Goal: Information Seeking & Learning: Learn about a topic

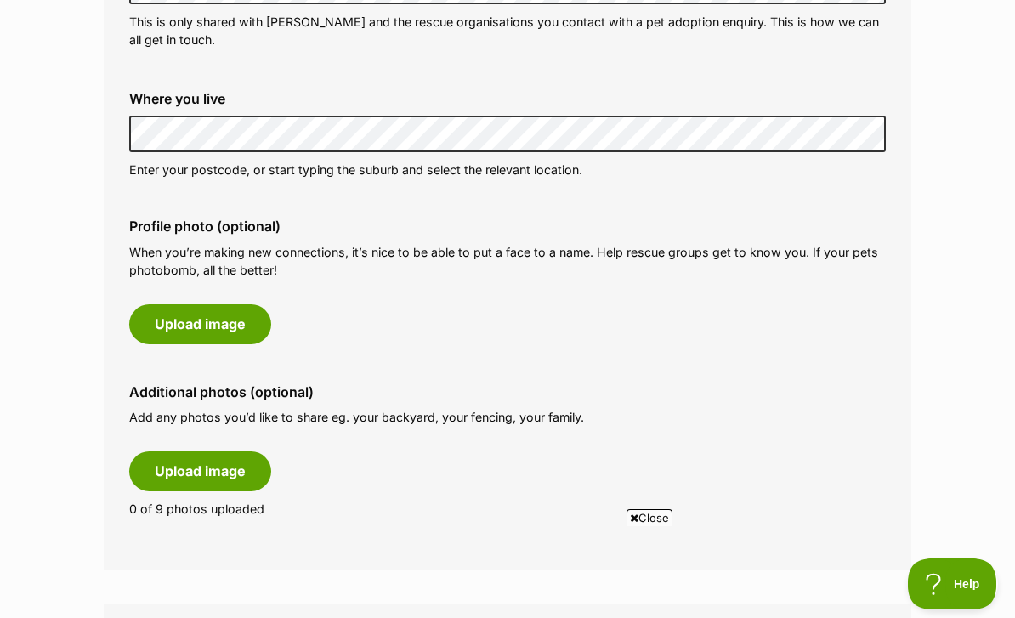
scroll to position [680, 0]
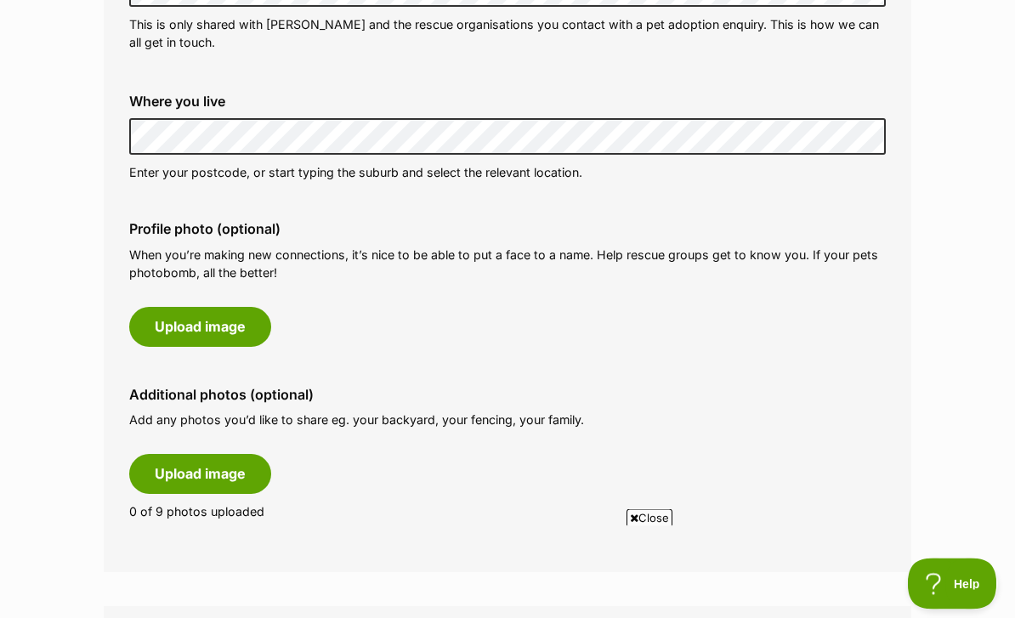
click at [232, 308] on button "Upload image" at bounding box center [200, 327] width 142 height 39
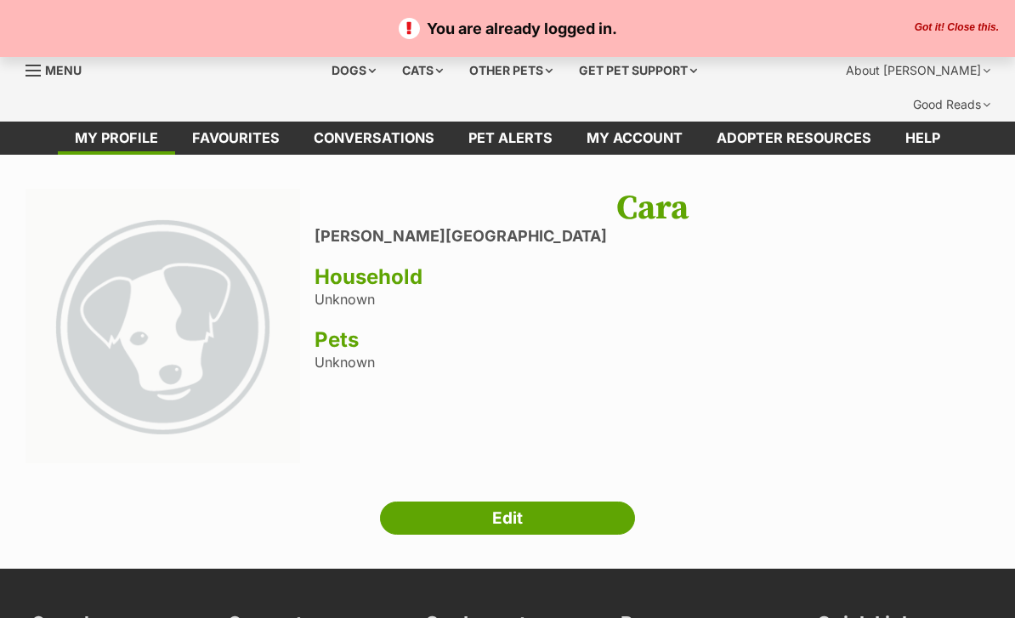
click at [980, 31] on button "Got it! Close this." at bounding box center [957, 28] width 94 height 14
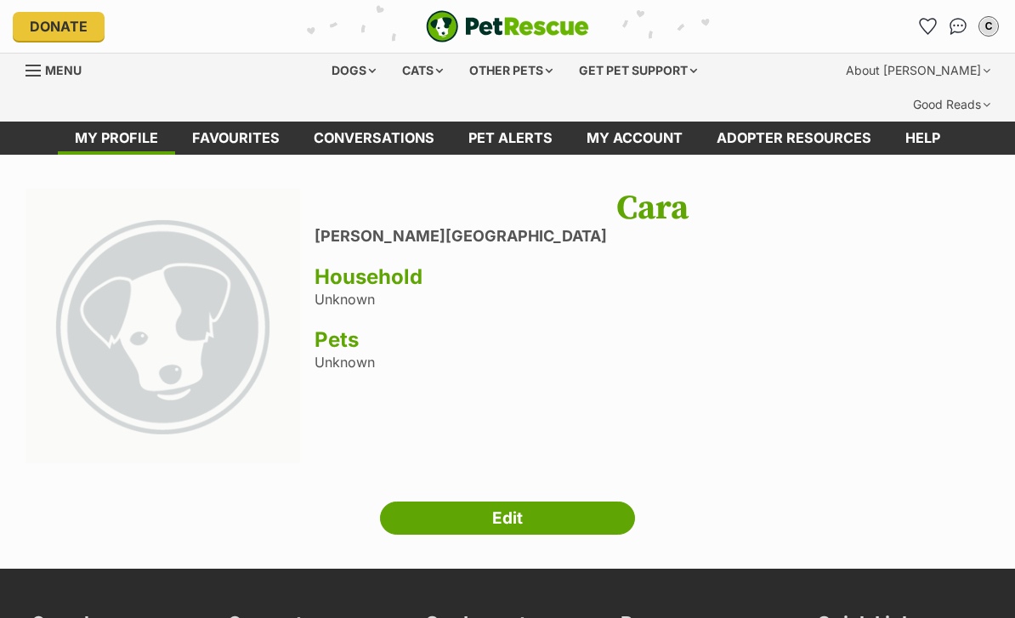
click at [261, 122] on link "Favourites" at bounding box center [236, 138] width 122 height 33
click at [27, 189] on img at bounding box center [163, 326] width 275 height 275
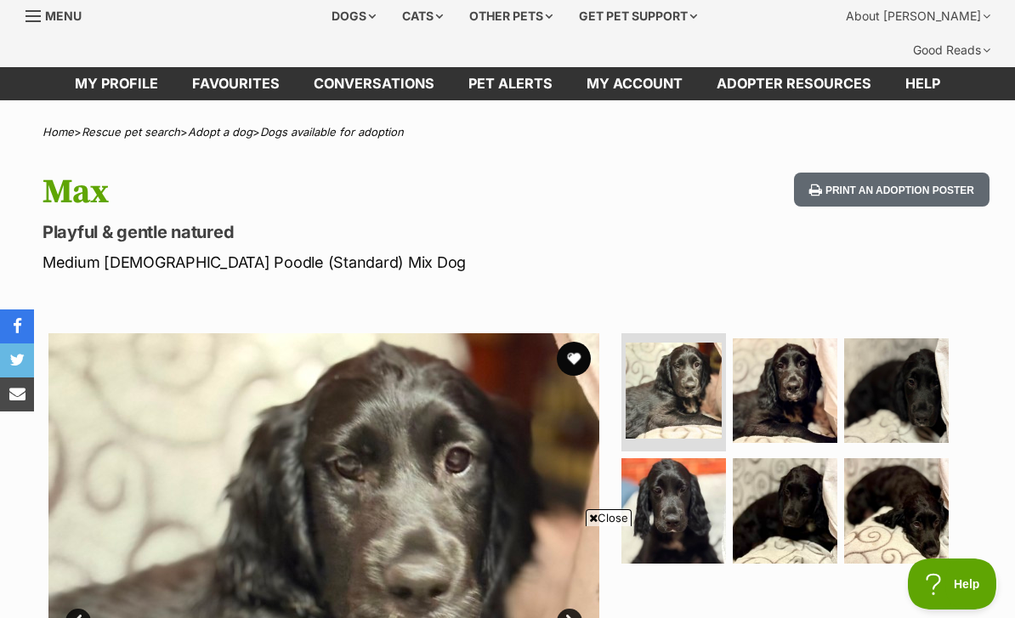
click at [588, 342] on button "favourite" at bounding box center [574, 359] width 34 height 34
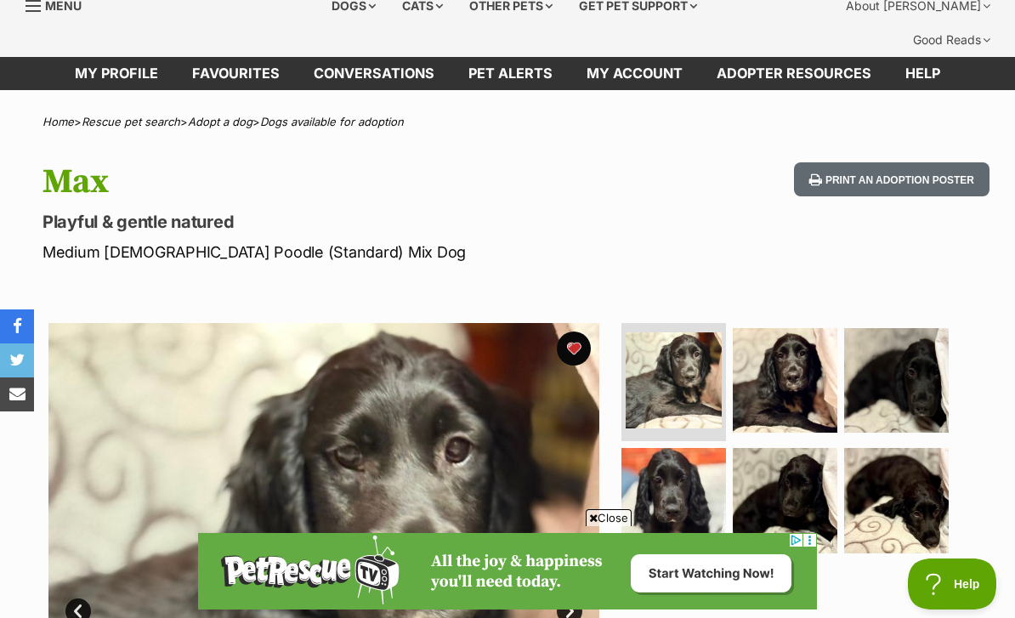
scroll to position [60, 0]
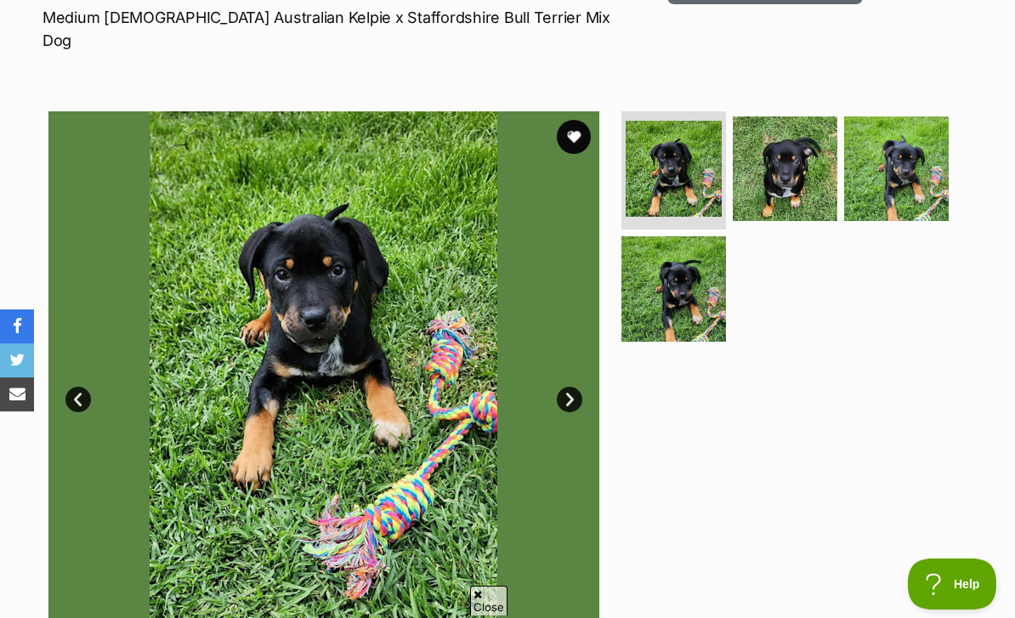
scroll to position [366, 0]
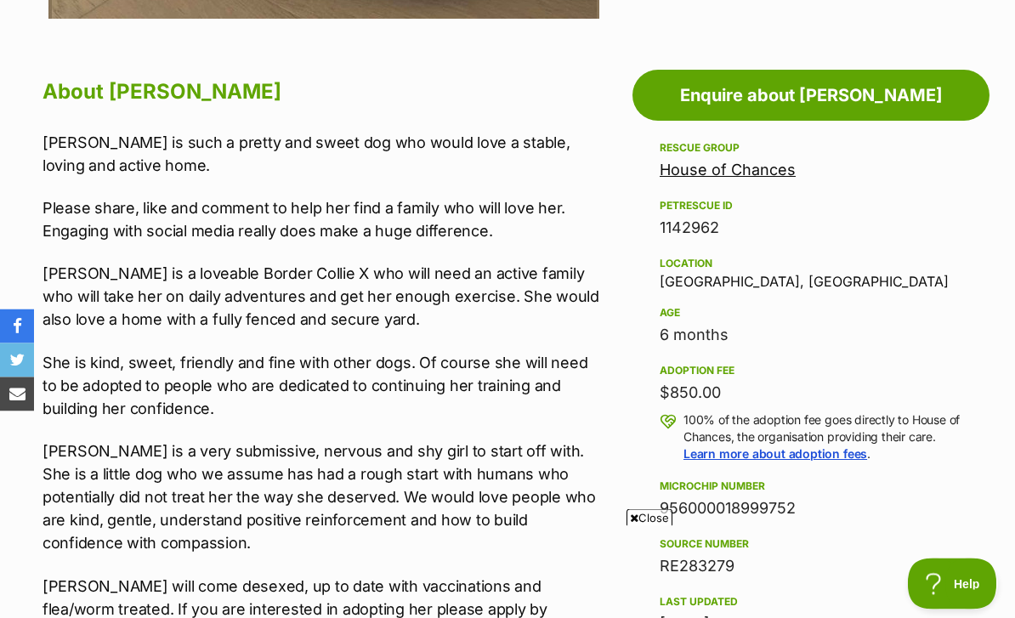
scroll to position [921, 0]
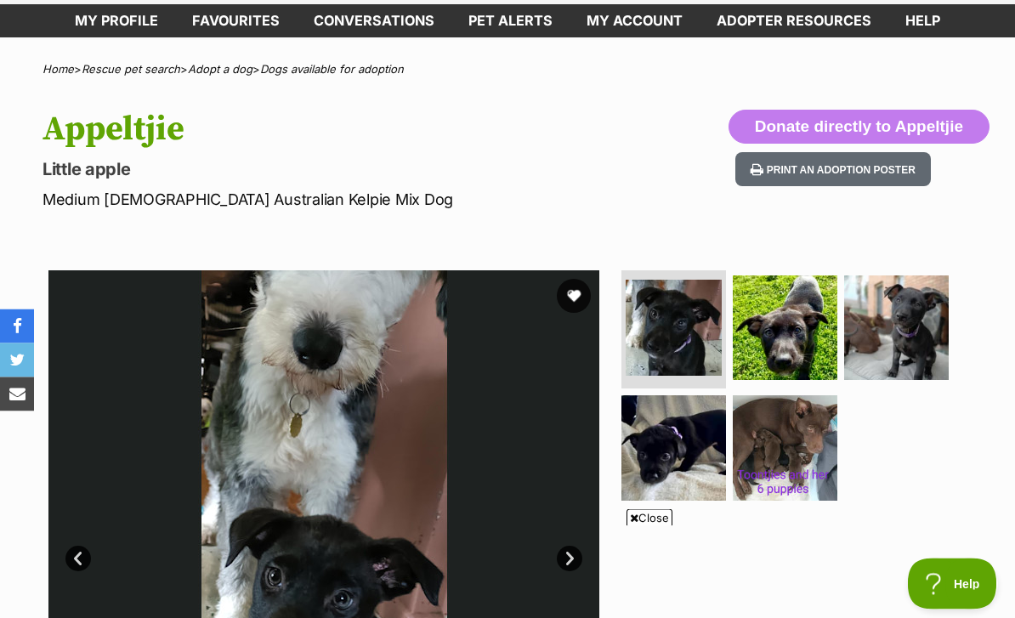
scroll to position [117, 0]
click at [885, 344] on img at bounding box center [896, 327] width 105 height 105
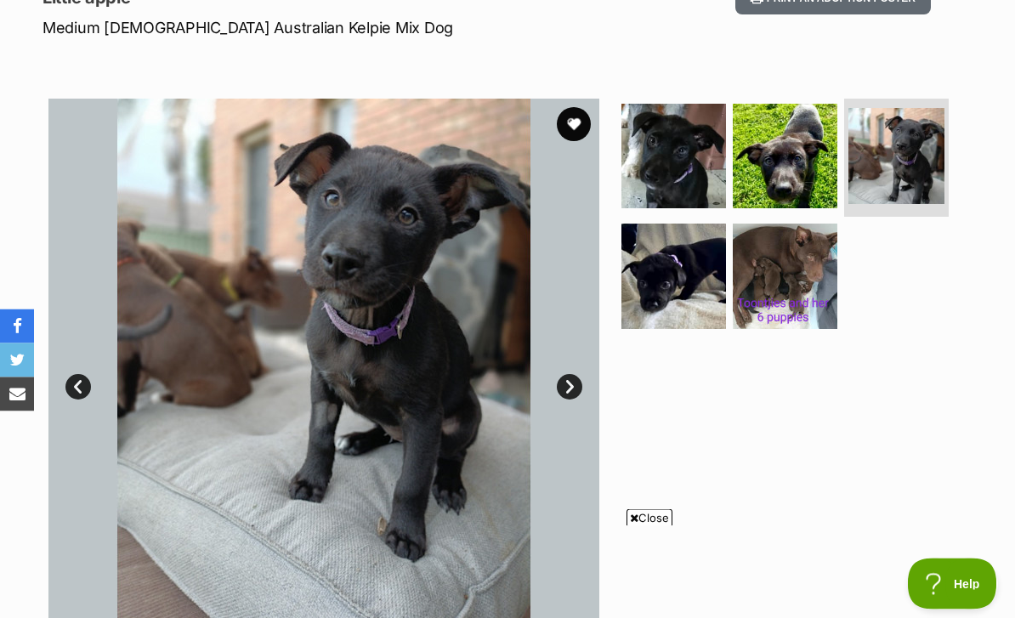
scroll to position [288, 0]
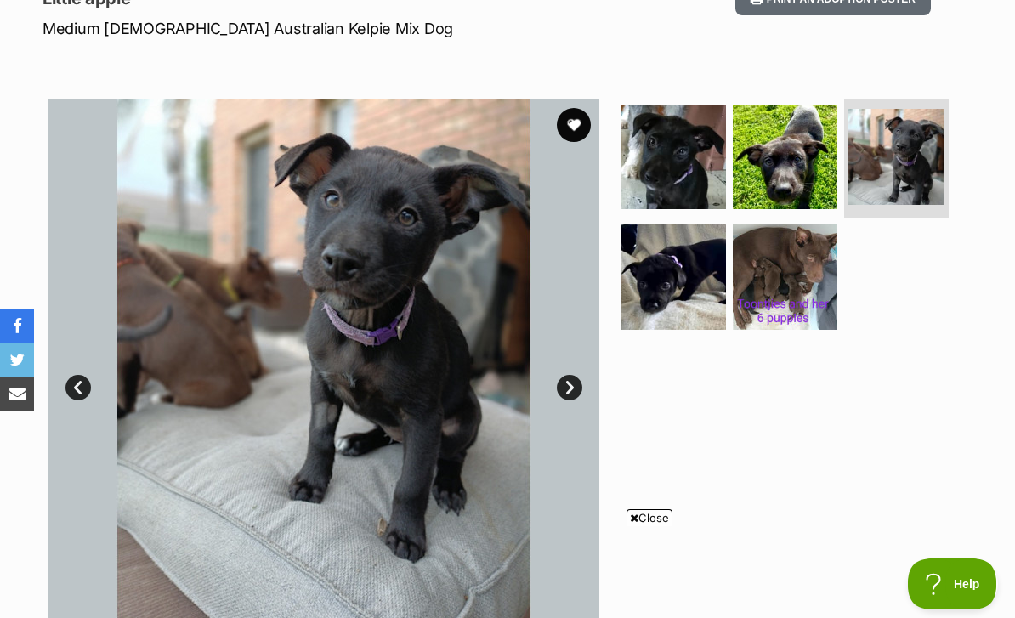
click at [595, 328] on img at bounding box center [323, 374] width 551 height 551
click at [578, 375] on link "Next" at bounding box center [570, 388] width 26 height 26
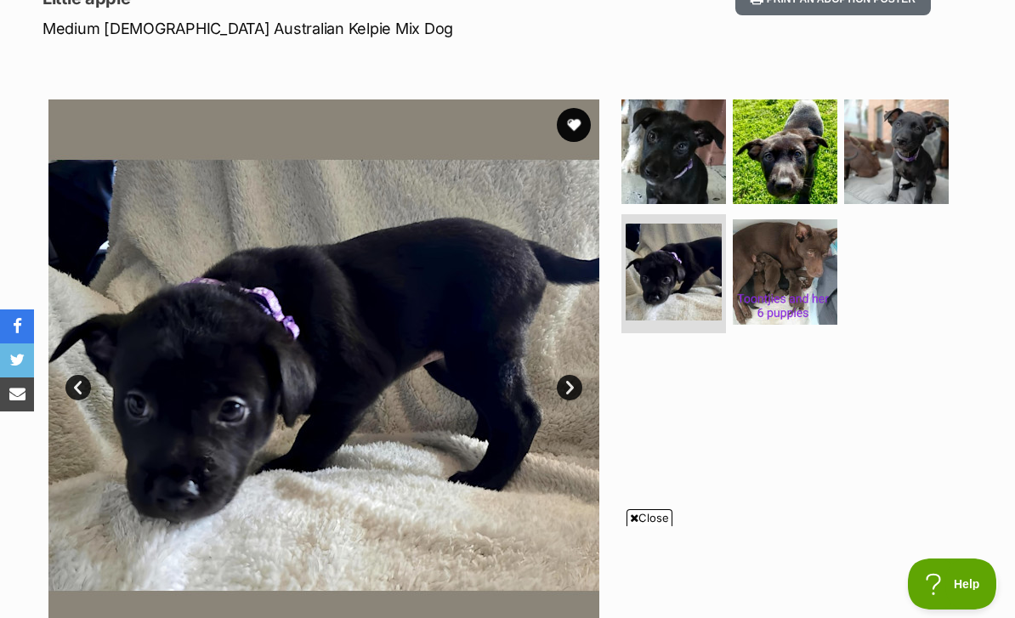
click at [578, 375] on link "Next" at bounding box center [570, 388] width 26 height 26
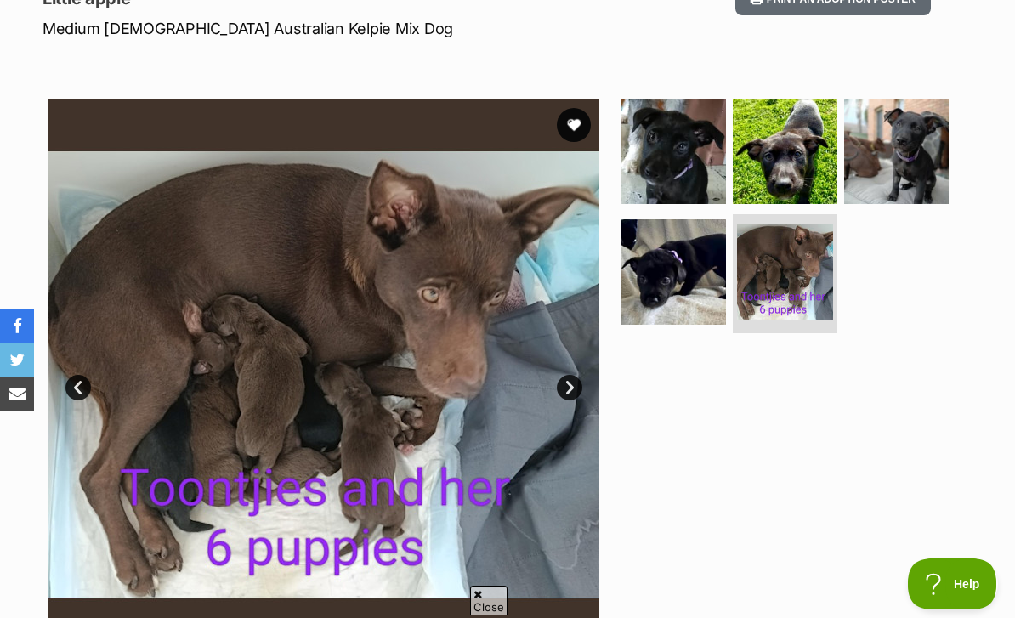
click at [576, 375] on link "Next" at bounding box center [570, 388] width 26 height 26
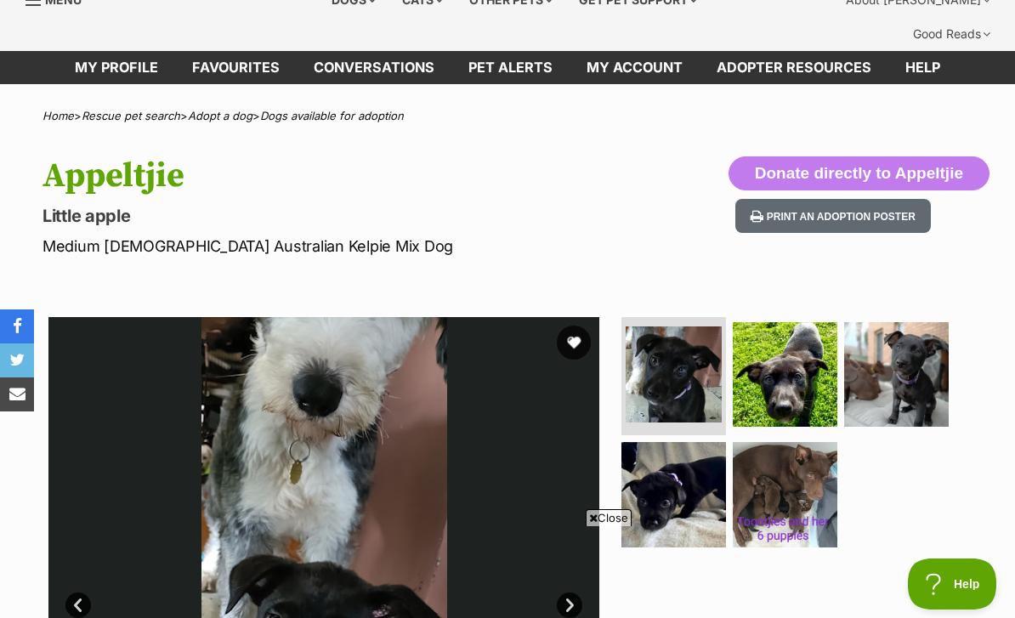
scroll to position [70, 0]
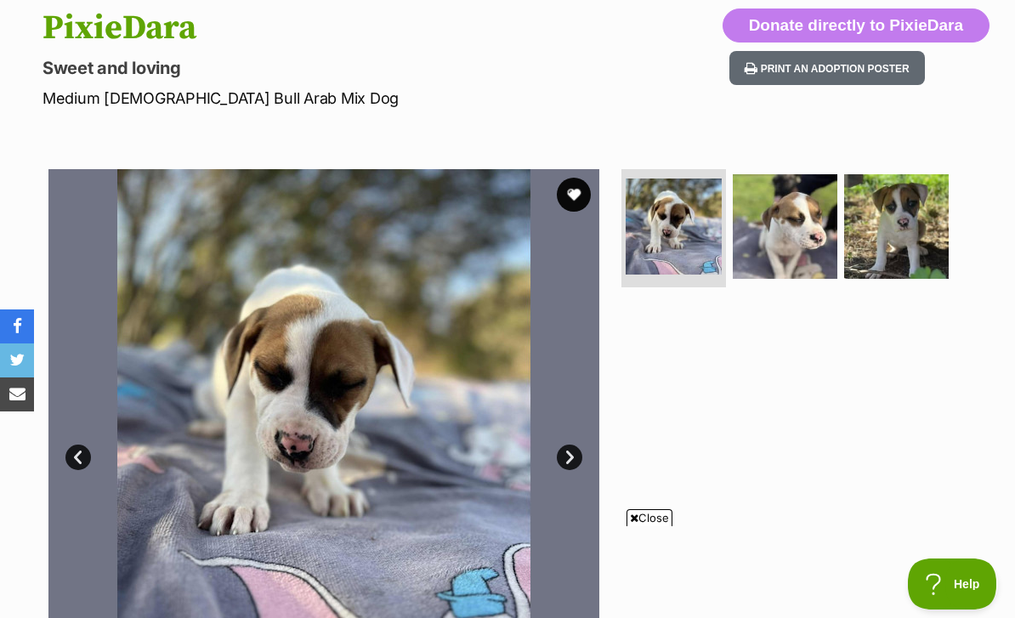
click at [891, 233] on img at bounding box center [896, 226] width 105 height 105
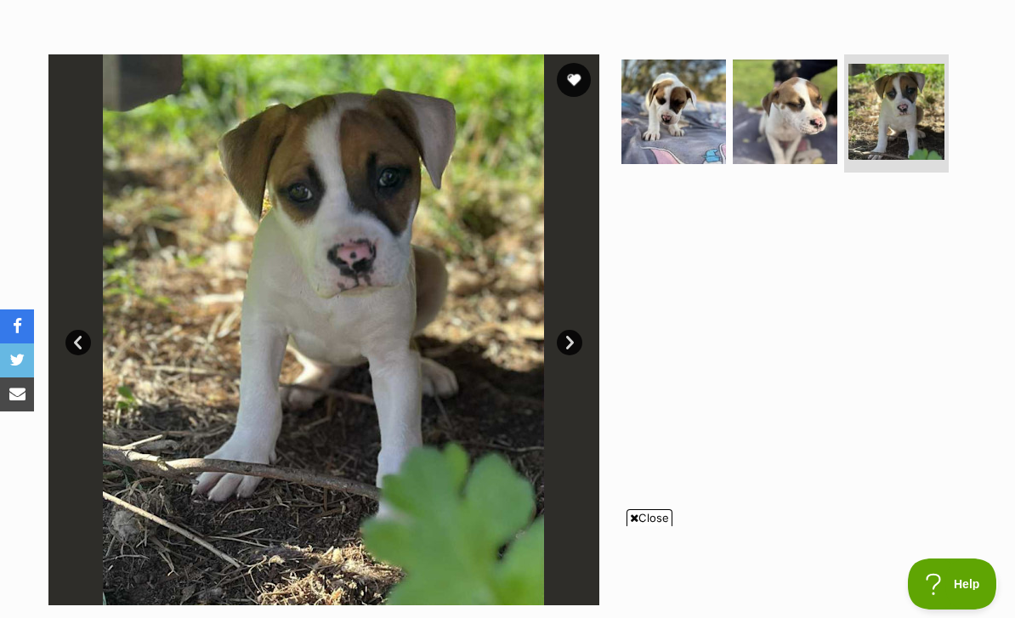
scroll to position [337, 0]
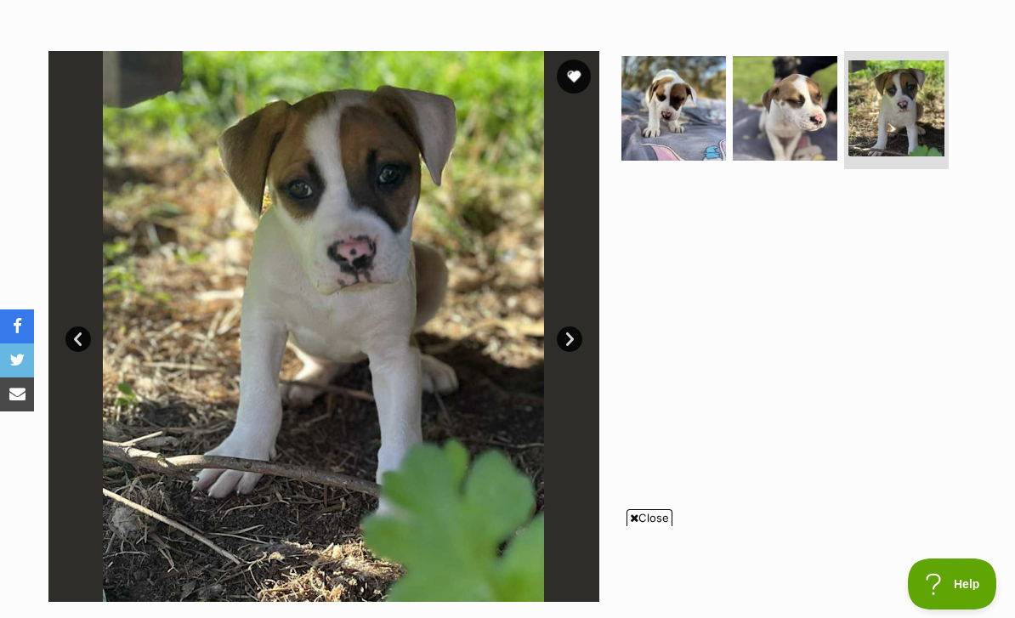
click at [569, 327] on link "Next" at bounding box center [570, 340] width 26 height 26
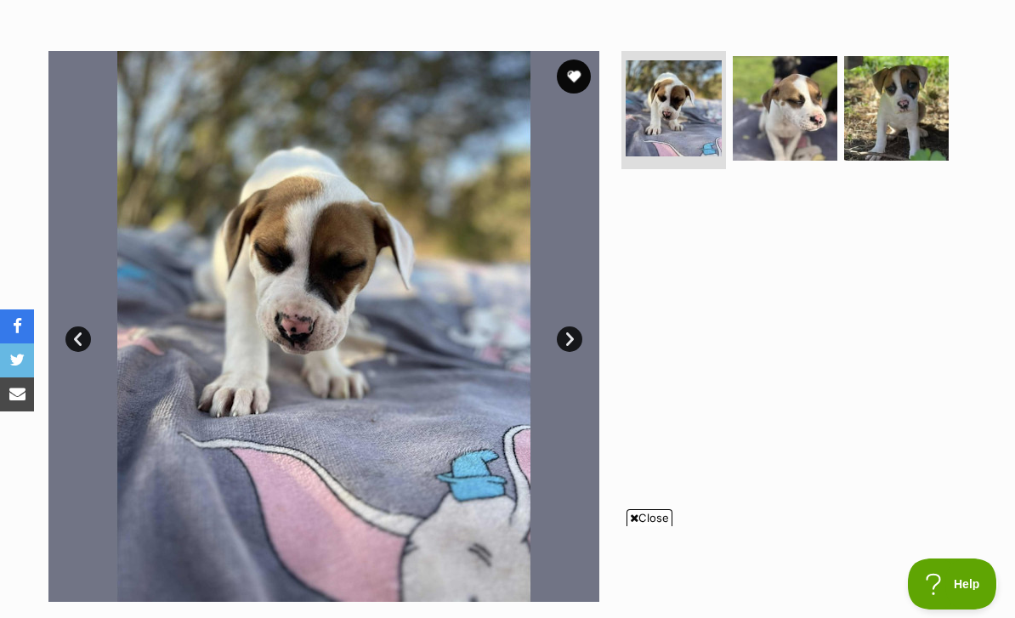
scroll to position [0, 0]
click at [586, 290] on img at bounding box center [323, 326] width 551 height 551
click at [576, 327] on link "Next" at bounding box center [570, 340] width 26 height 26
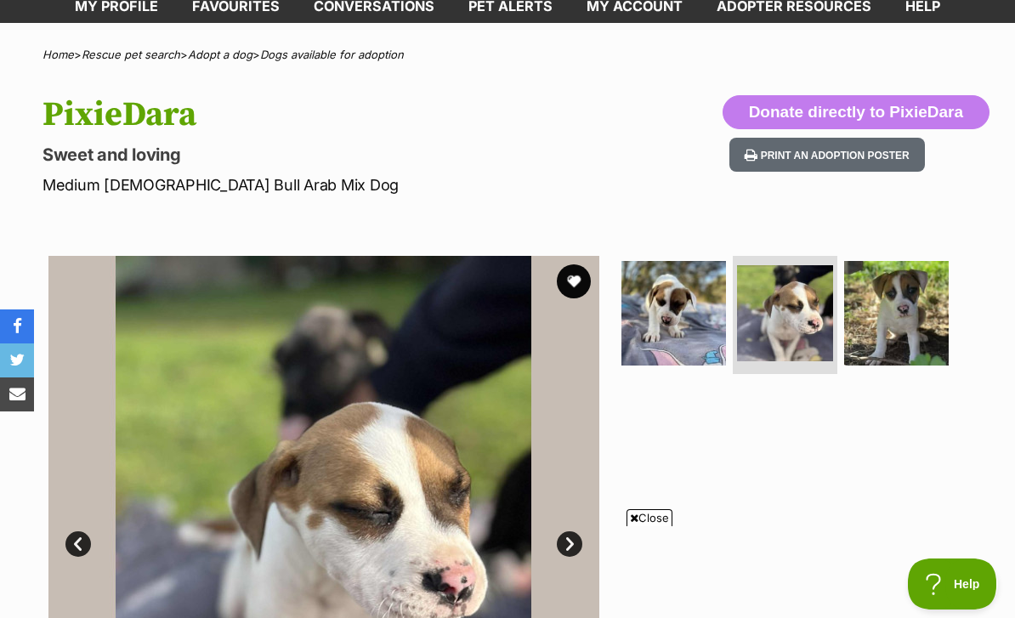
scroll to position [132, 0]
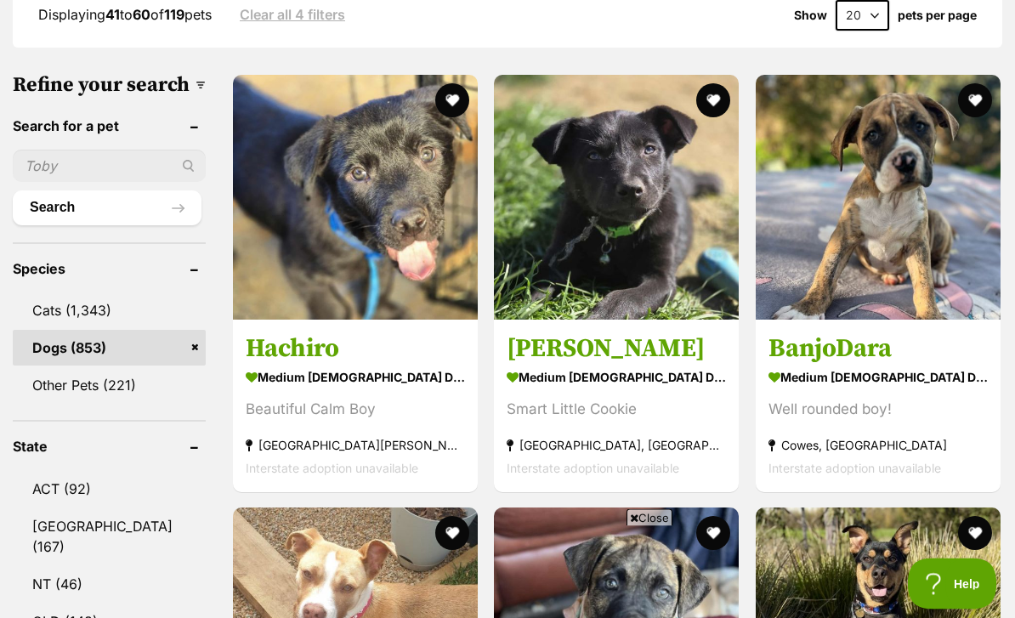
scroll to position [556, 0]
click at [359, 332] on h3 "Hachiro" at bounding box center [355, 348] width 219 height 32
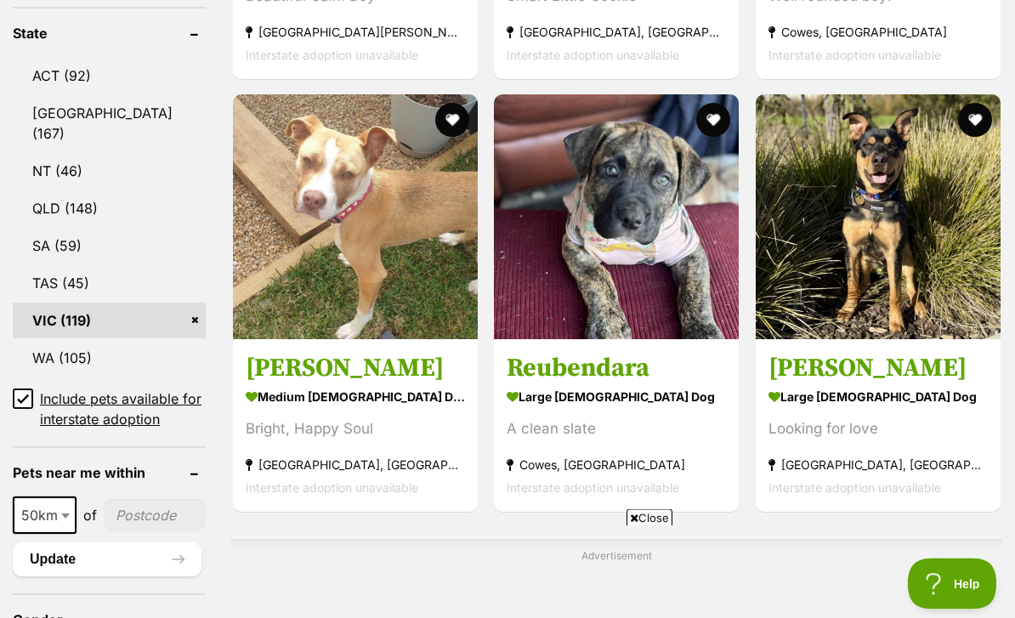
scroll to position [969, 0]
click at [657, 384] on strong "large male Dog" at bounding box center [616, 396] width 219 height 25
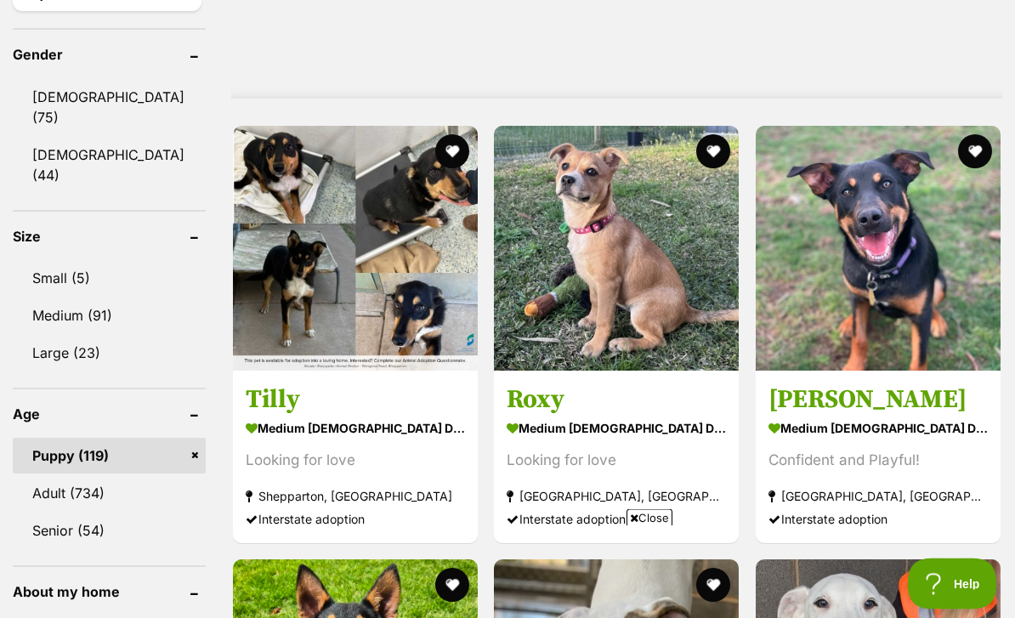
scroll to position [1535, 0]
click at [649, 415] on h3 "Roxy" at bounding box center [616, 399] width 219 height 32
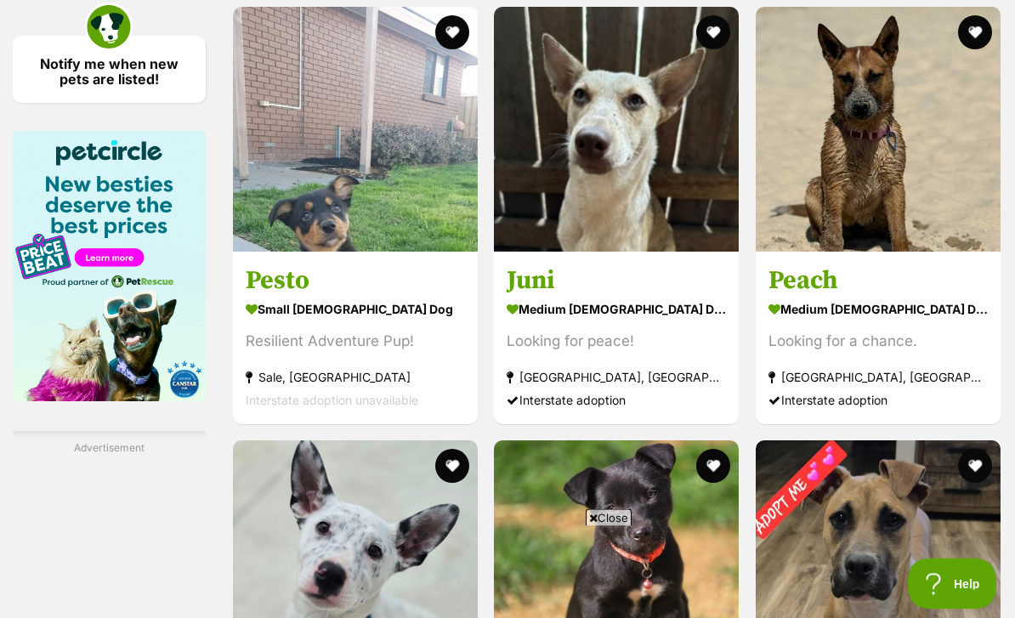
scroll to position [2679, 0]
click at [370, 359] on section "small male Dog Resilient Adventure Pup! Sale, VIC Interstate adoption unavailab…" at bounding box center [355, 354] width 219 height 115
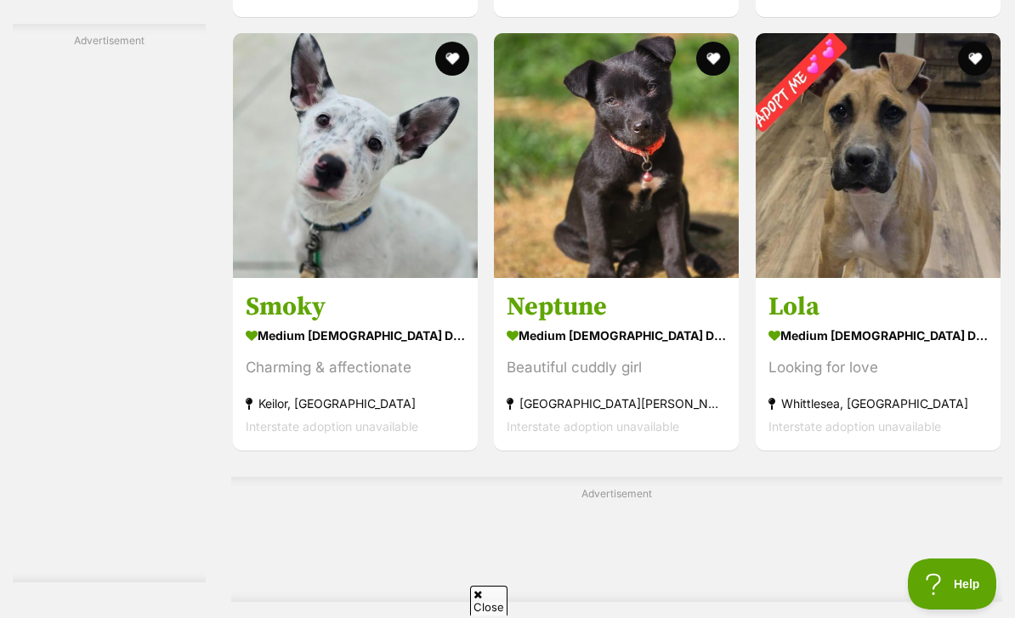
scroll to position [0, 0]
click at [538, 322] on h3 "Neptune" at bounding box center [616, 306] width 219 height 32
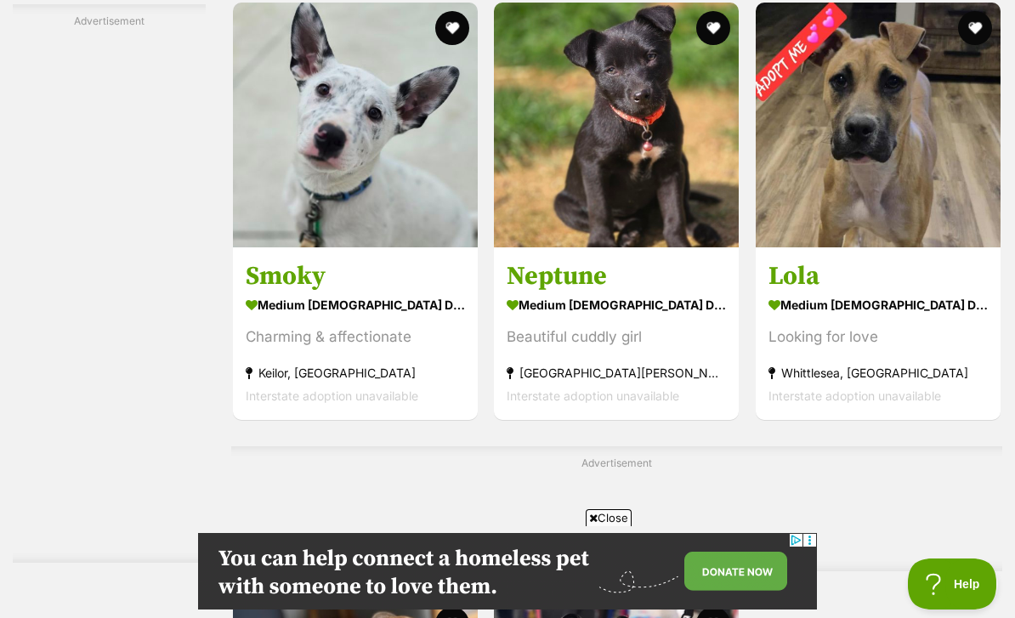
click at [289, 292] on h3 "Smoky" at bounding box center [355, 275] width 219 height 32
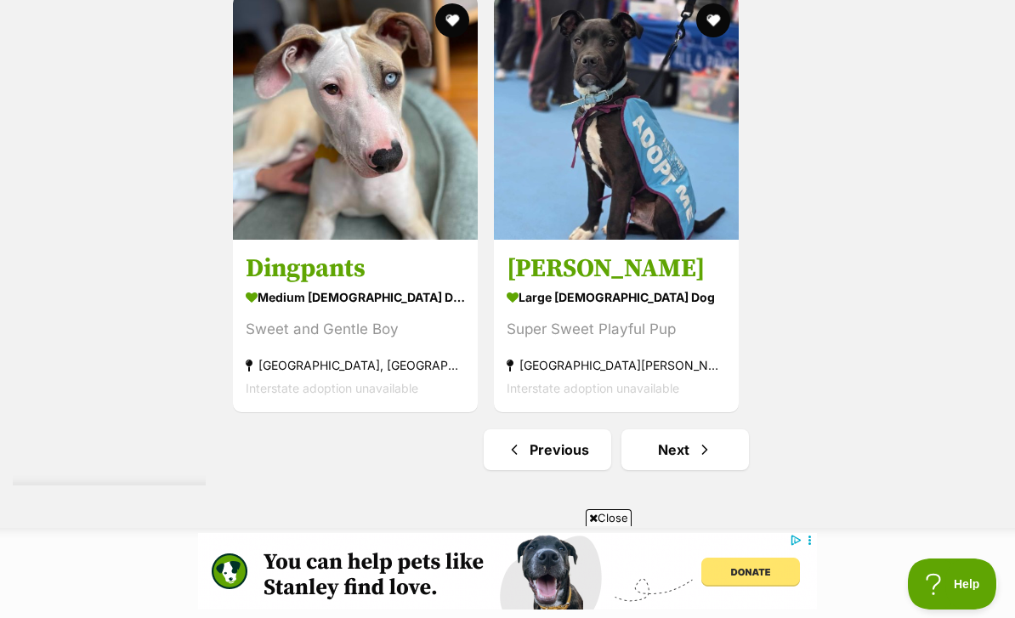
click at [696, 460] on span "Next page" at bounding box center [704, 450] width 17 height 20
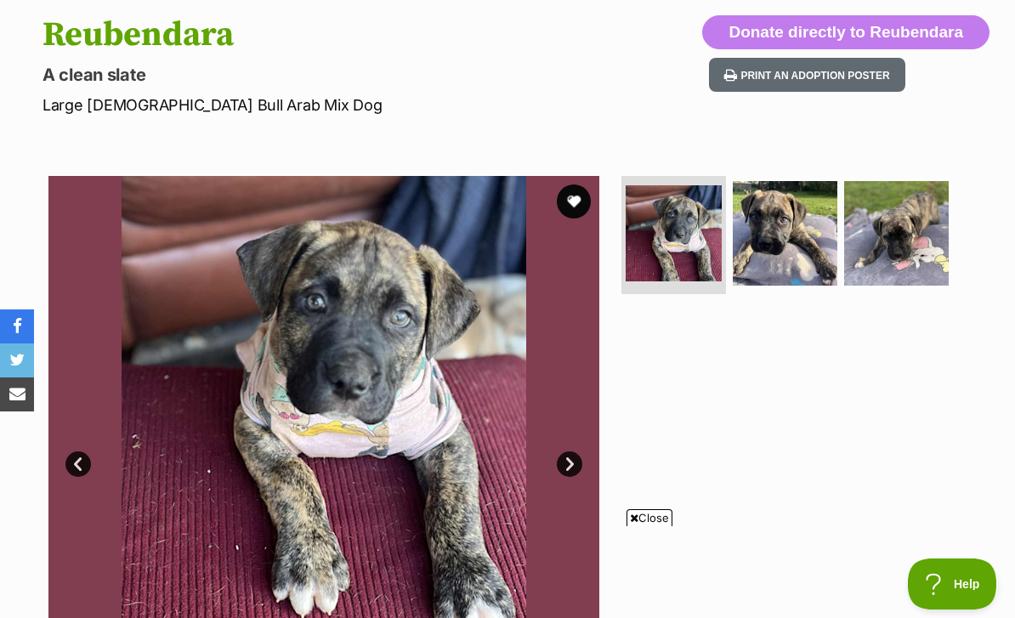
scroll to position [213, 0]
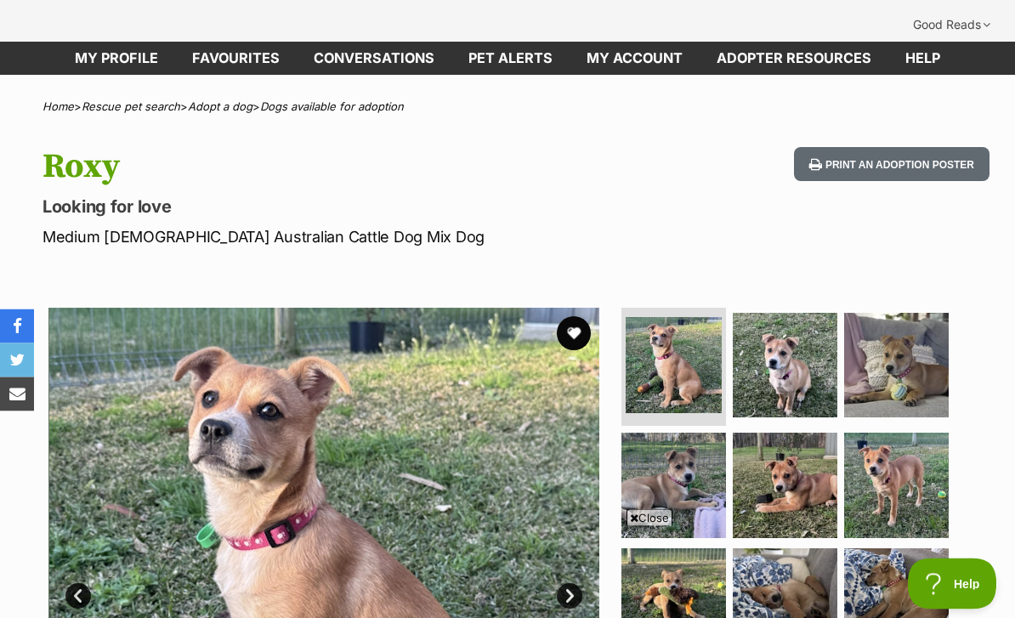
scroll to position [80, 0]
click at [805, 313] on img at bounding box center [785, 365] width 105 height 105
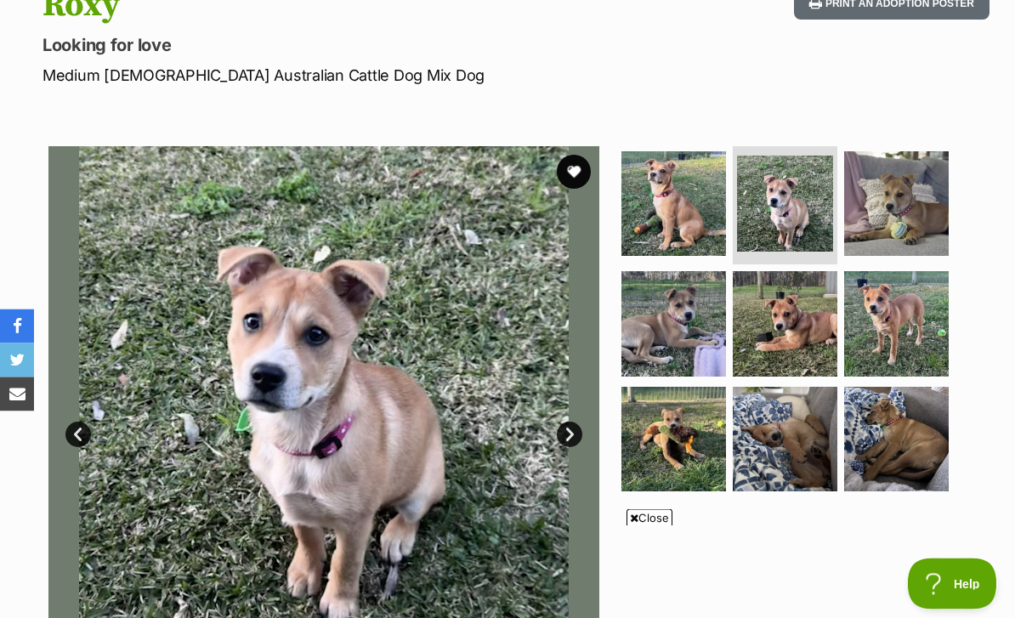
scroll to position [222, 0]
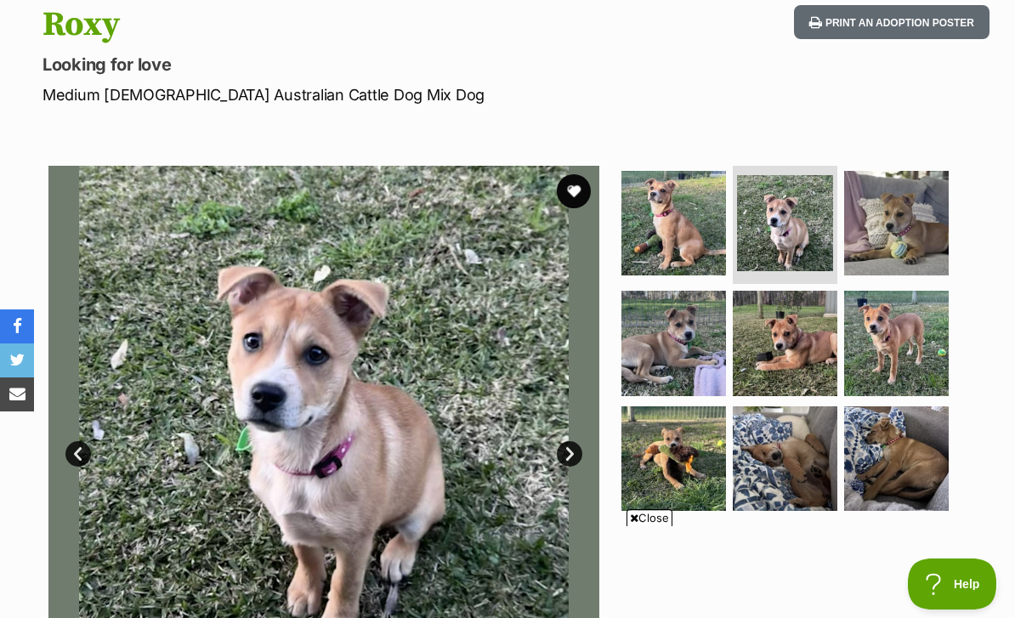
click at [938, 322] on img at bounding box center [896, 343] width 105 height 105
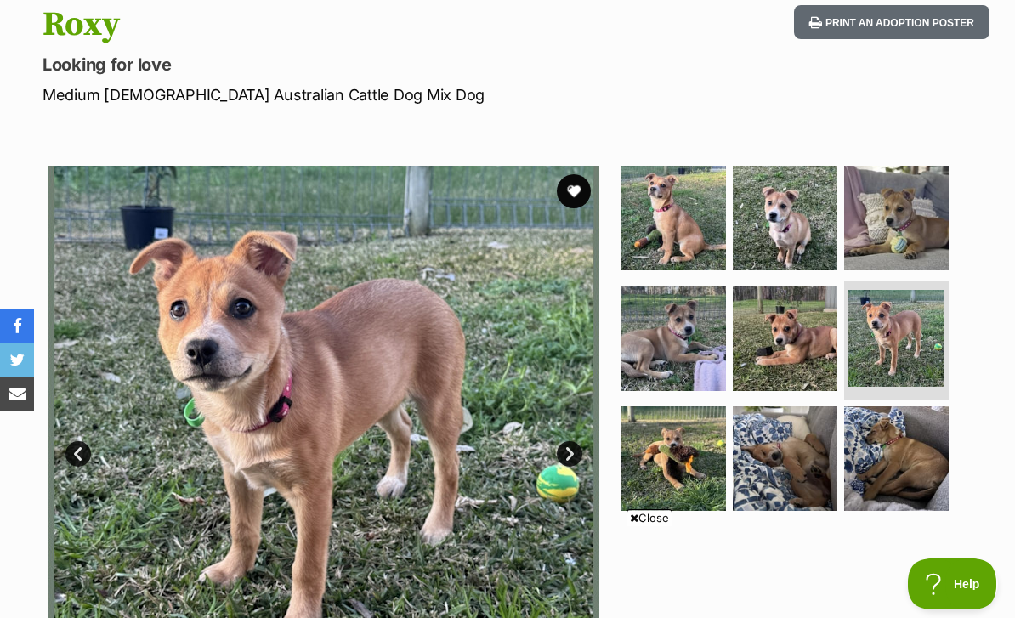
click at [911, 432] on img at bounding box center [896, 458] width 105 height 105
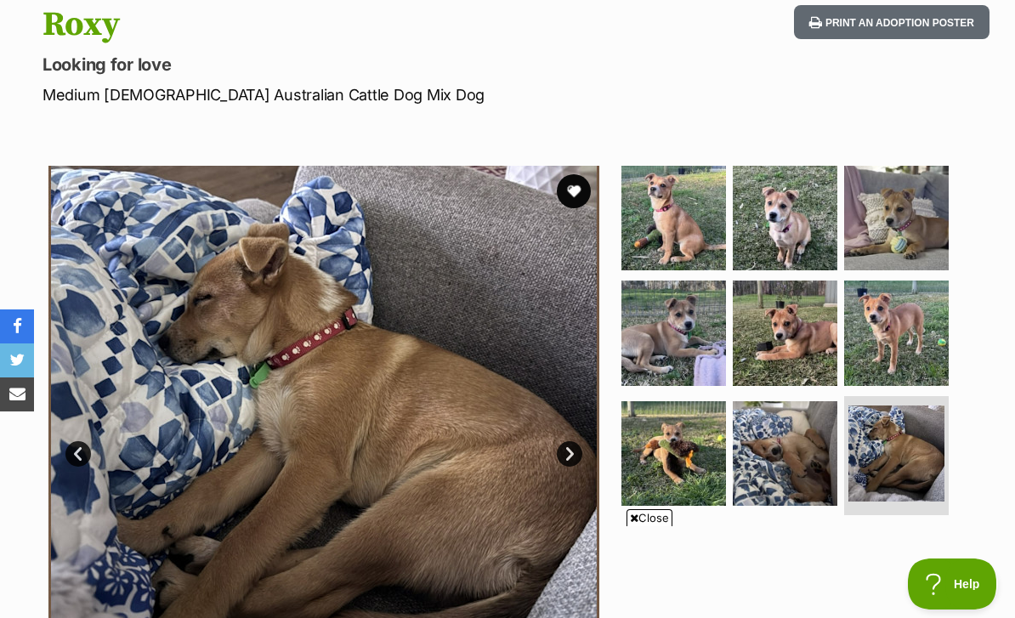
click at [833, 405] on img at bounding box center [785, 453] width 105 height 105
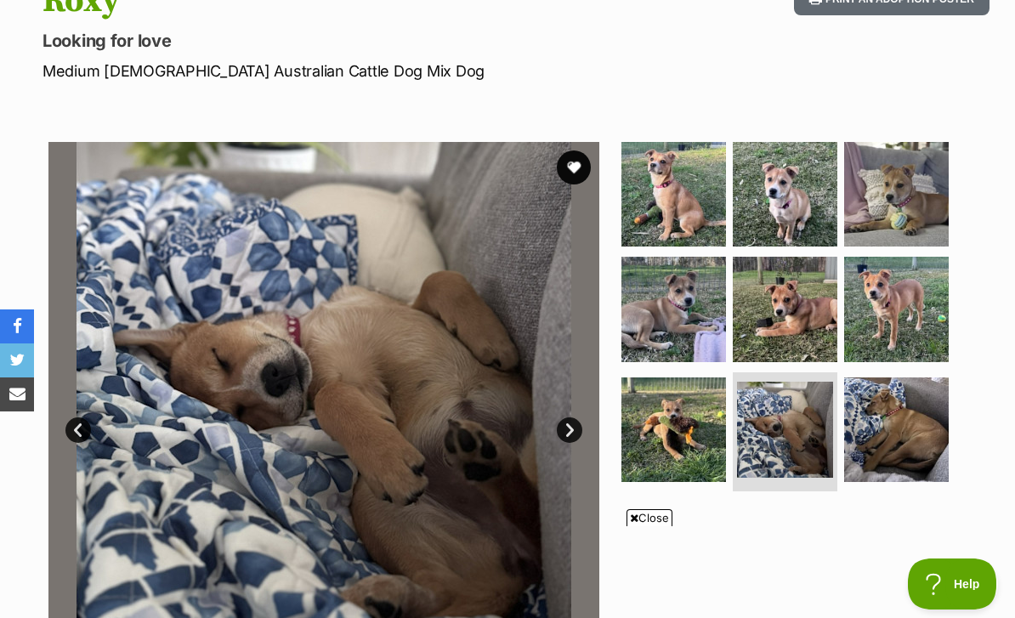
scroll to position [243, 0]
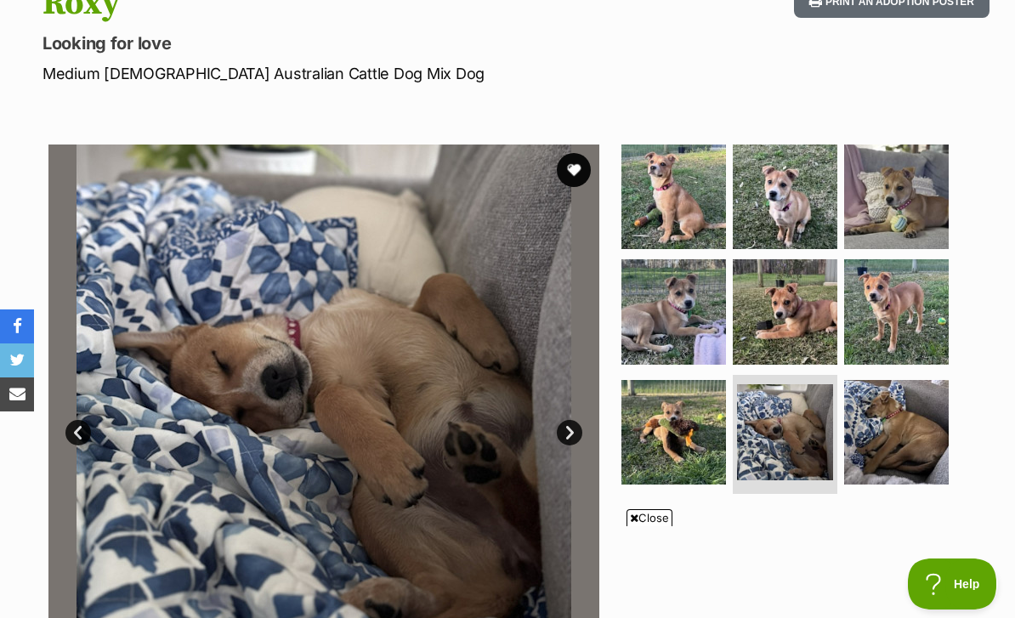
click at [690, 425] on img at bounding box center [674, 432] width 105 height 105
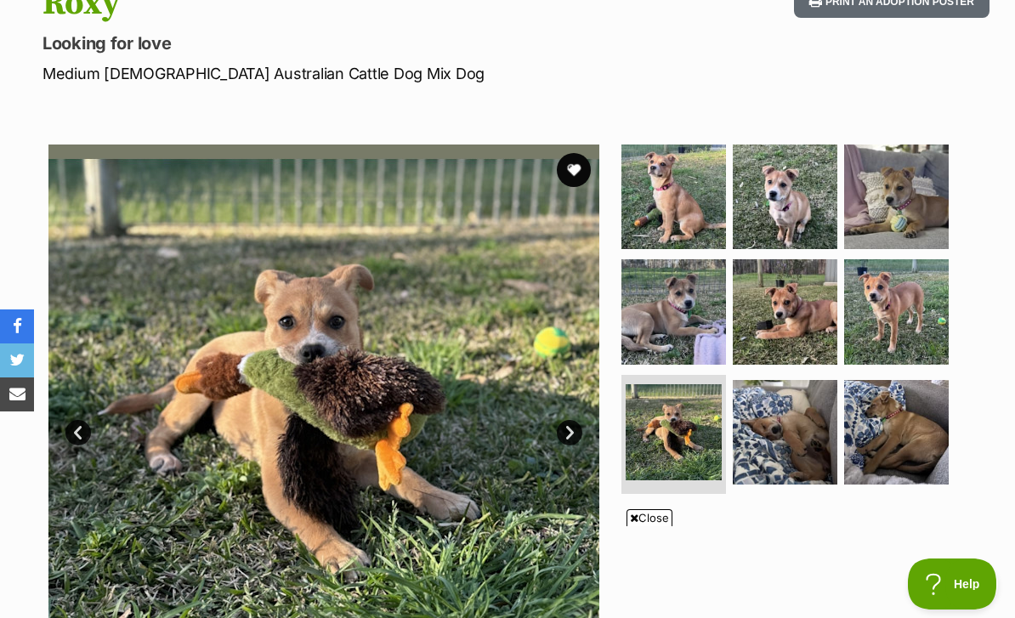
click at [589, 153] on button "favourite" at bounding box center [574, 170] width 34 height 34
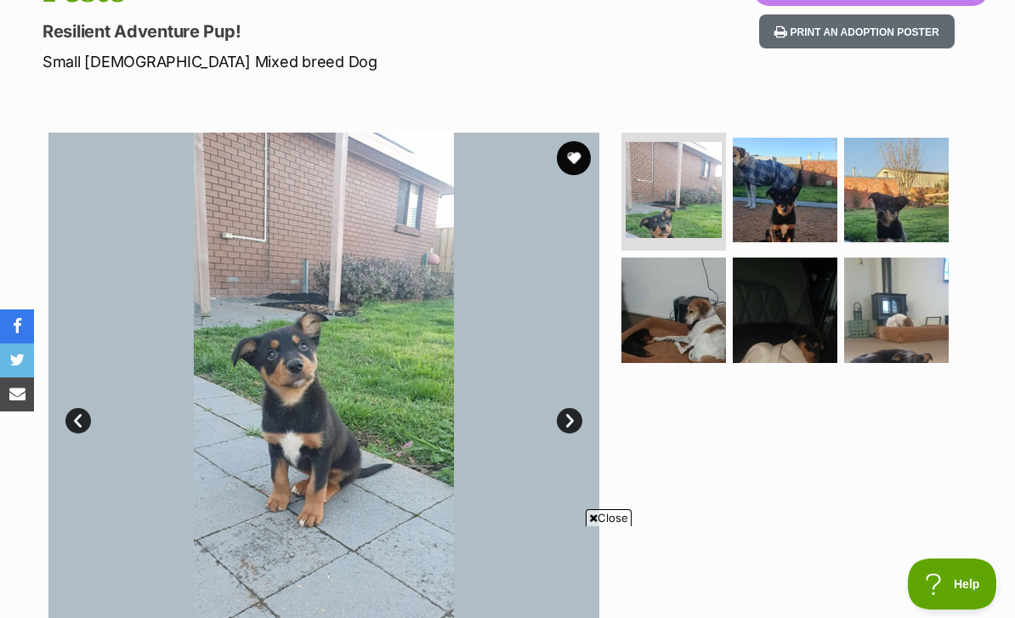
click at [570, 408] on link "Next" at bounding box center [570, 421] width 26 height 26
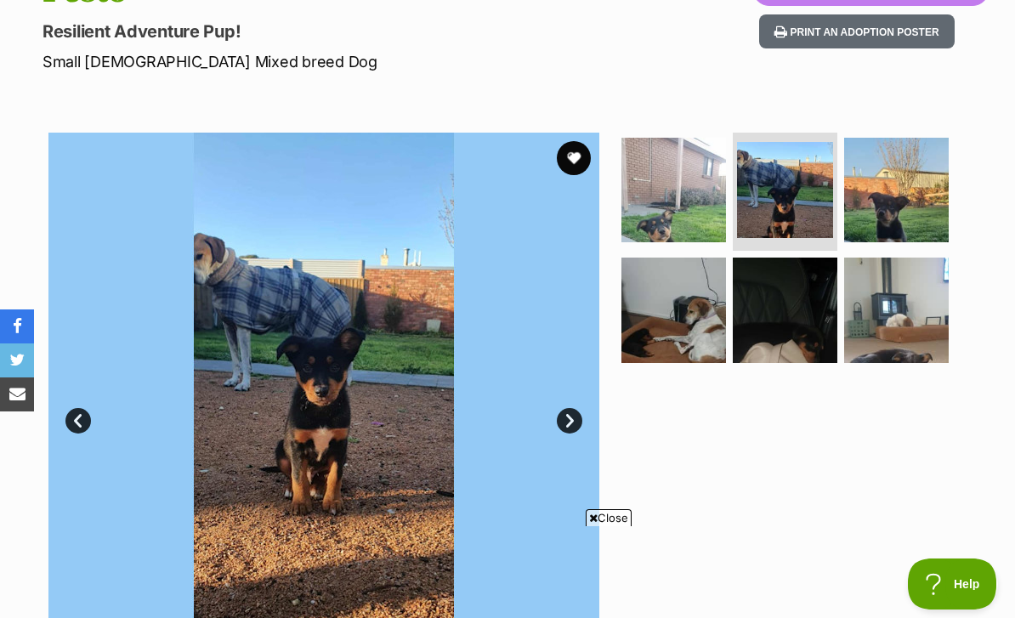
click at [579, 374] on img at bounding box center [323, 408] width 551 height 551
click at [577, 408] on link "Next" at bounding box center [570, 421] width 26 height 26
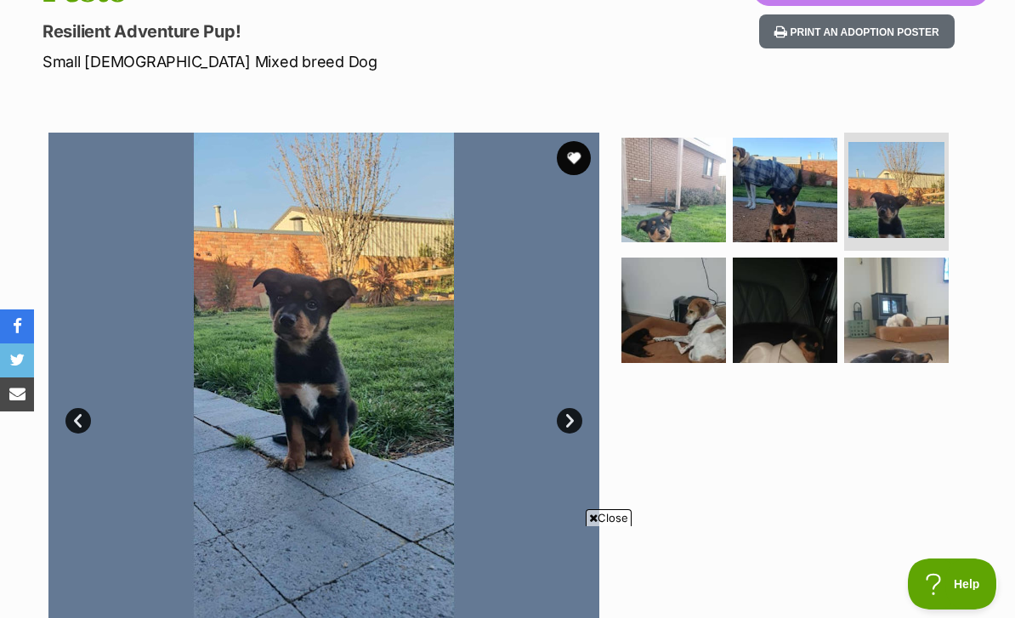
click at [580, 408] on link "Next" at bounding box center [570, 421] width 26 height 26
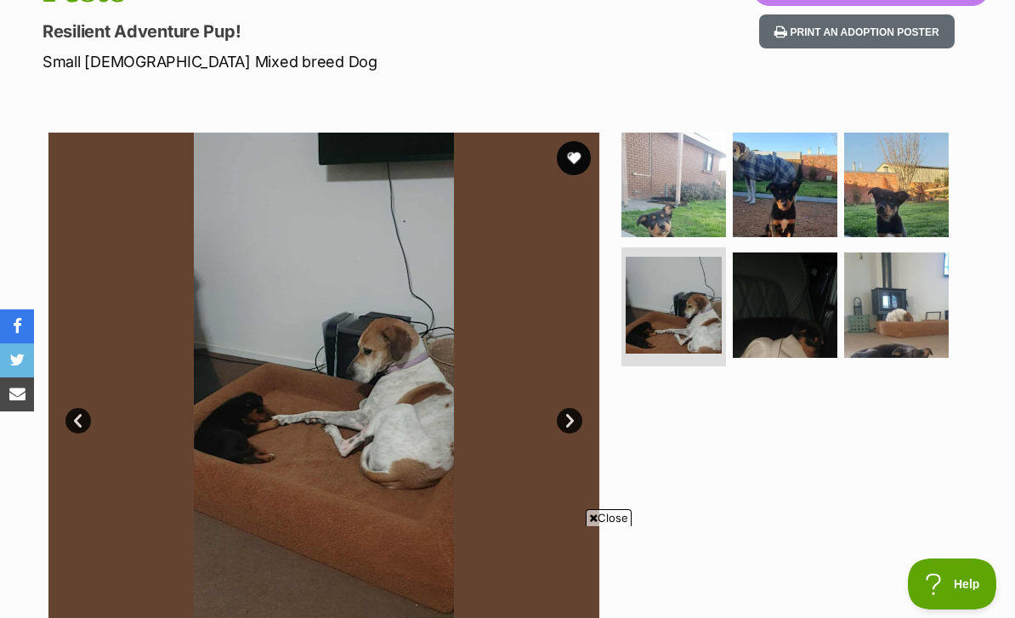
click at [582, 408] on link "Next" at bounding box center [570, 421] width 26 height 26
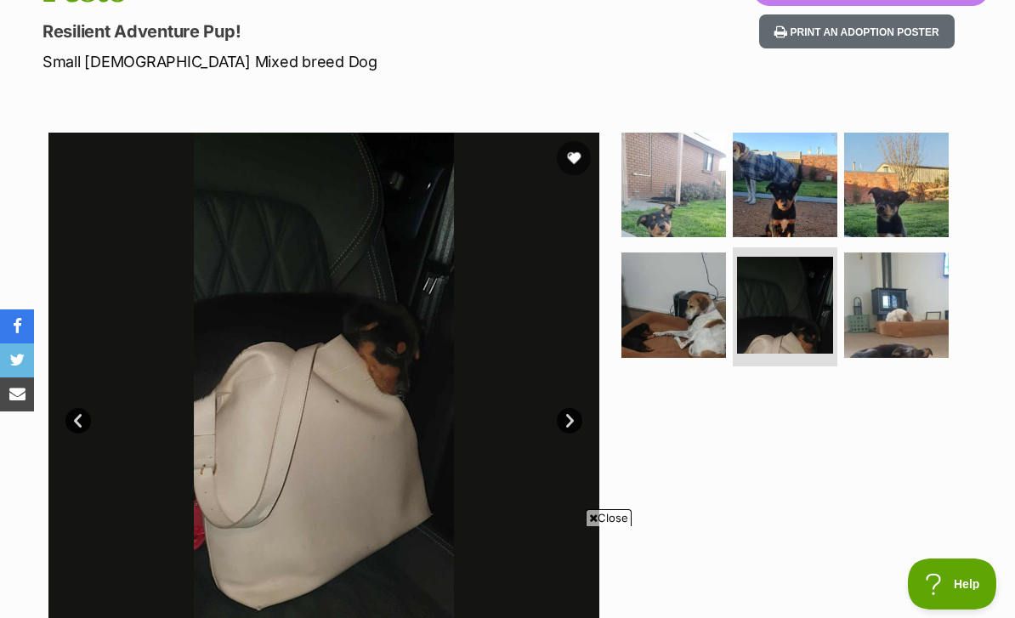
click at [581, 408] on link "Next" at bounding box center [570, 421] width 26 height 26
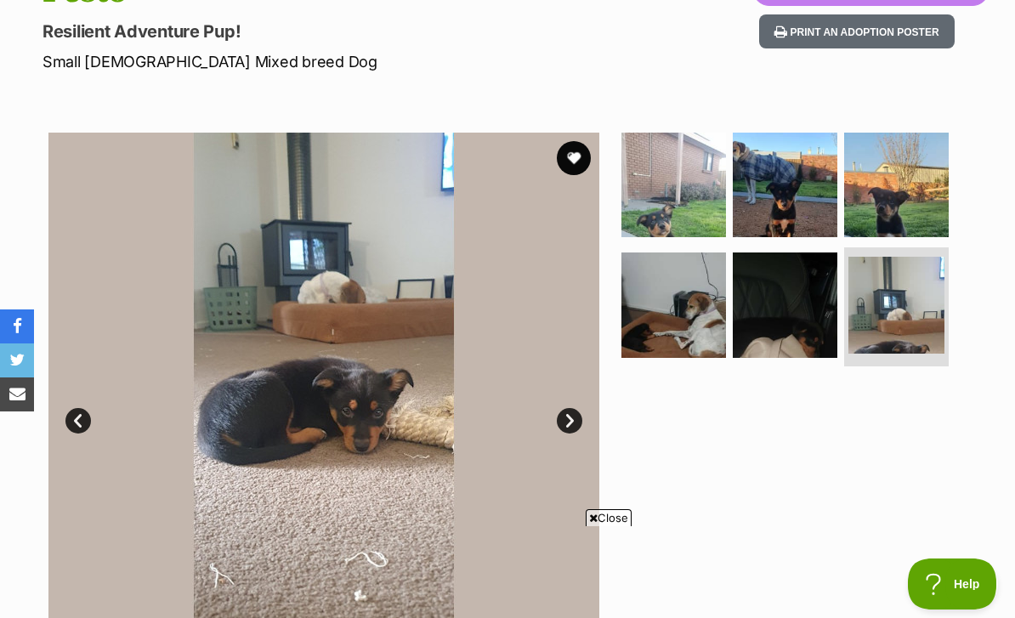
click at [582, 408] on link "Next" at bounding box center [570, 421] width 26 height 26
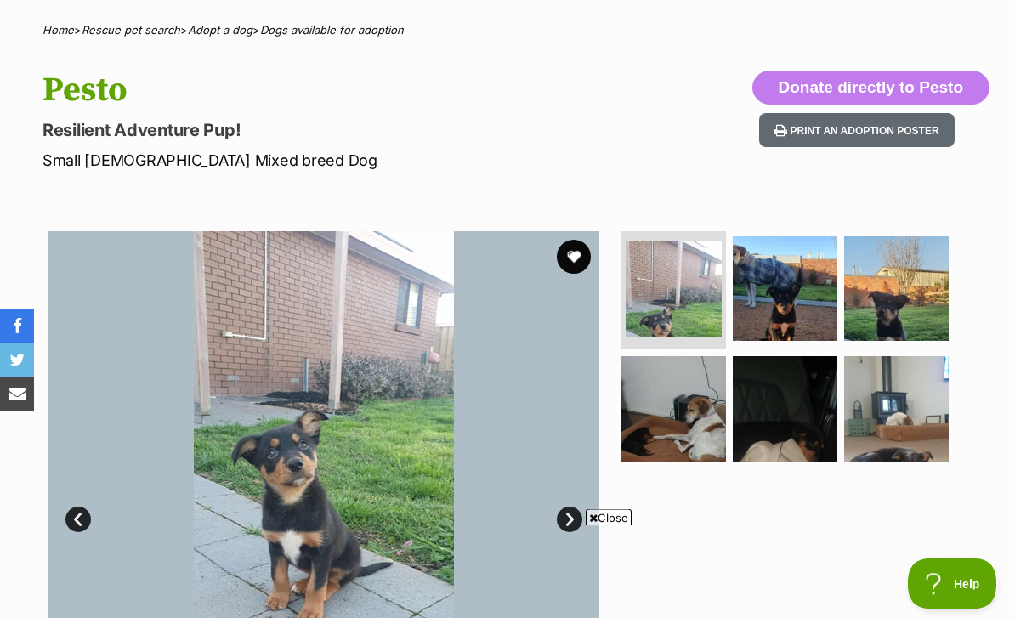
scroll to position [177, 0]
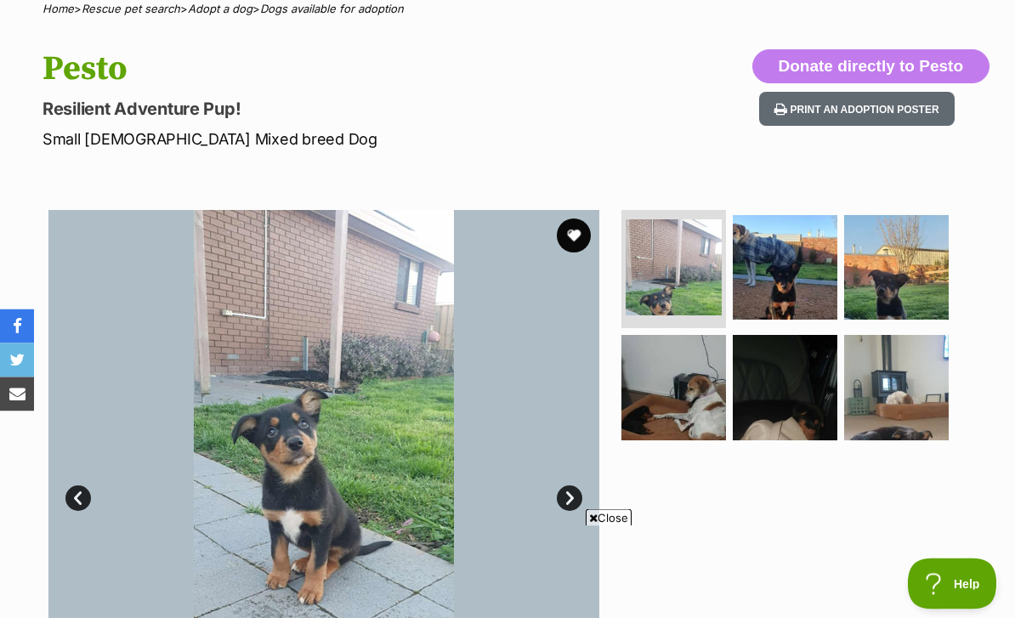
click at [562, 219] on button "favourite" at bounding box center [574, 236] width 34 height 34
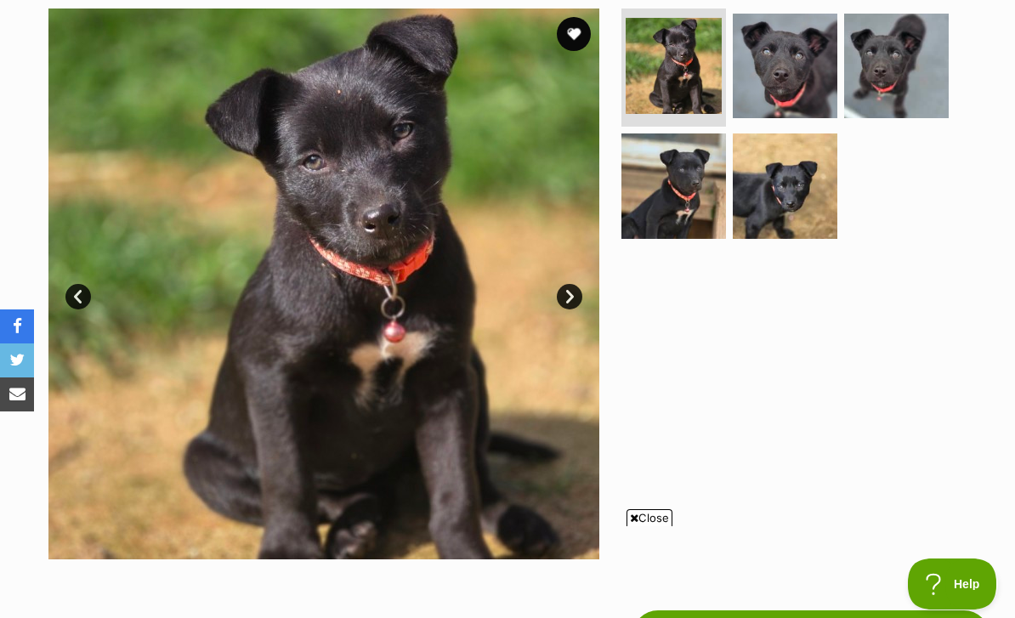
scroll to position [373, 0]
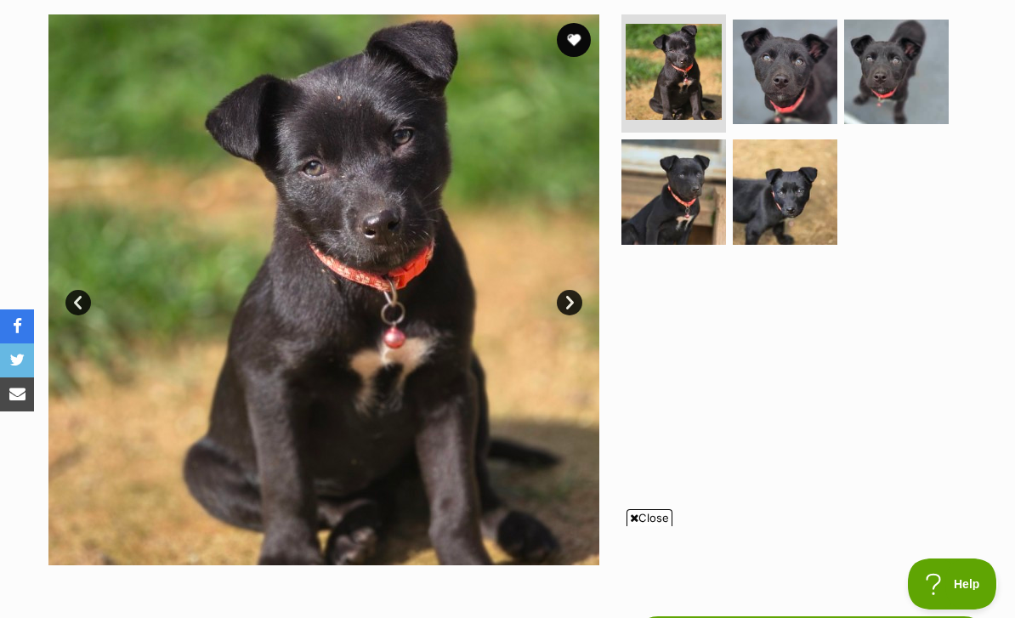
click at [81, 245] on img at bounding box center [323, 289] width 551 height 551
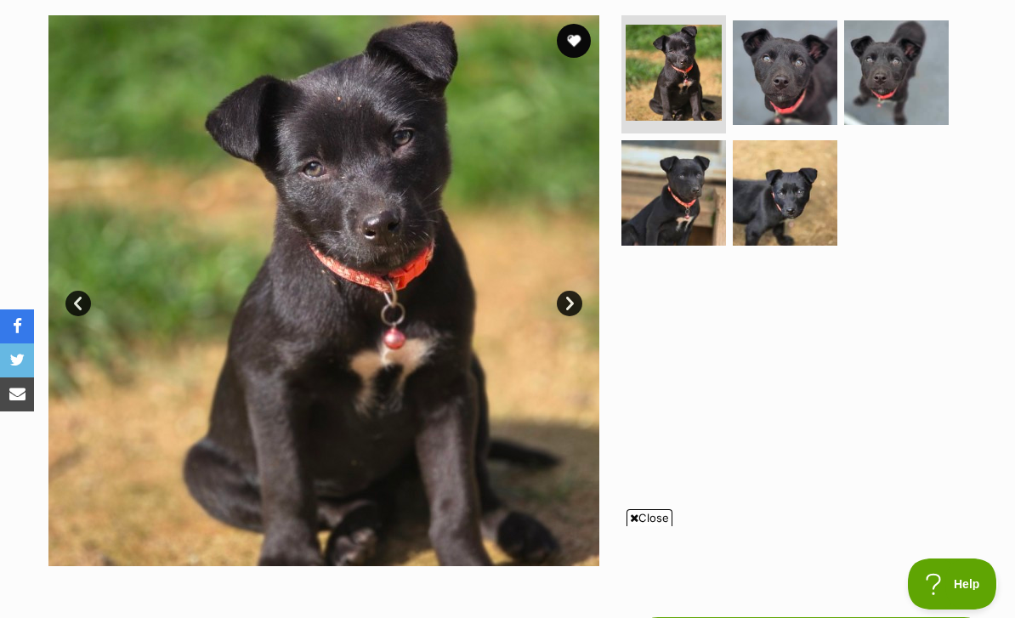
click at [77, 291] on link "Prev" at bounding box center [78, 304] width 26 height 26
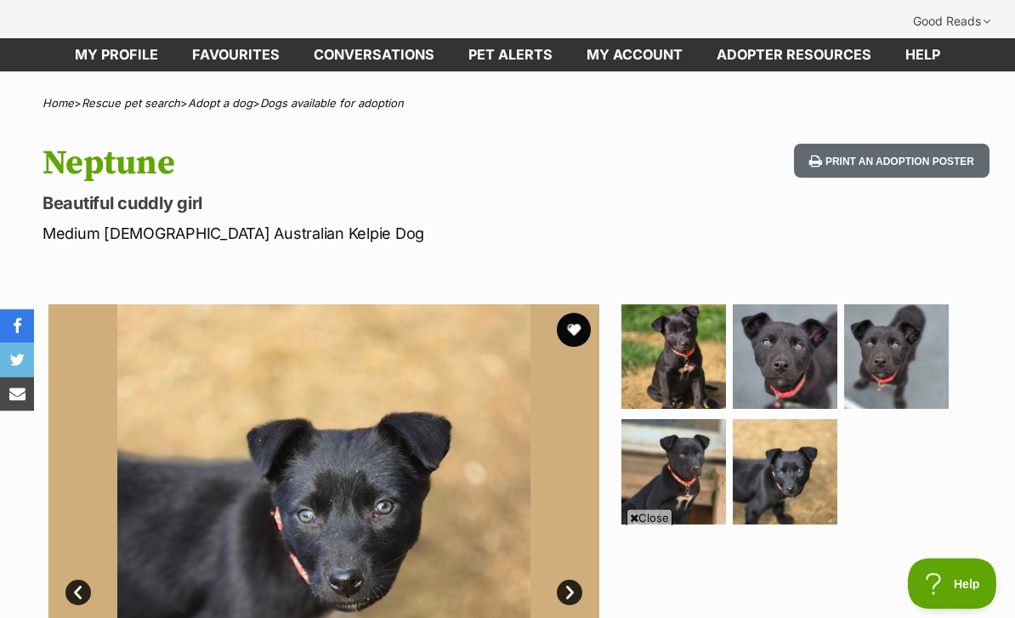
scroll to position [0, 0]
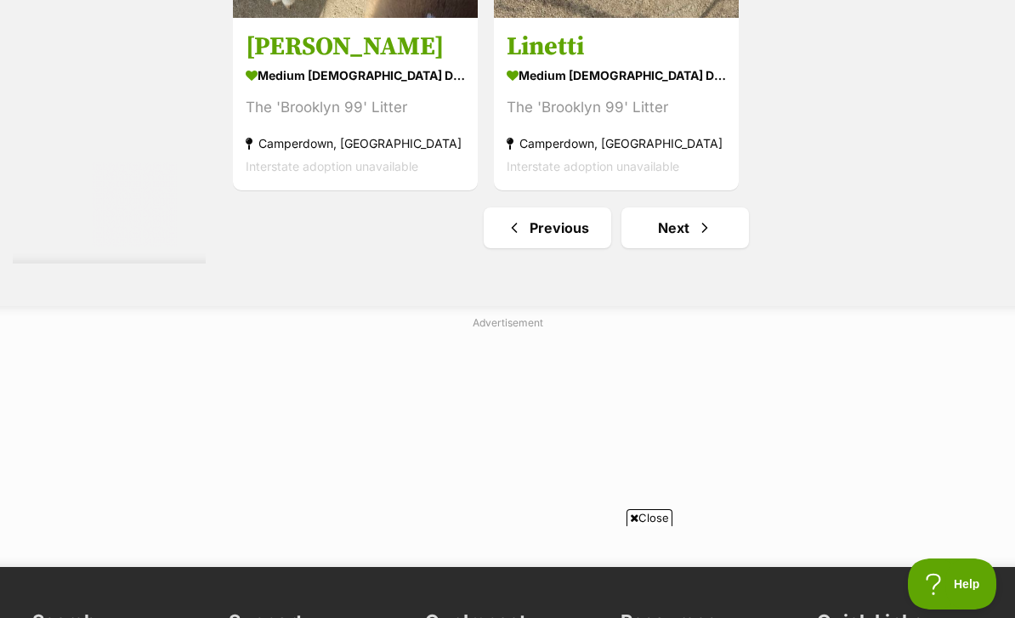
scroll to position [3873, 0]
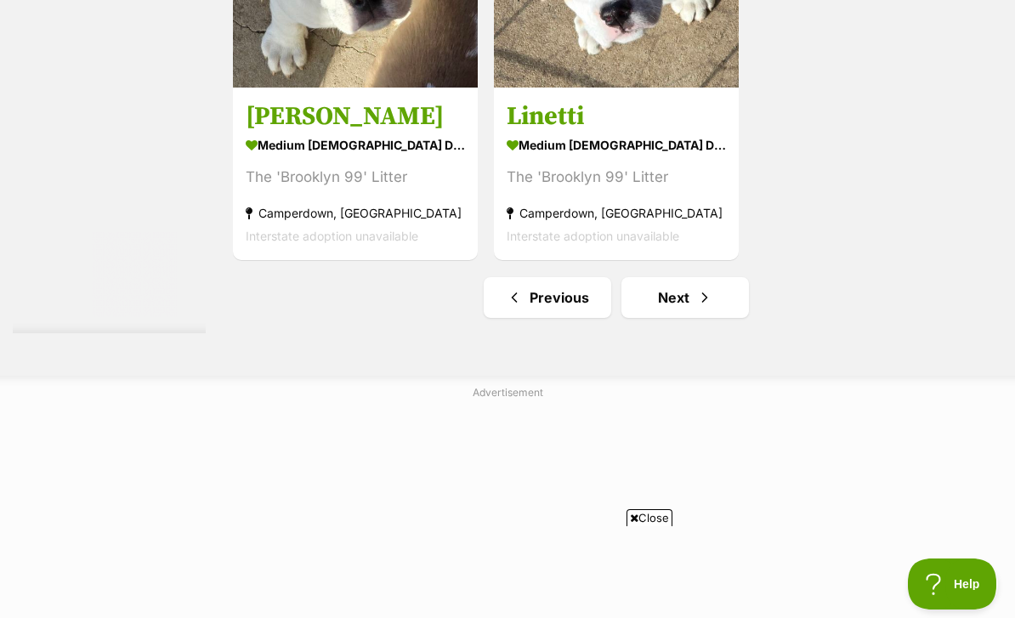
click at [542, 318] on link "Previous" at bounding box center [548, 297] width 128 height 41
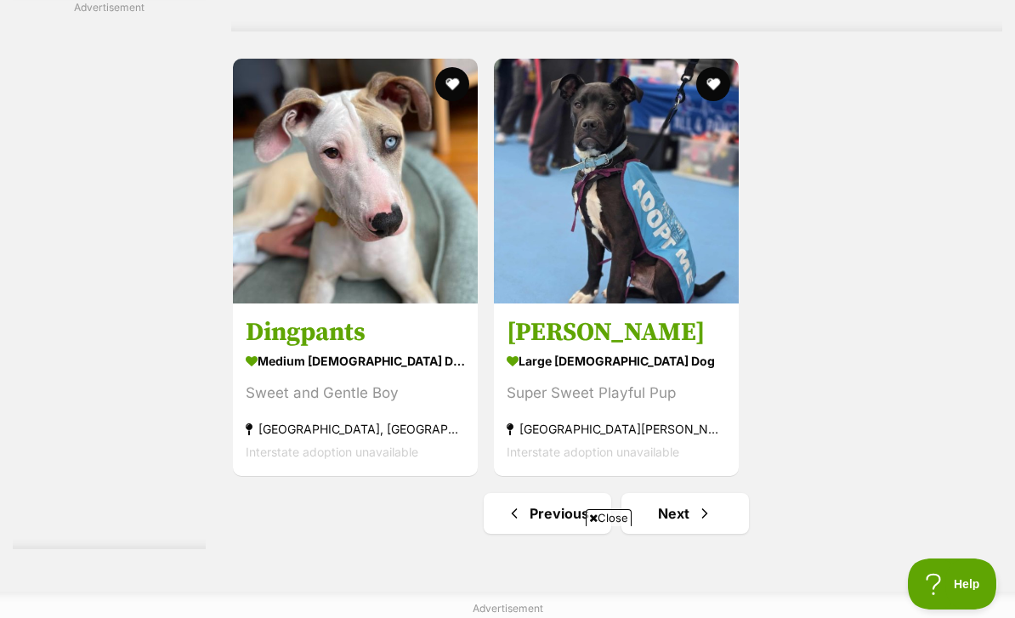
scroll to position [3656, 0]
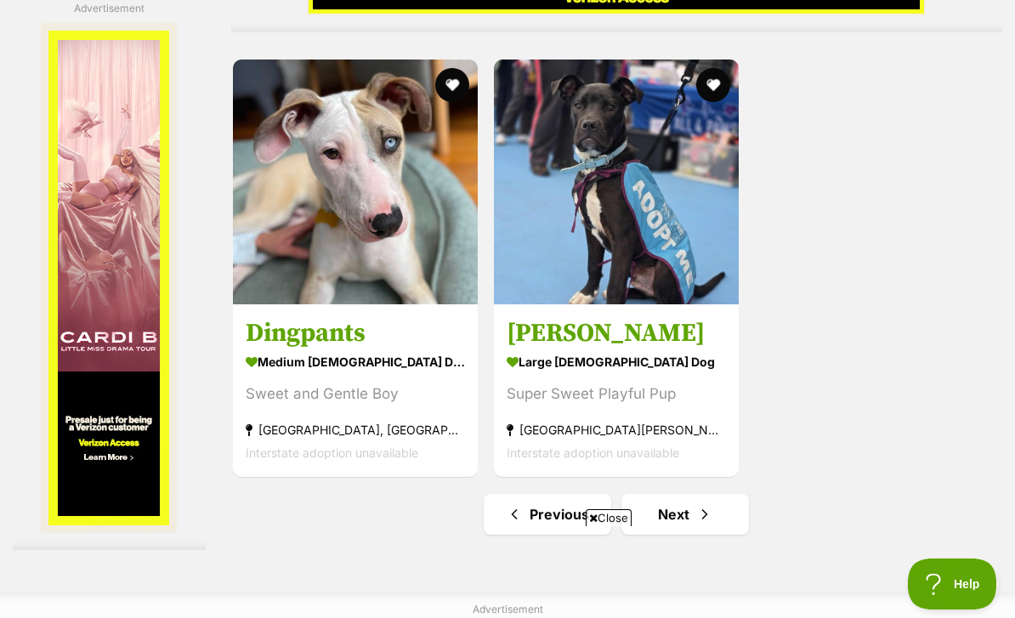
click at [327, 309] on link at bounding box center [355, 300] width 245 height 17
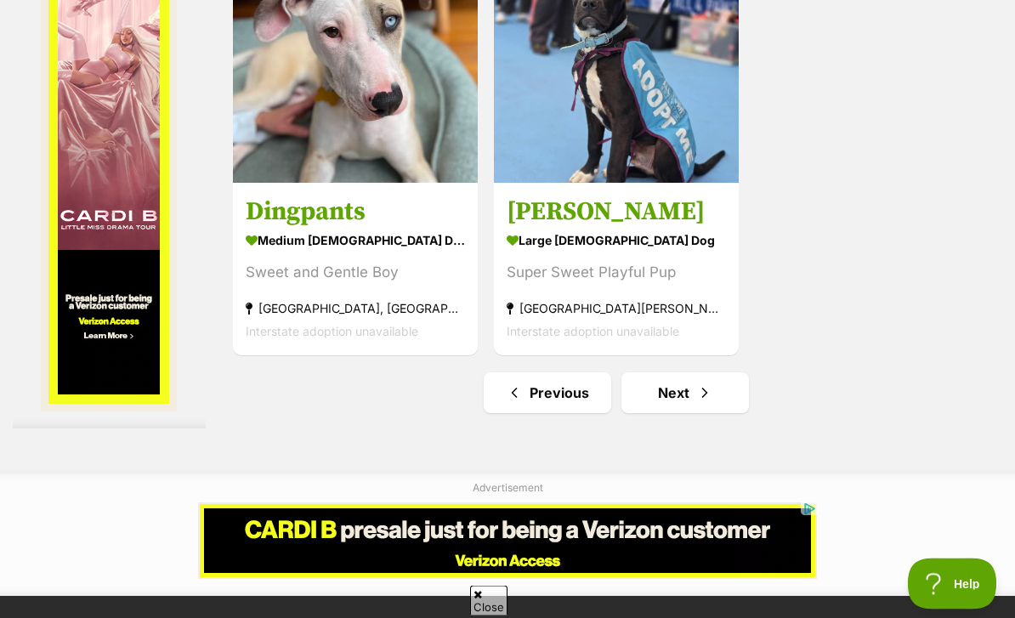
scroll to position [3778, 0]
click at [696, 403] on span "Next page" at bounding box center [704, 393] width 17 height 20
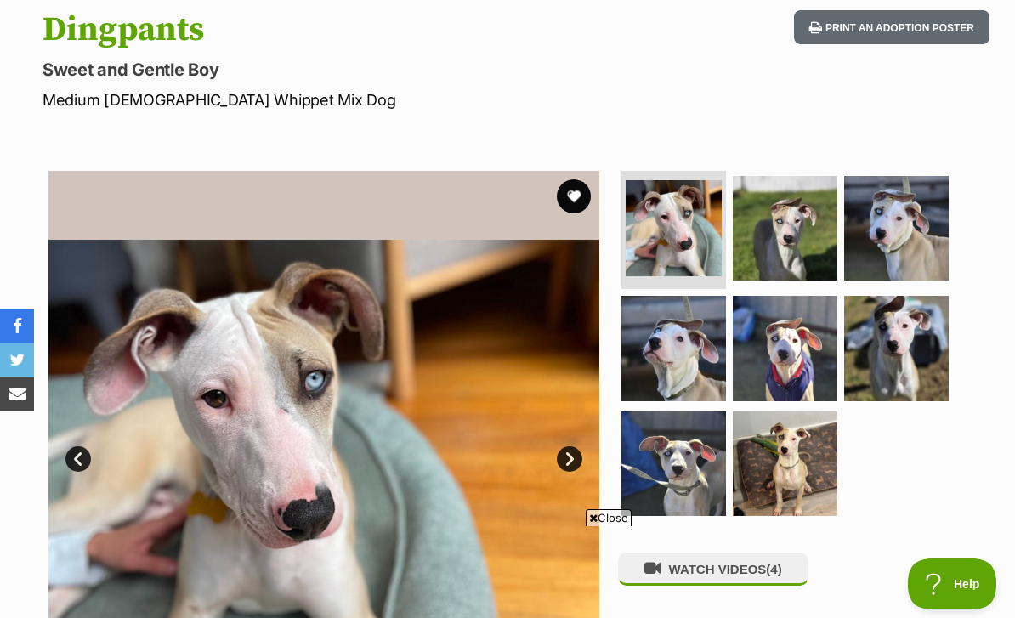
click at [687, 206] on img at bounding box center [674, 228] width 96 height 96
click at [911, 303] on img at bounding box center [896, 348] width 105 height 105
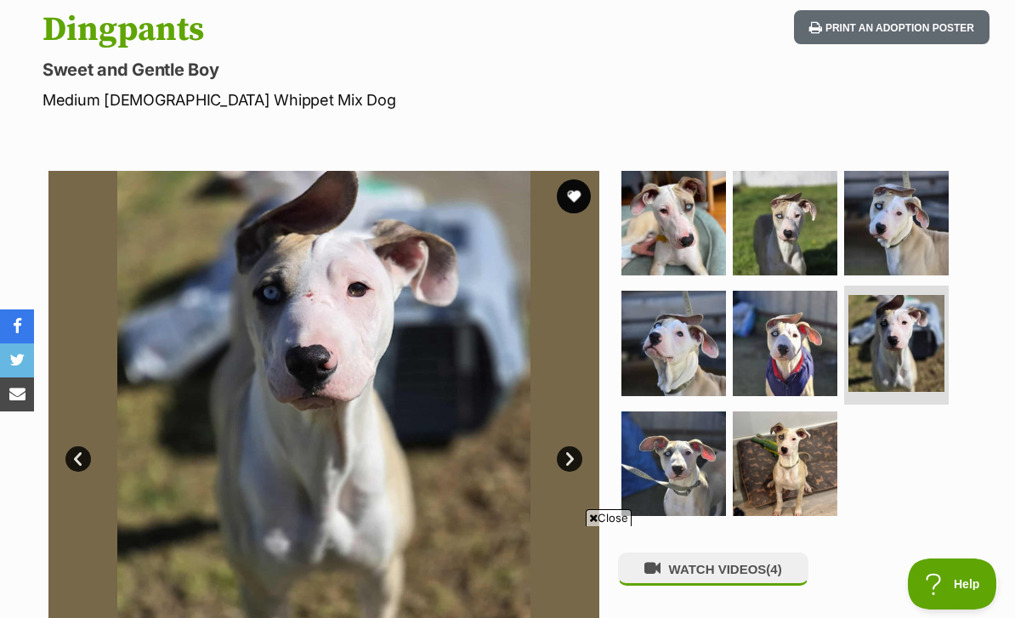
click at [817, 430] on img at bounding box center [785, 464] width 105 height 105
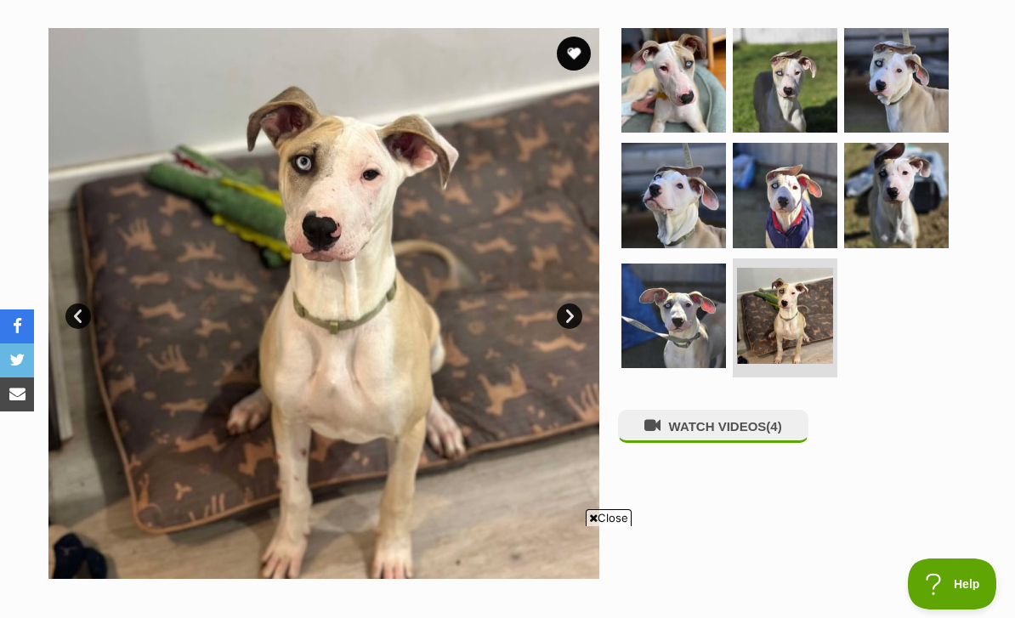
click at [719, 285] on img at bounding box center [674, 316] width 105 height 105
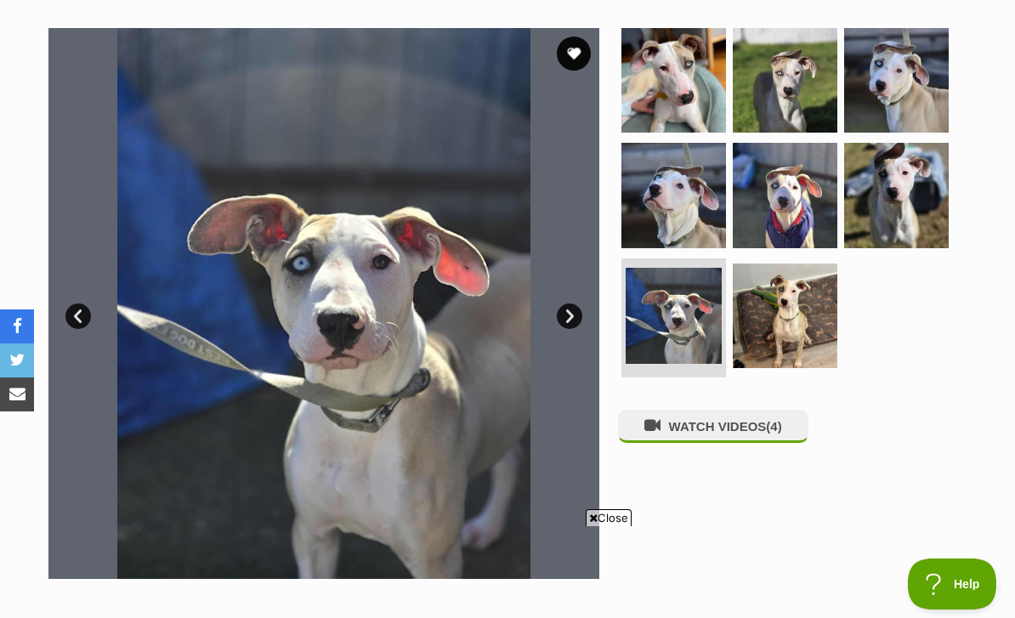
click at [917, 183] on img at bounding box center [896, 195] width 105 height 105
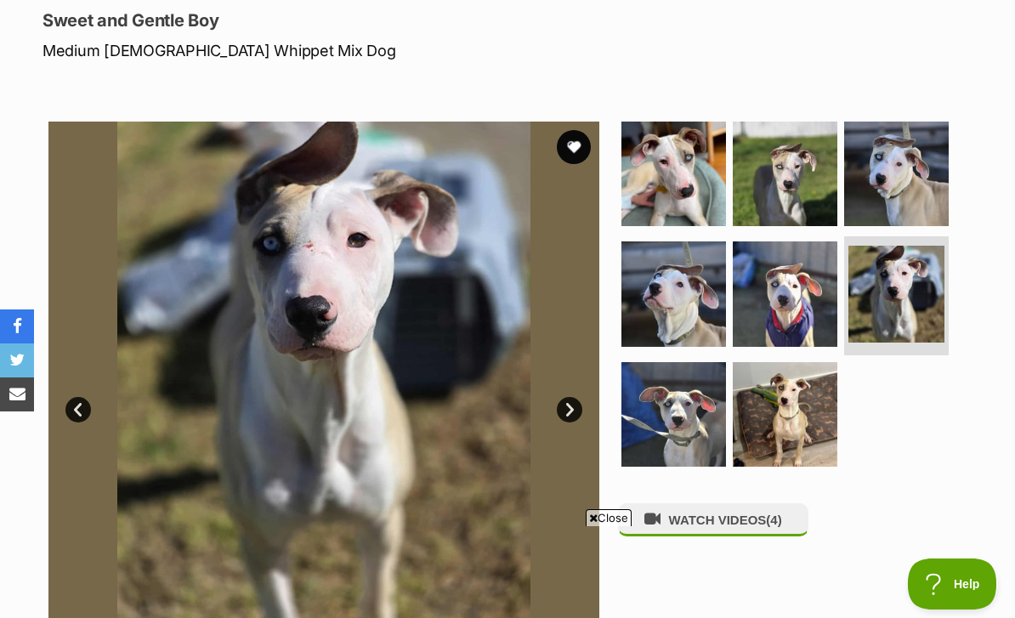
scroll to position [181, 0]
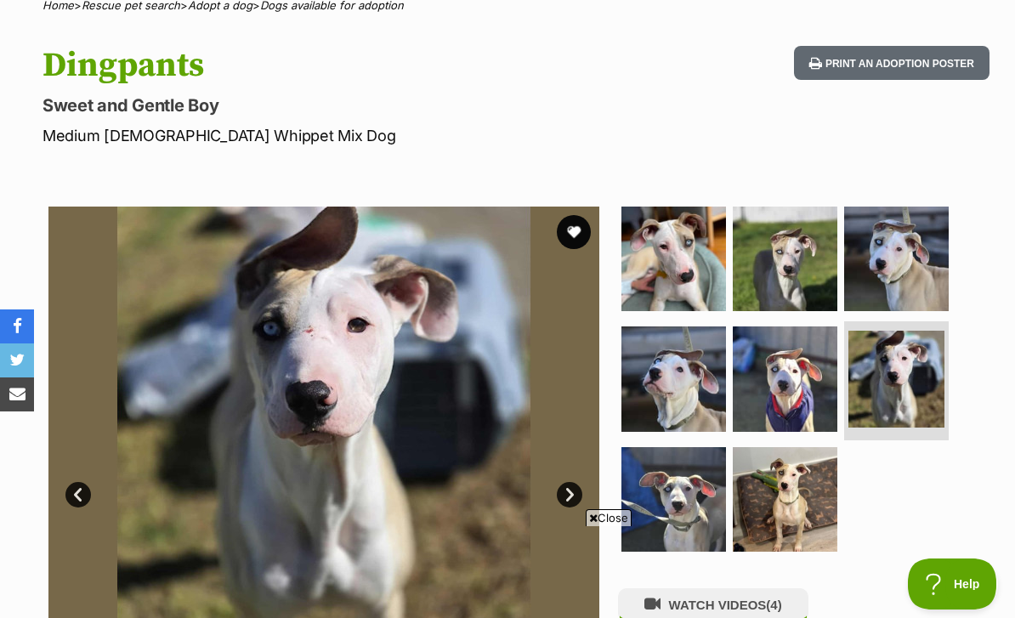
click at [896, 214] on img at bounding box center [896, 259] width 105 height 105
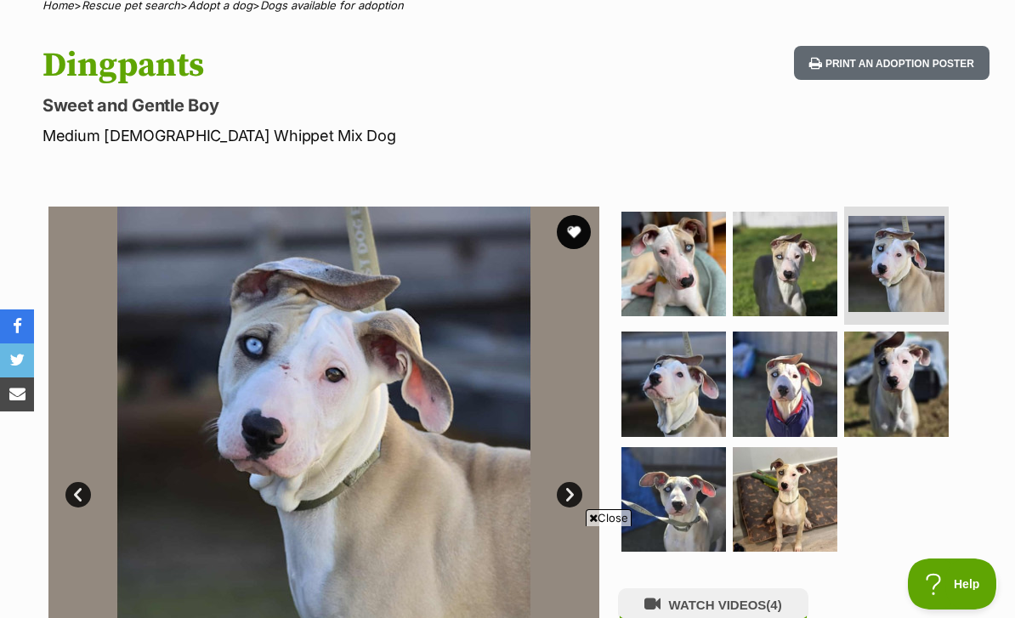
click at [825, 261] on img at bounding box center [785, 264] width 105 height 105
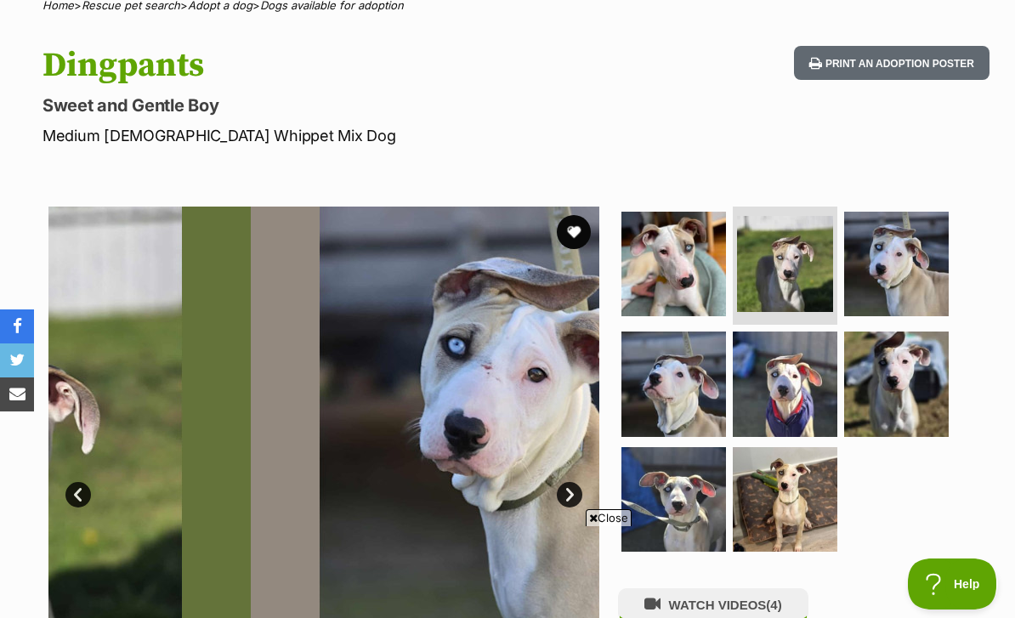
click at [795, 332] on img at bounding box center [785, 384] width 105 height 105
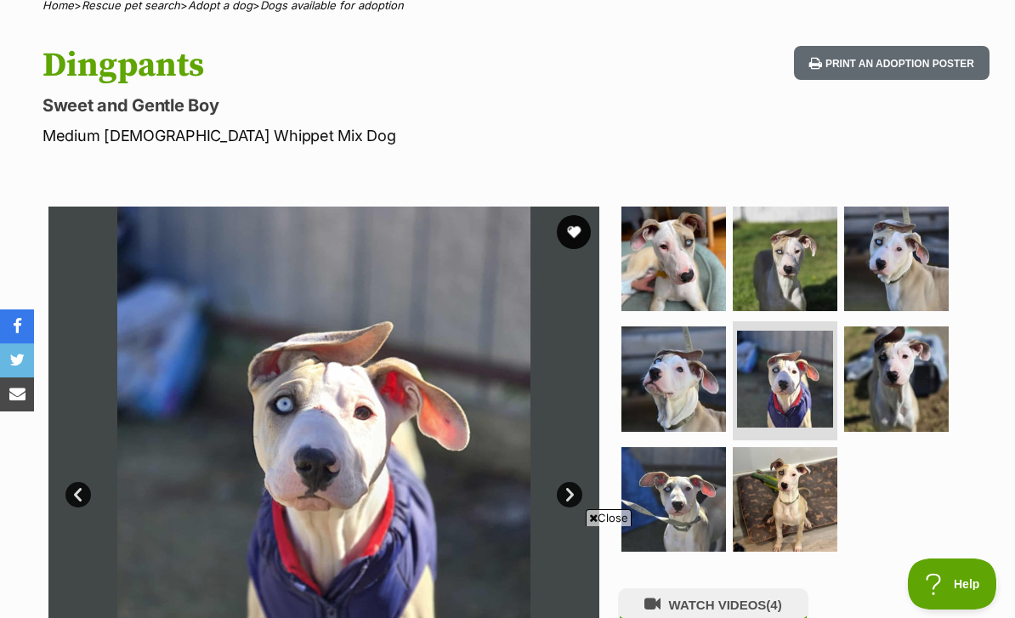
click at [656, 327] on img at bounding box center [674, 379] width 105 height 105
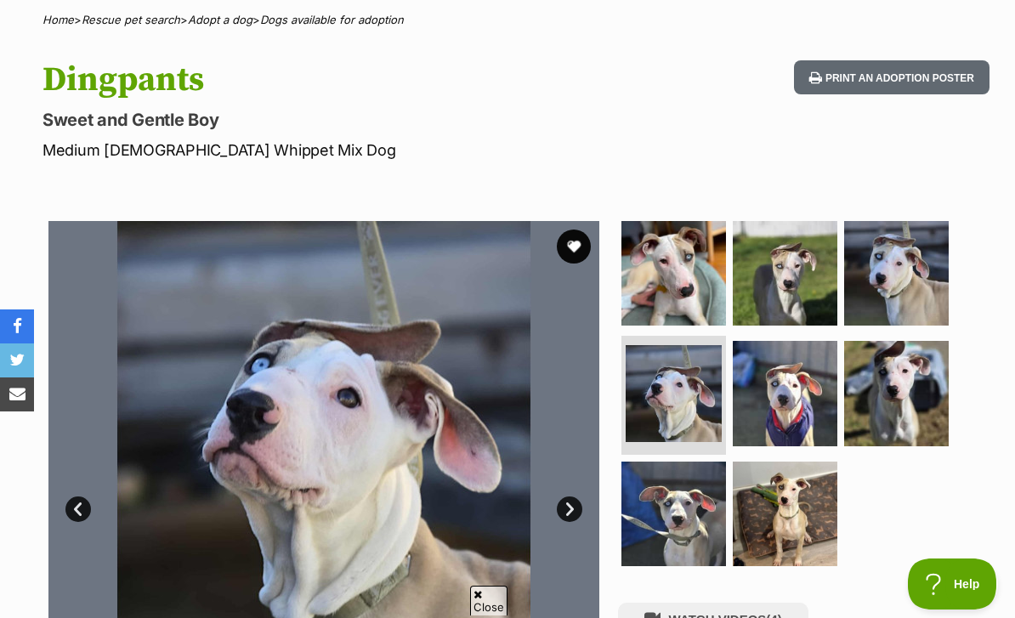
scroll to position [0, 0]
click at [588, 230] on button "favourite" at bounding box center [574, 247] width 34 height 34
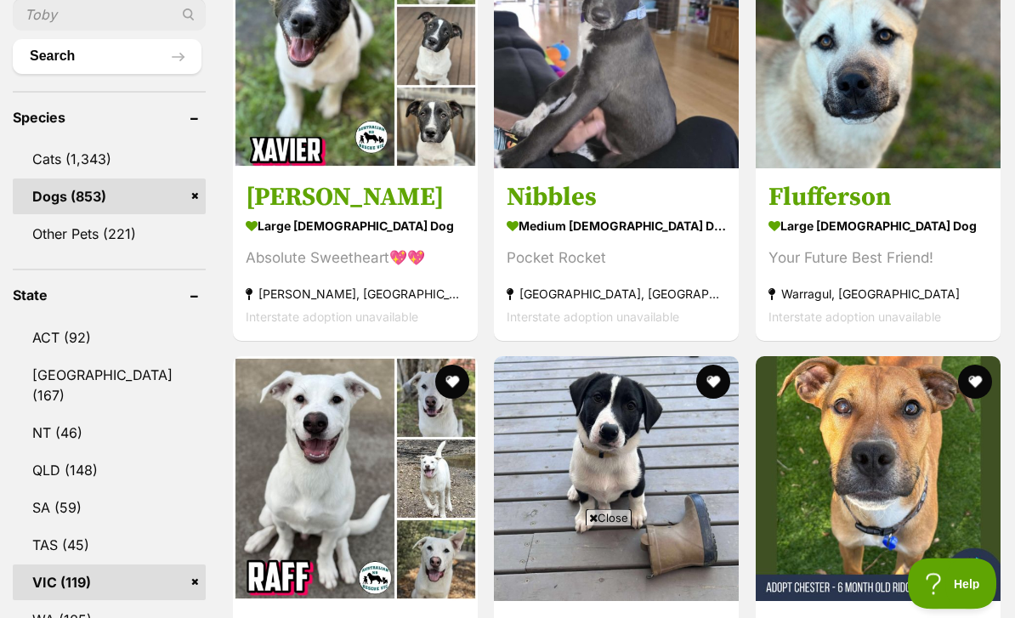
scroll to position [712, 0]
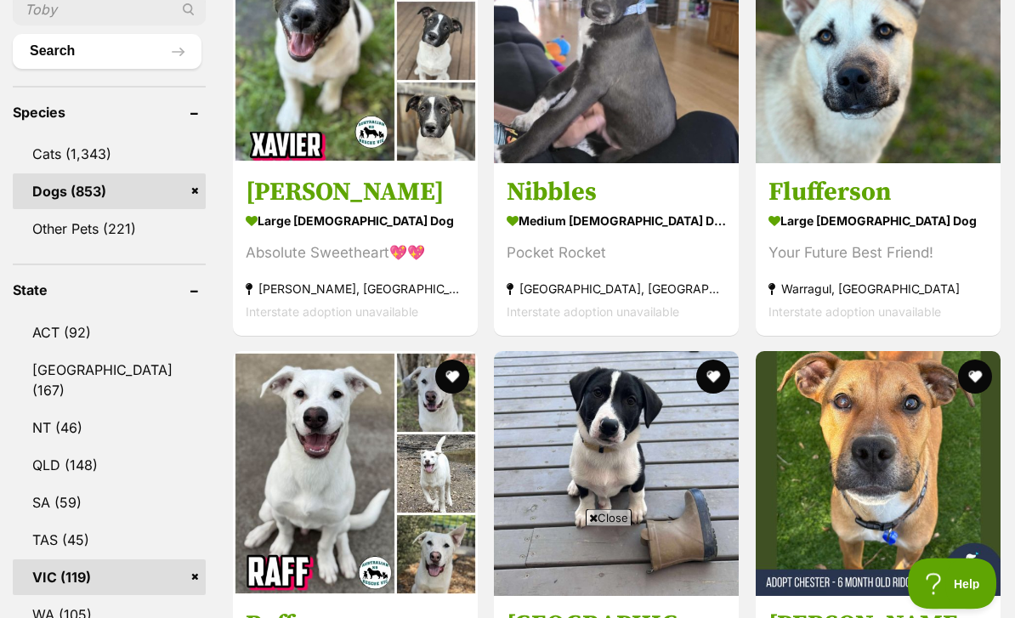
click at [957, 208] on strong "large [DEMOGRAPHIC_DATA] Dog" at bounding box center [878, 220] width 219 height 25
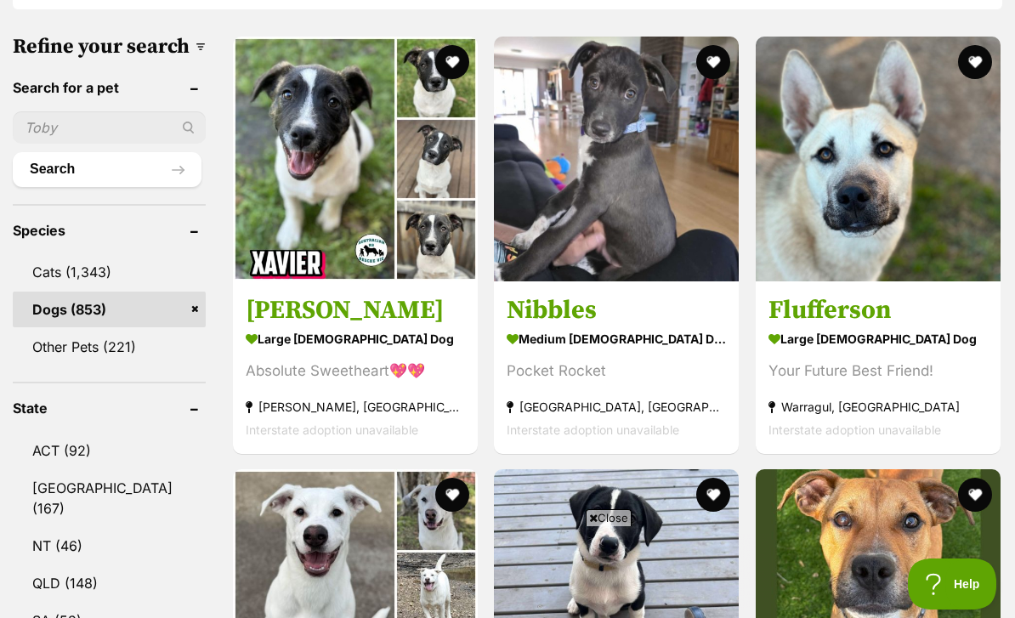
scroll to position [0, 0]
click at [649, 326] on strong "medium [DEMOGRAPHIC_DATA] Dog" at bounding box center [616, 338] width 219 height 25
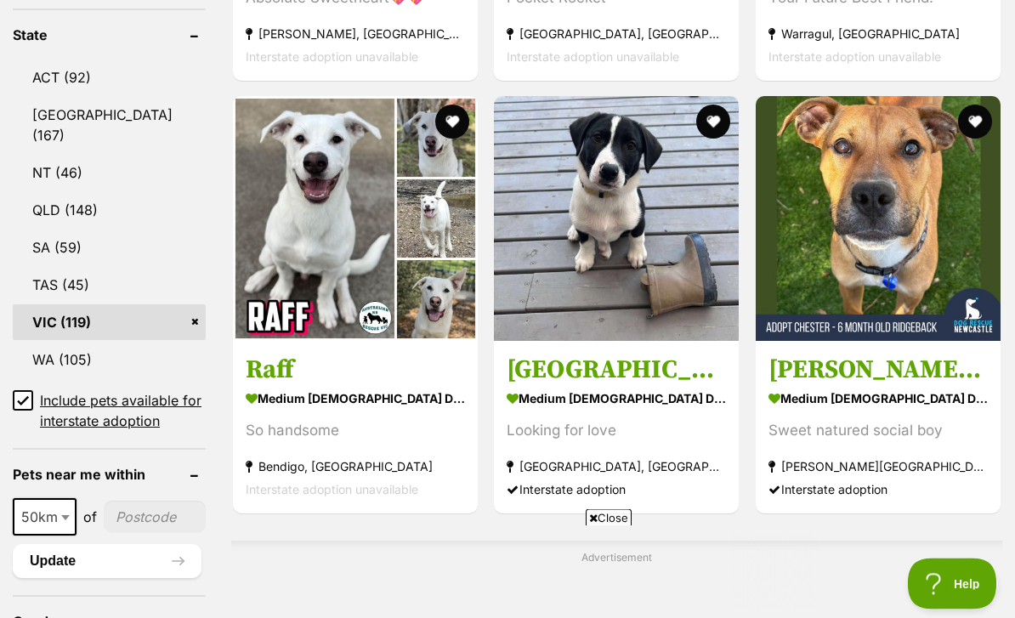
scroll to position [968, 0]
click at [656, 386] on strong "medium [DEMOGRAPHIC_DATA] Dog" at bounding box center [616, 398] width 219 height 25
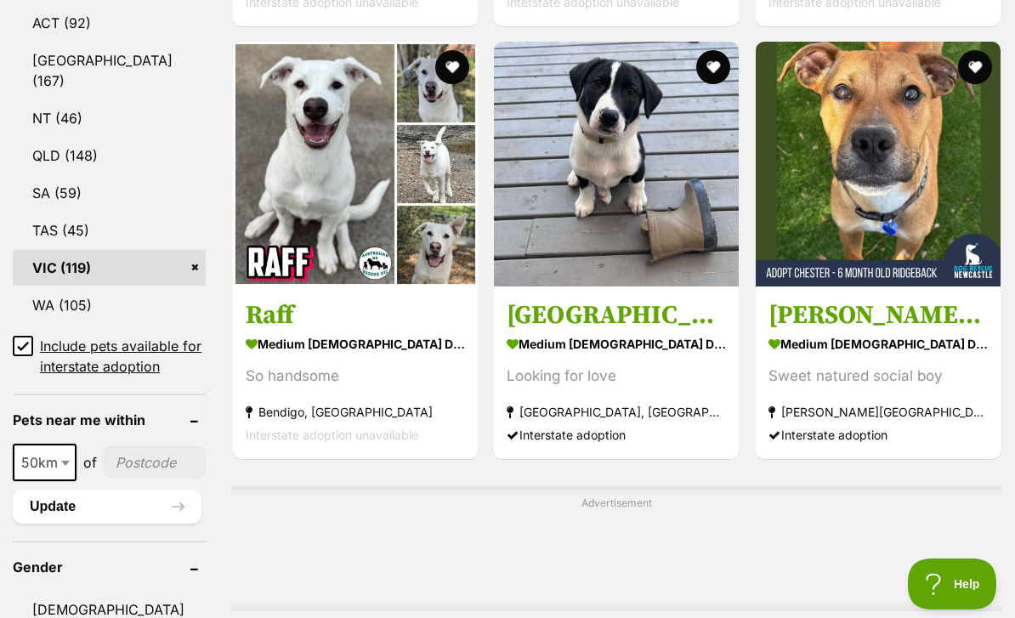
scroll to position [0, 0]
click at [600, 339] on strong "medium male Dog" at bounding box center [616, 344] width 219 height 25
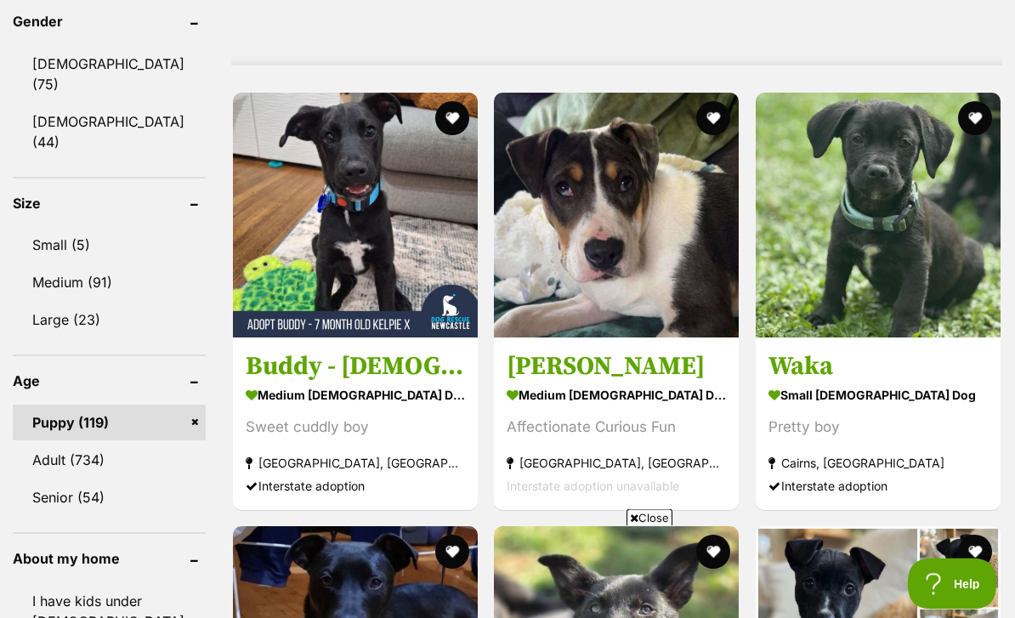
scroll to position [1568, 0]
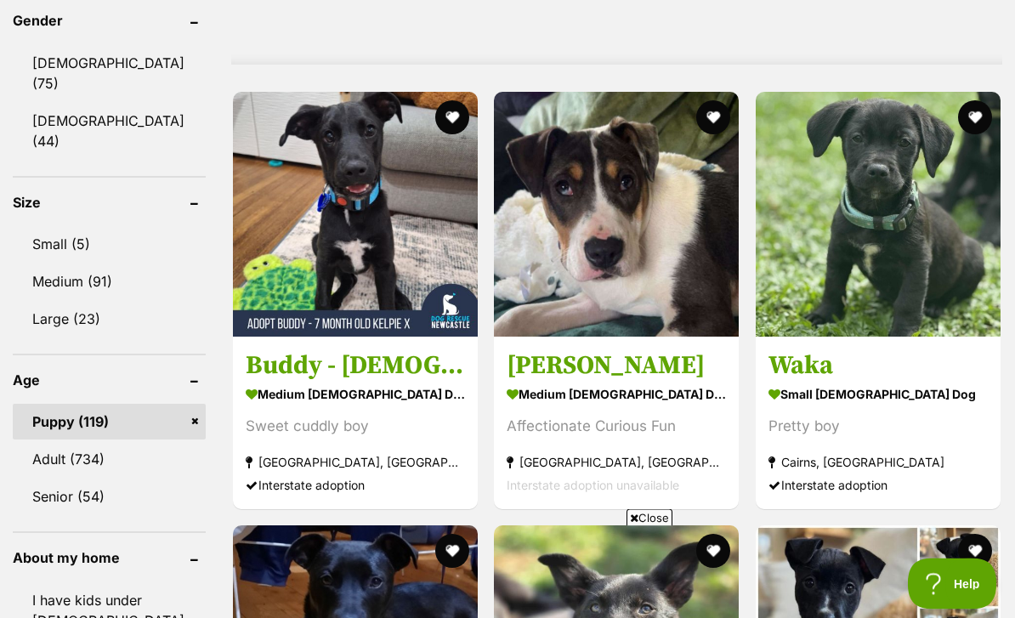
click at [952, 372] on h3 "Waka" at bounding box center [878, 366] width 219 height 32
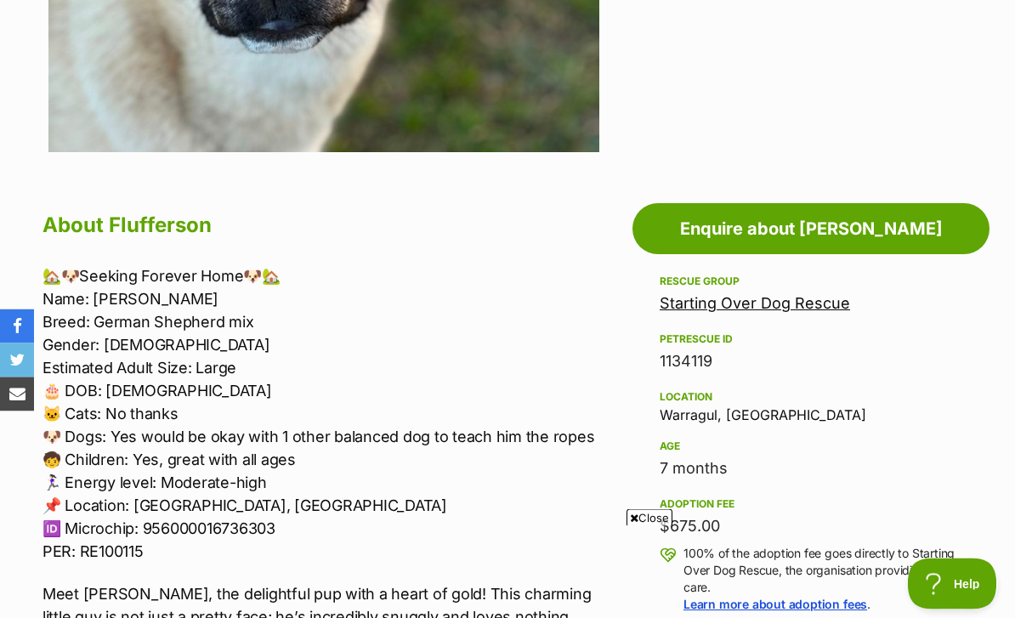
scroll to position [786, 0]
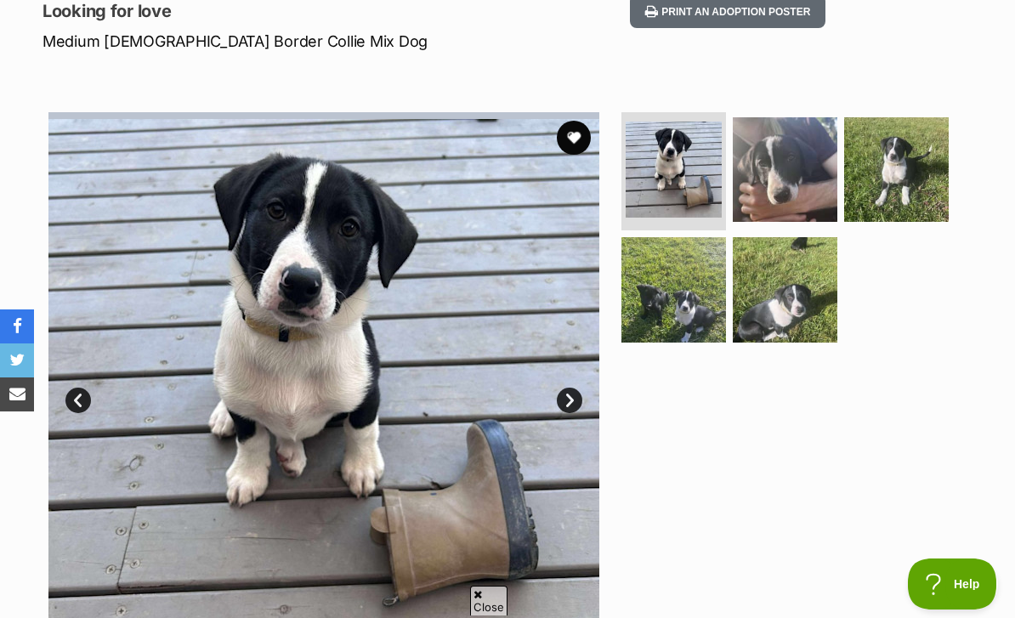
scroll to position [274, 0]
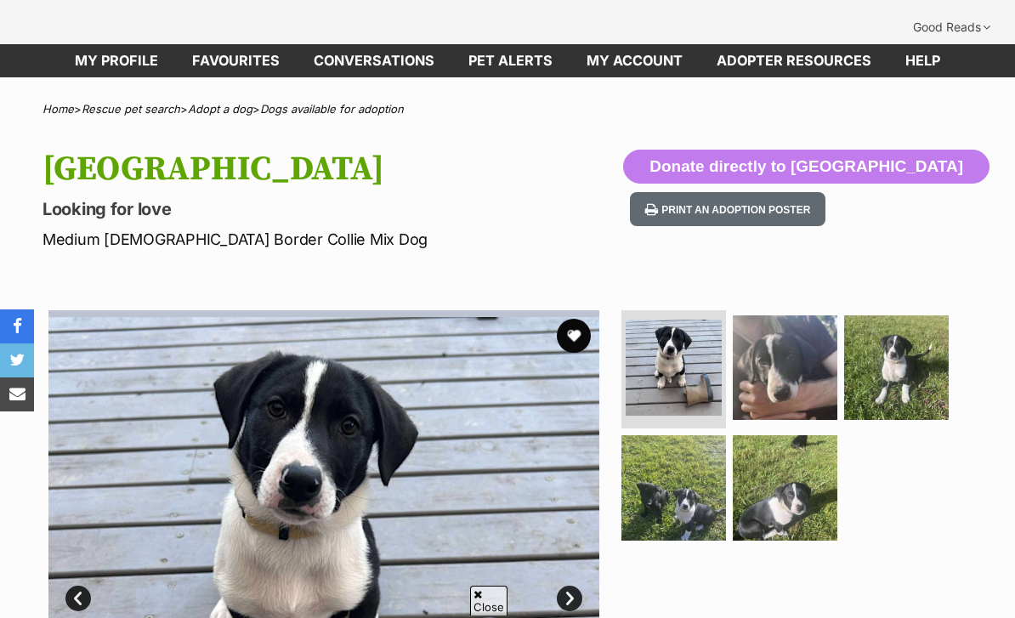
click at [808, 447] on img at bounding box center [785, 487] width 105 height 105
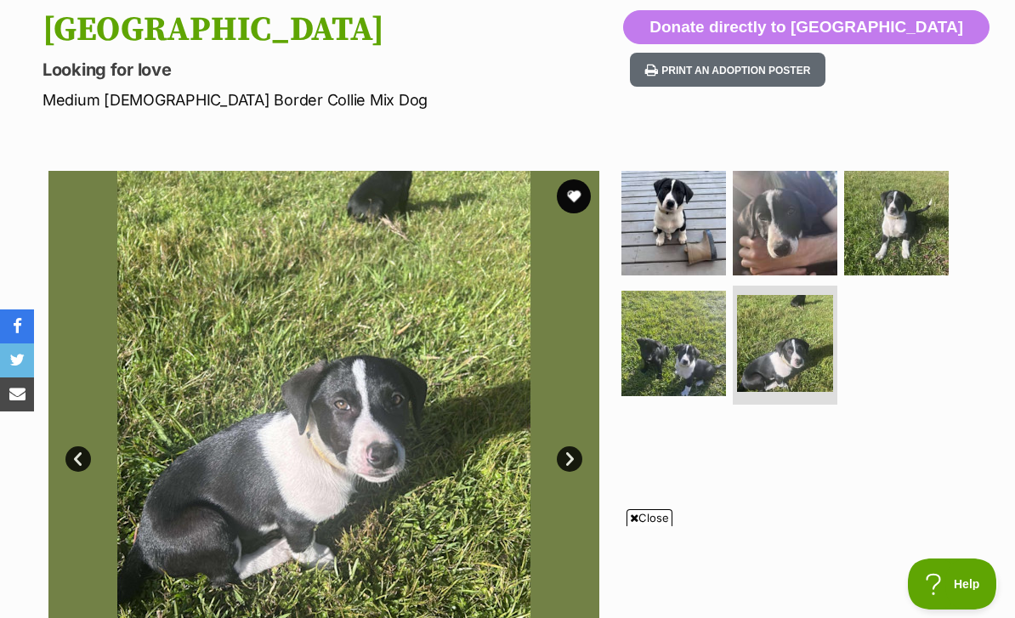
click at [910, 213] on img at bounding box center [896, 223] width 105 height 105
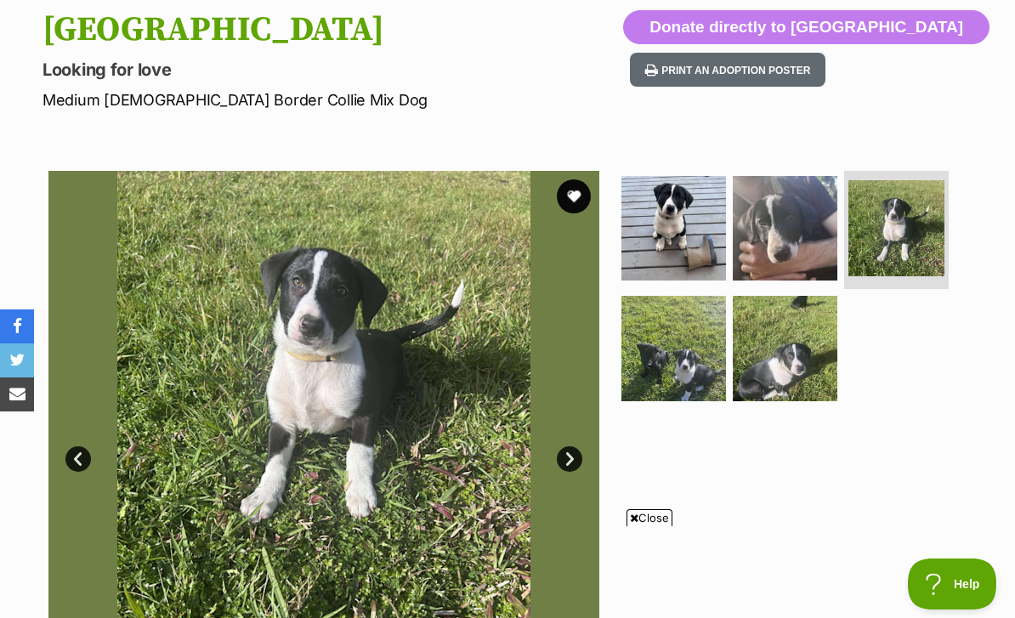
click at [683, 327] on img at bounding box center [674, 348] width 105 height 105
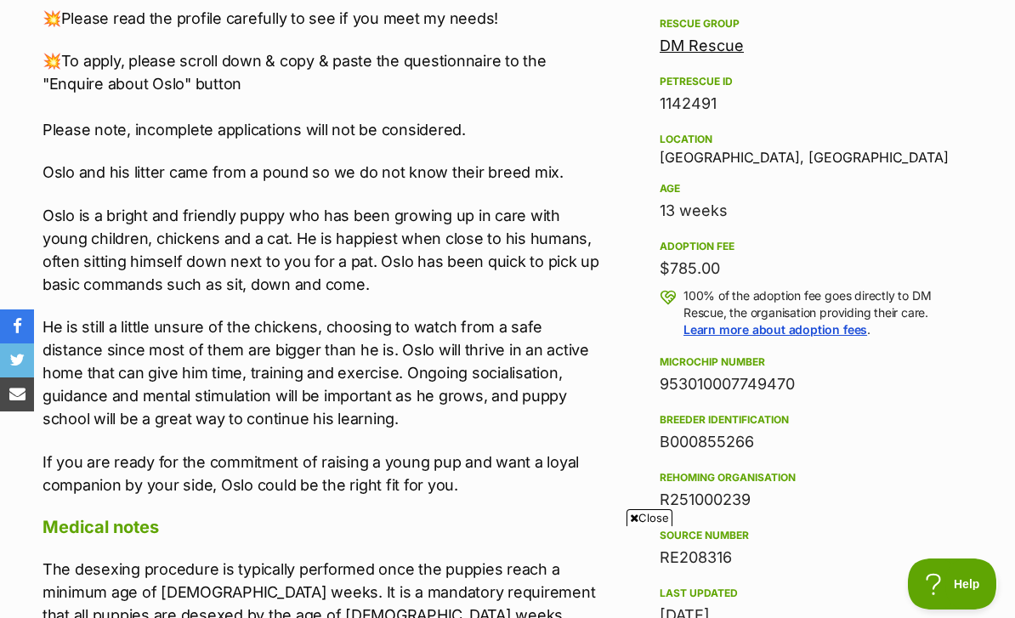
scroll to position [1043, 0]
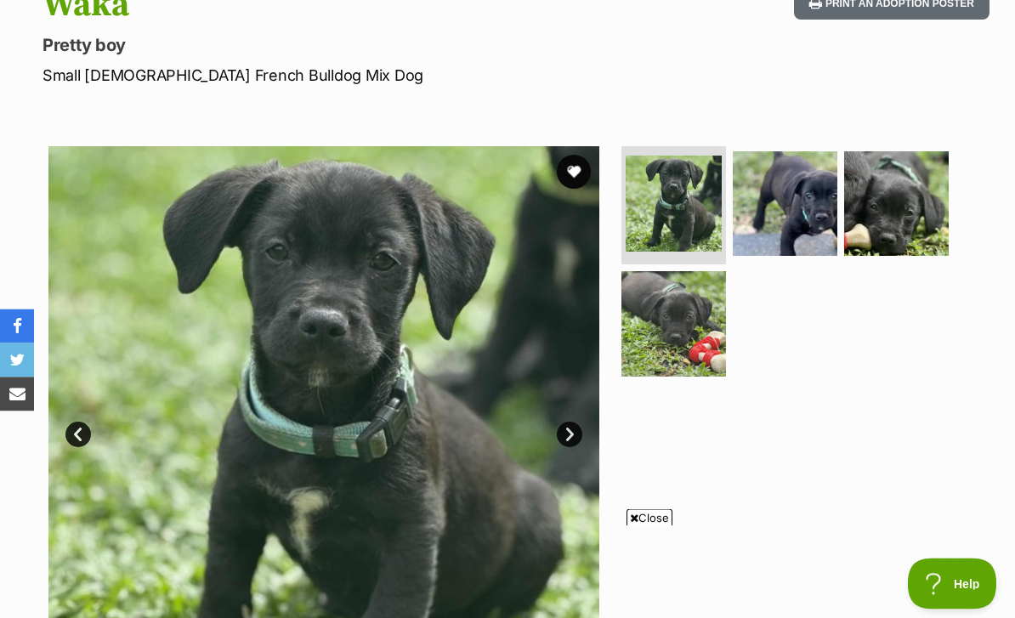
scroll to position [241, 0]
click at [933, 159] on img at bounding box center [896, 203] width 105 height 105
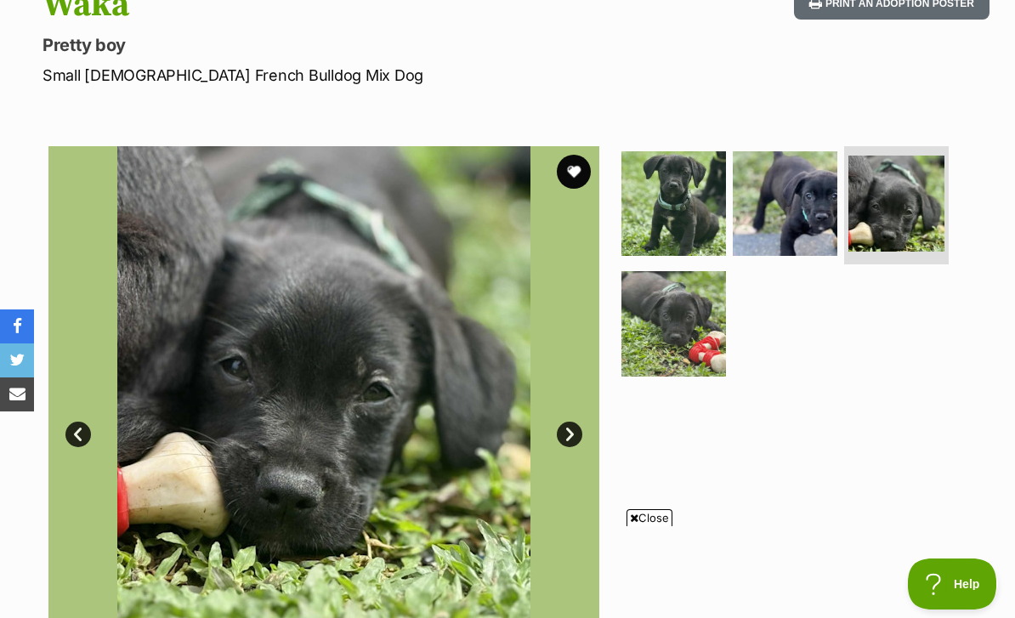
click at [897, 473] on div at bounding box center [792, 421] width 349 height 551
click at [569, 155] on button "favourite" at bounding box center [574, 172] width 34 height 34
click at [718, 190] on img at bounding box center [674, 203] width 105 height 105
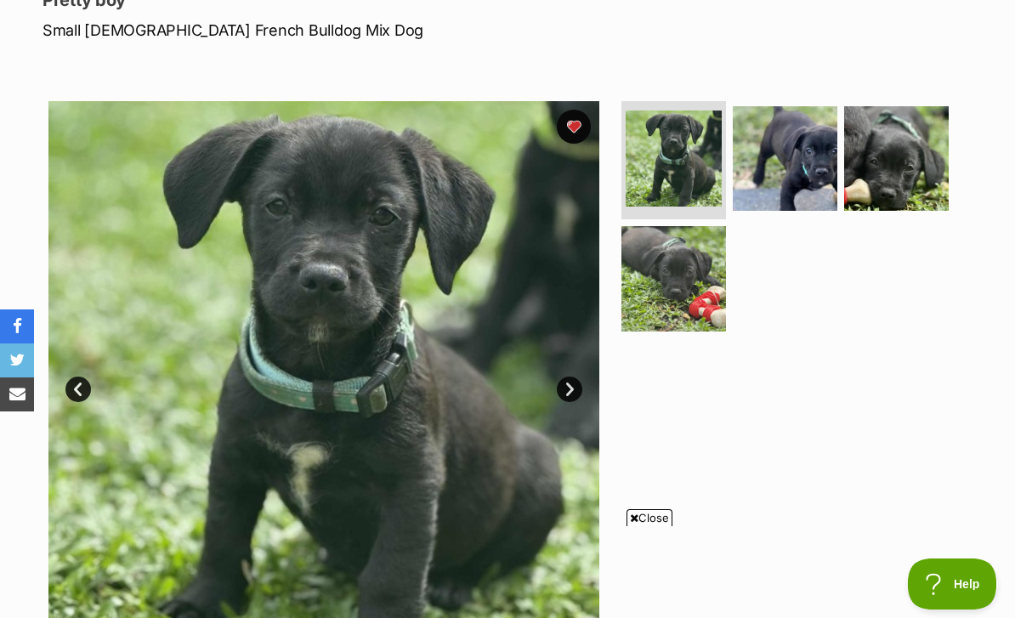
scroll to position [285, 0]
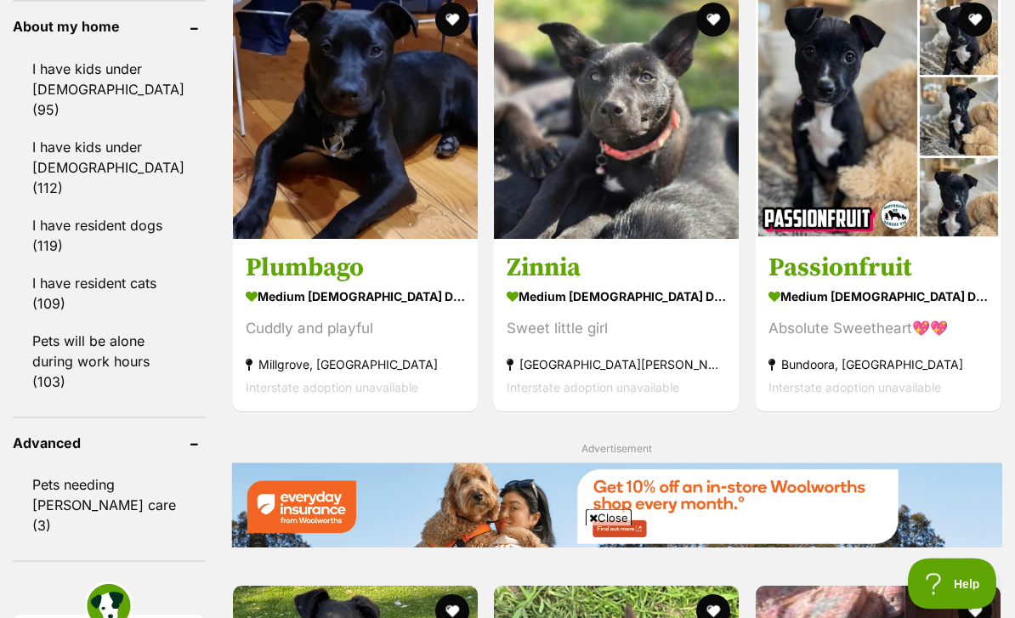
scroll to position [2100, 0]
click at [951, 284] on h3 "Passionfruit" at bounding box center [878, 268] width 219 height 32
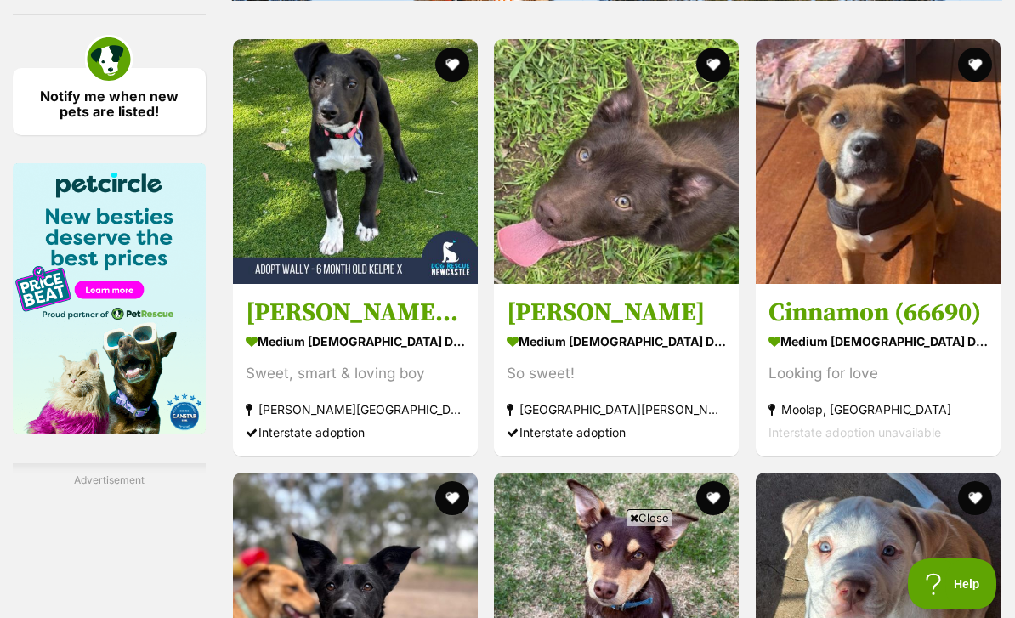
scroll to position [0, 0]
click at [944, 329] on h3 "Cinnamon (66690)" at bounding box center [878, 313] width 219 height 32
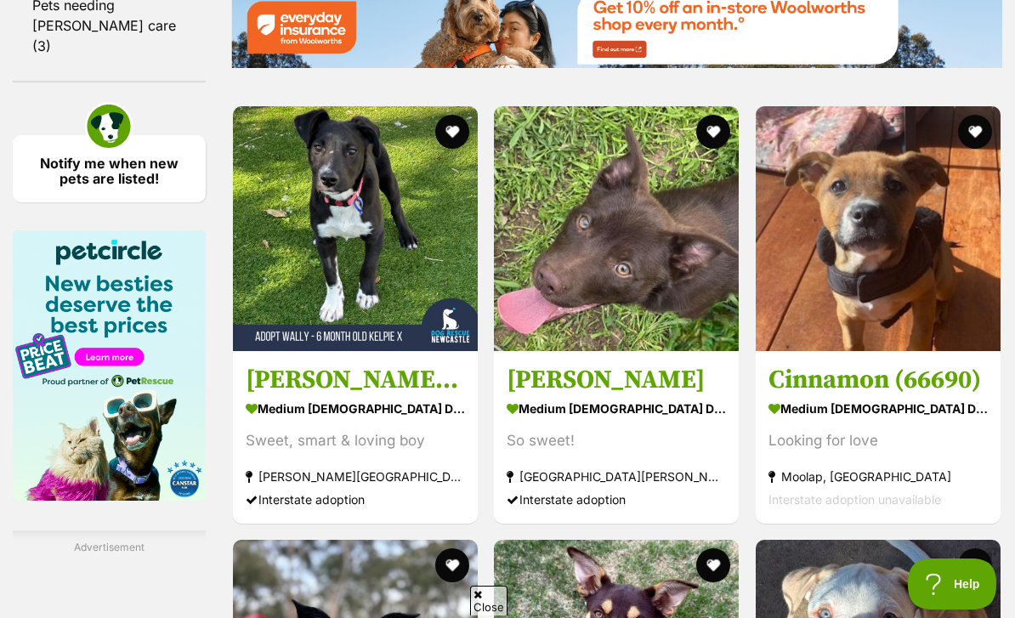
scroll to position [2579, 0]
click at [896, 397] on h3 "Cinnamon (66690)" at bounding box center [878, 381] width 219 height 32
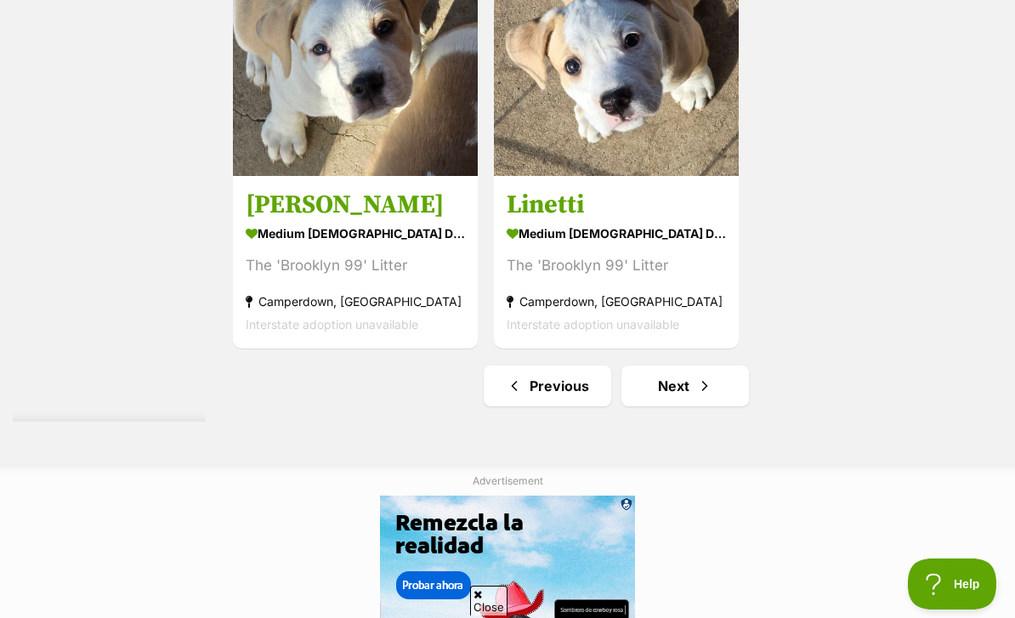
scroll to position [3780, 0]
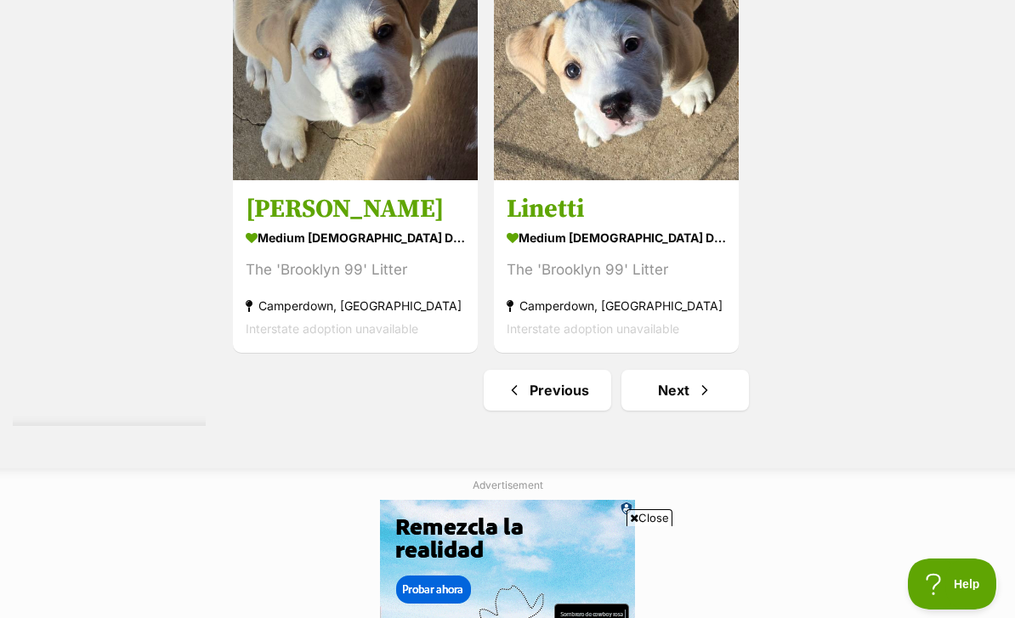
click at [707, 411] on link "Next" at bounding box center [686, 390] width 128 height 41
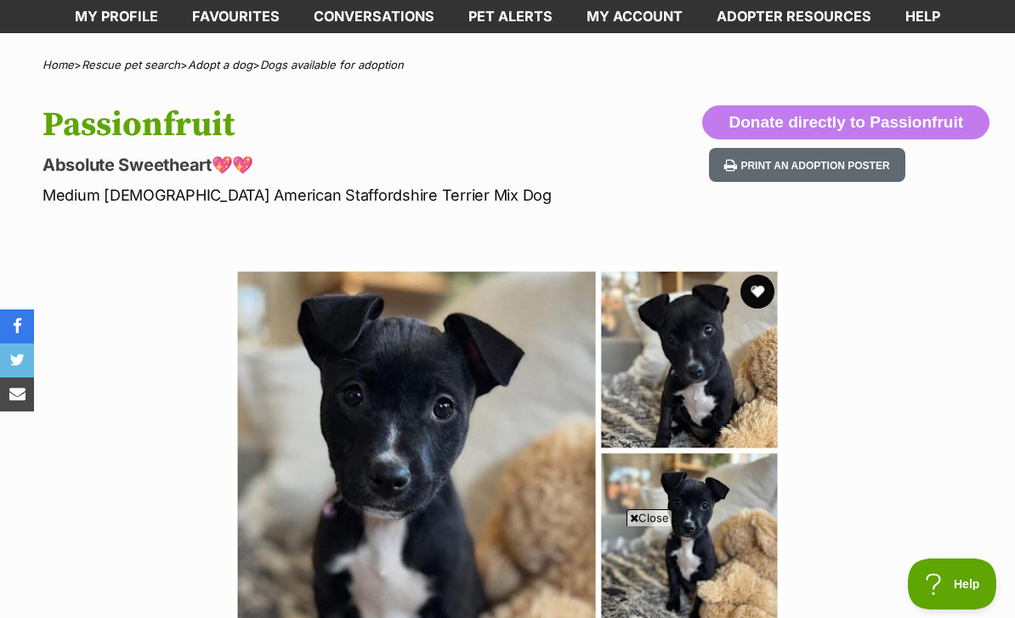
scroll to position [121, 0]
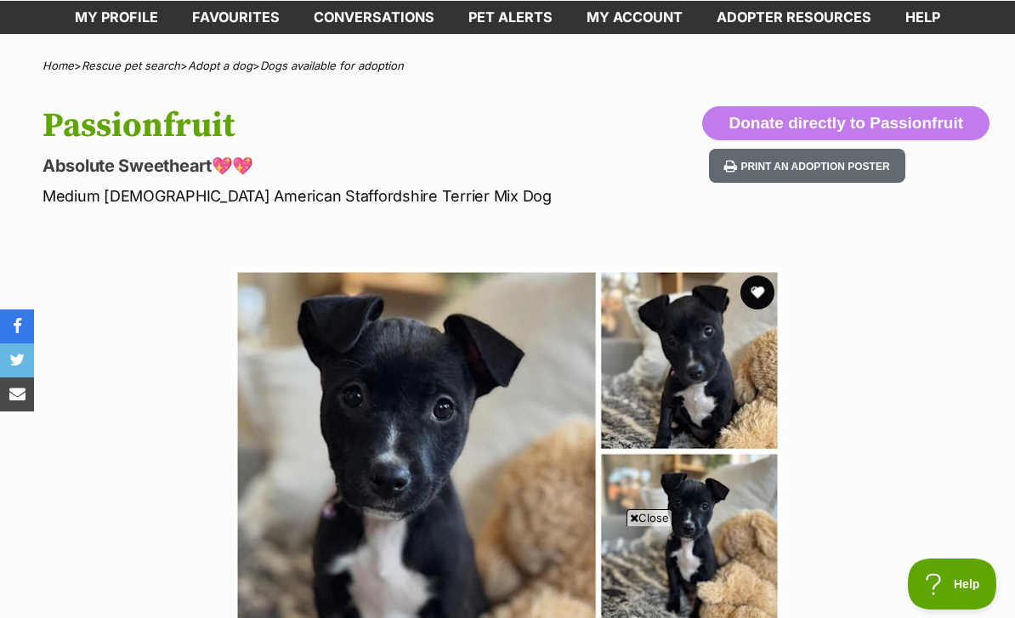
click at [746, 275] on button "favourite" at bounding box center [758, 292] width 34 height 34
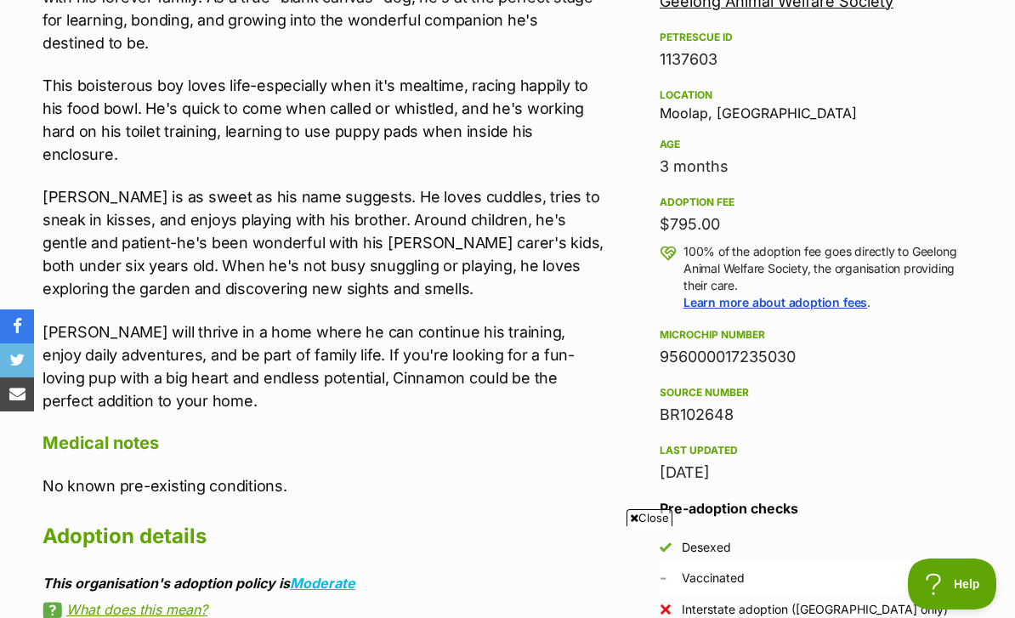
scroll to position [1093, 0]
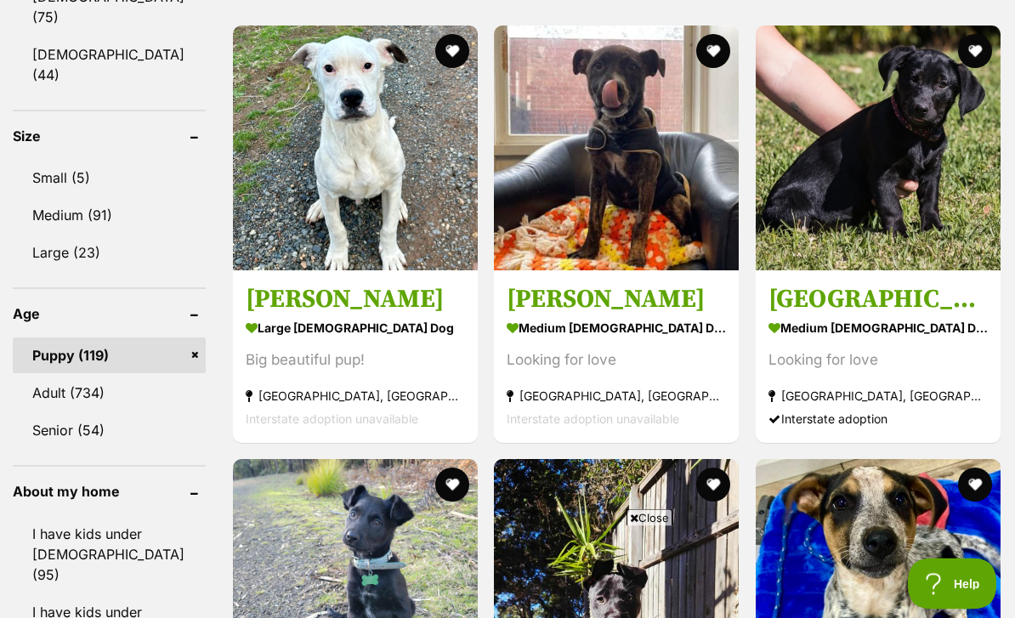
scroll to position [1635, 0]
click at [883, 304] on h3 "Paris" at bounding box center [878, 299] width 219 height 32
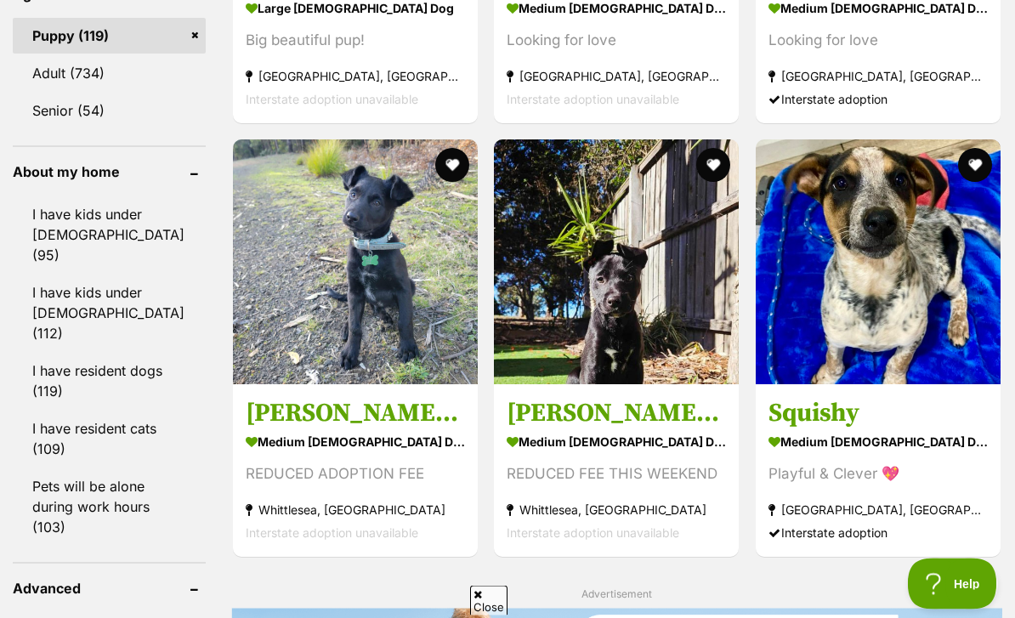
scroll to position [1955, 0]
click at [367, 429] on h3 "Garrett (gary)" at bounding box center [355, 413] width 219 height 32
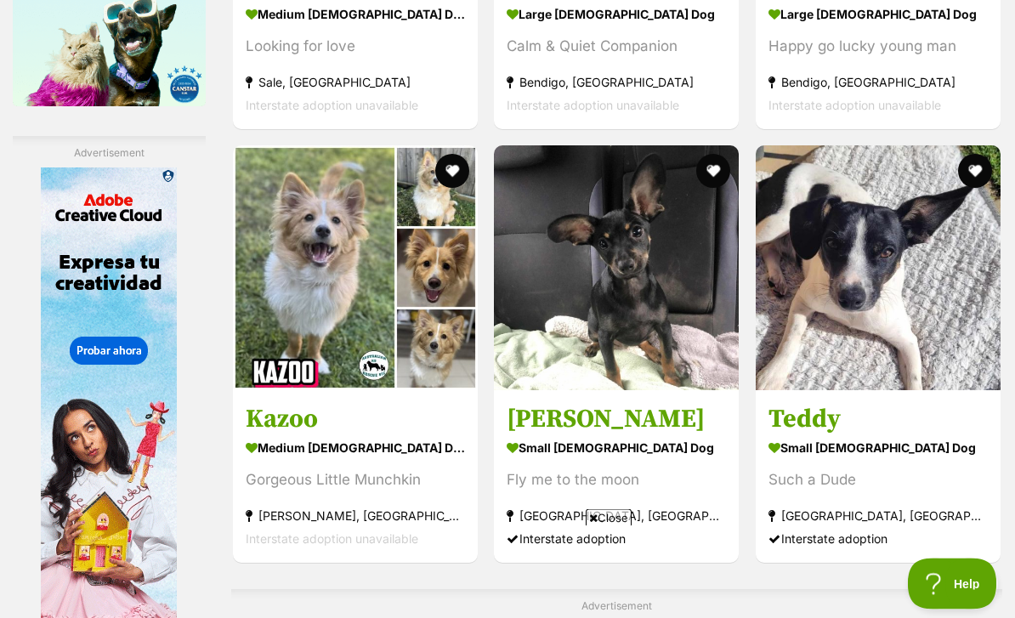
scroll to position [2974, 0]
click at [363, 434] on h3 "Kazoo" at bounding box center [355, 418] width 219 height 32
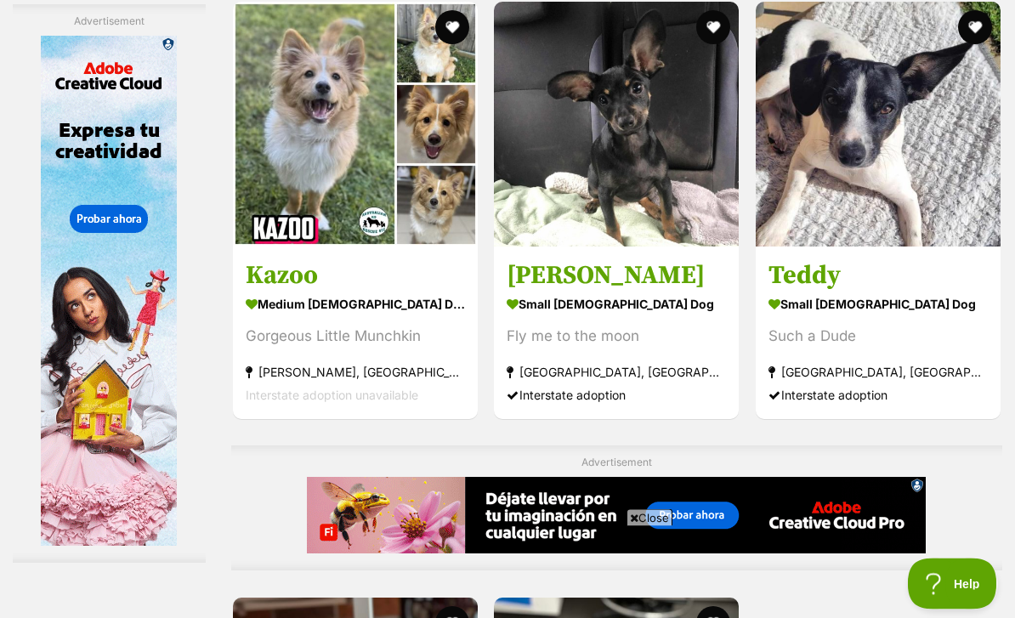
scroll to position [3118, 0]
click at [633, 315] on strong "small male Dog" at bounding box center [616, 303] width 219 height 25
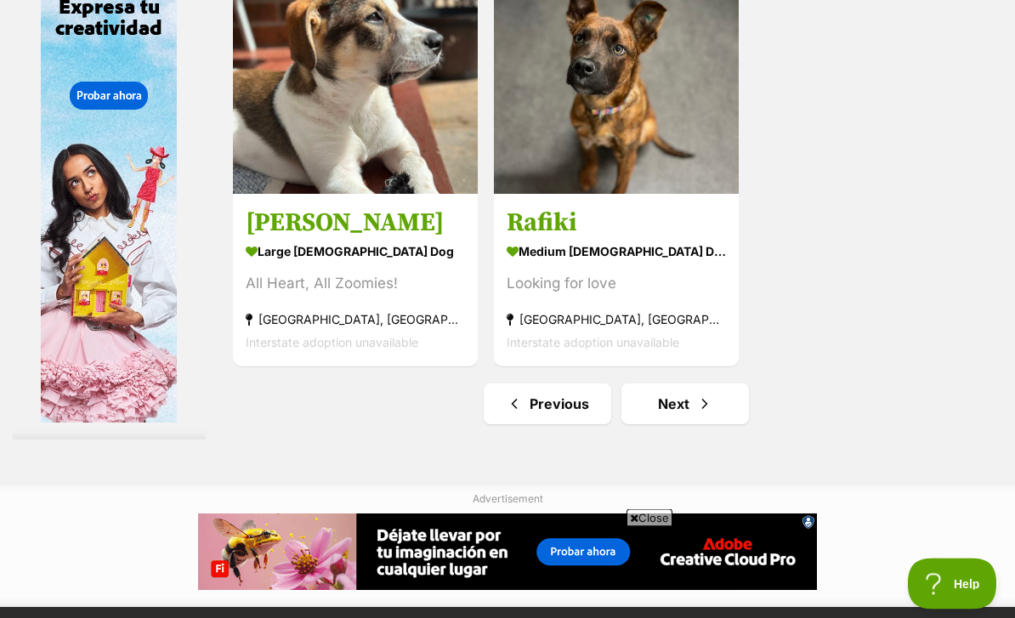
scroll to position [3767, 0]
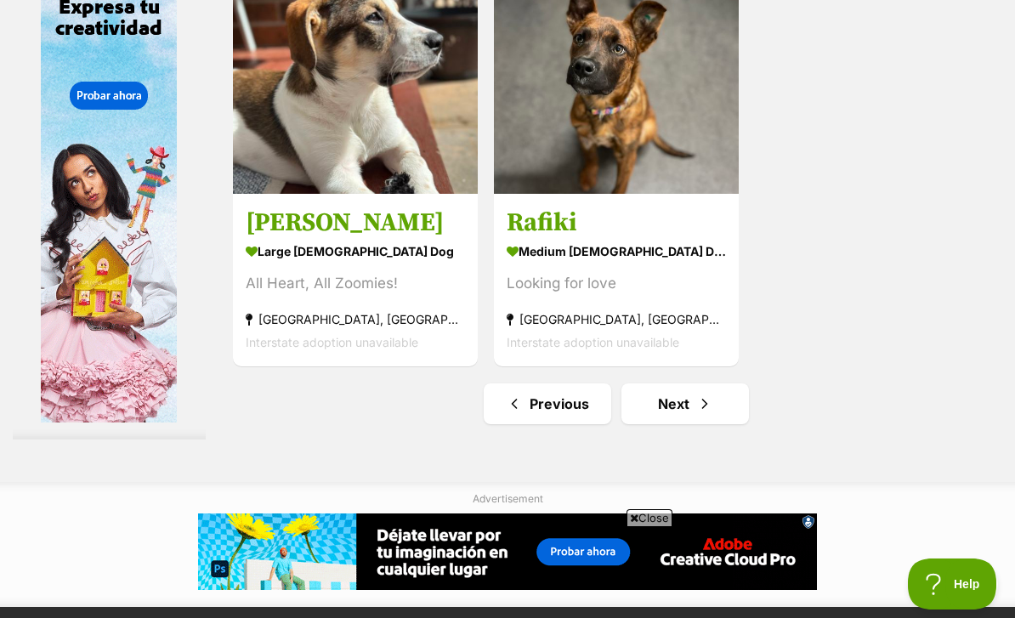
click at [717, 424] on link "Next" at bounding box center [686, 403] width 128 height 41
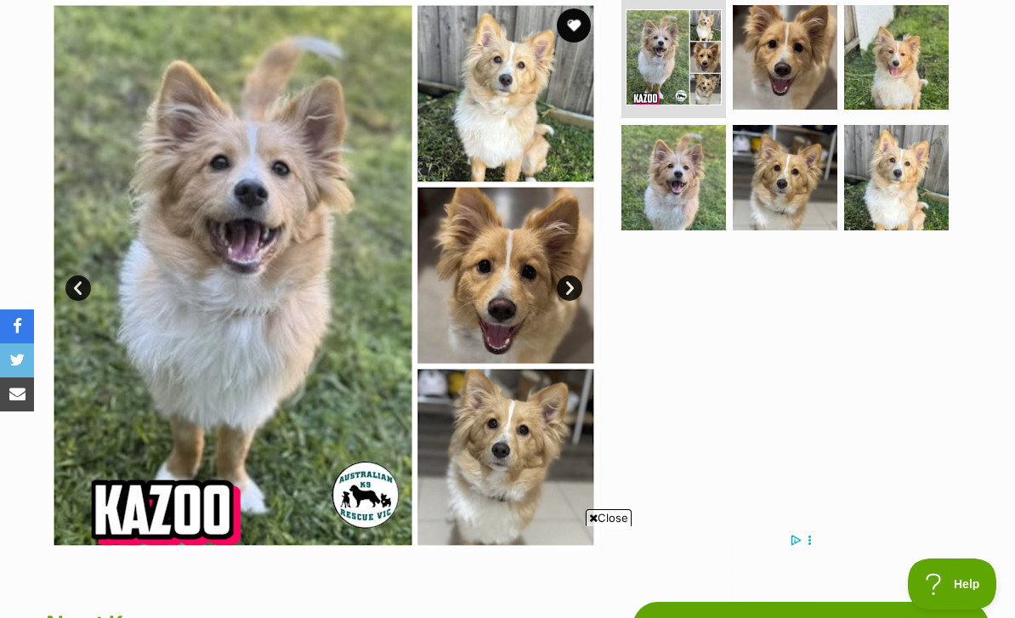
scroll to position [387, 0]
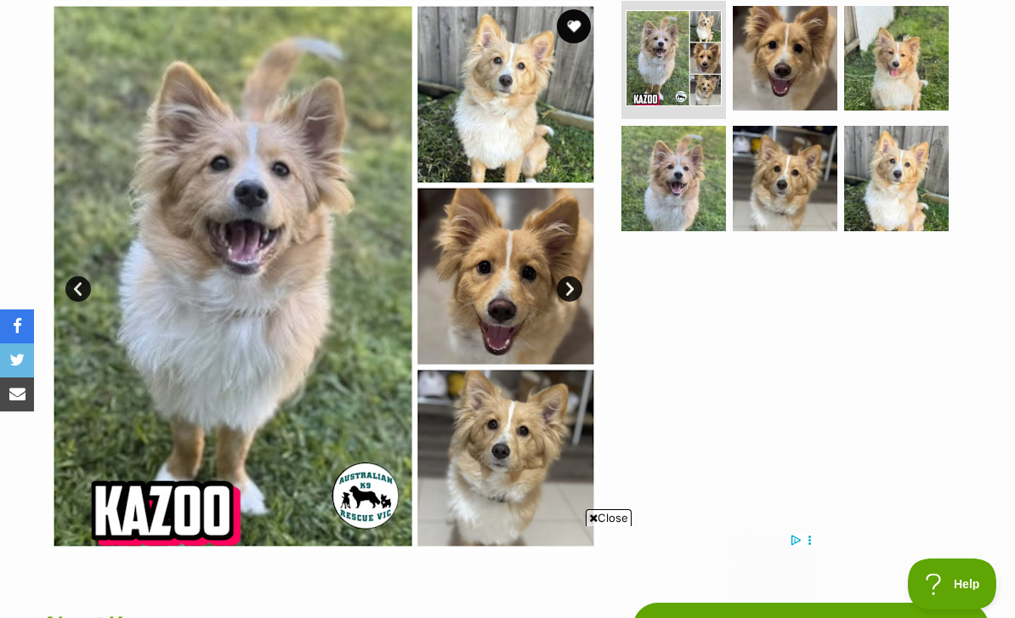
click at [575, 430] on img at bounding box center [323, 276] width 551 height 551
click at [568, 420] on img at bounding box center [323, 276] width 551 height 551
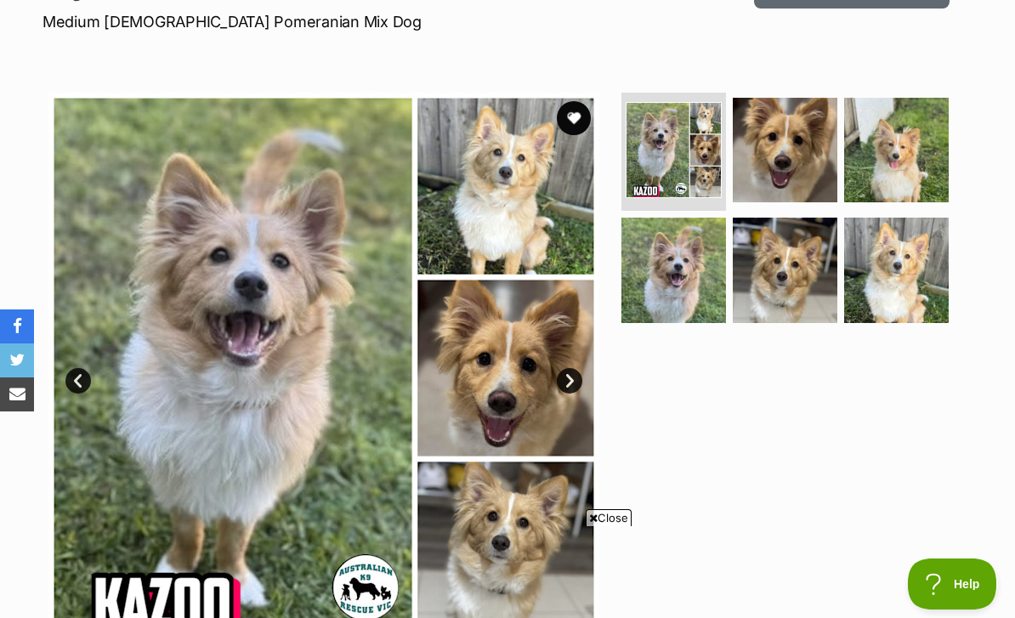
scroll to position [293, 0]
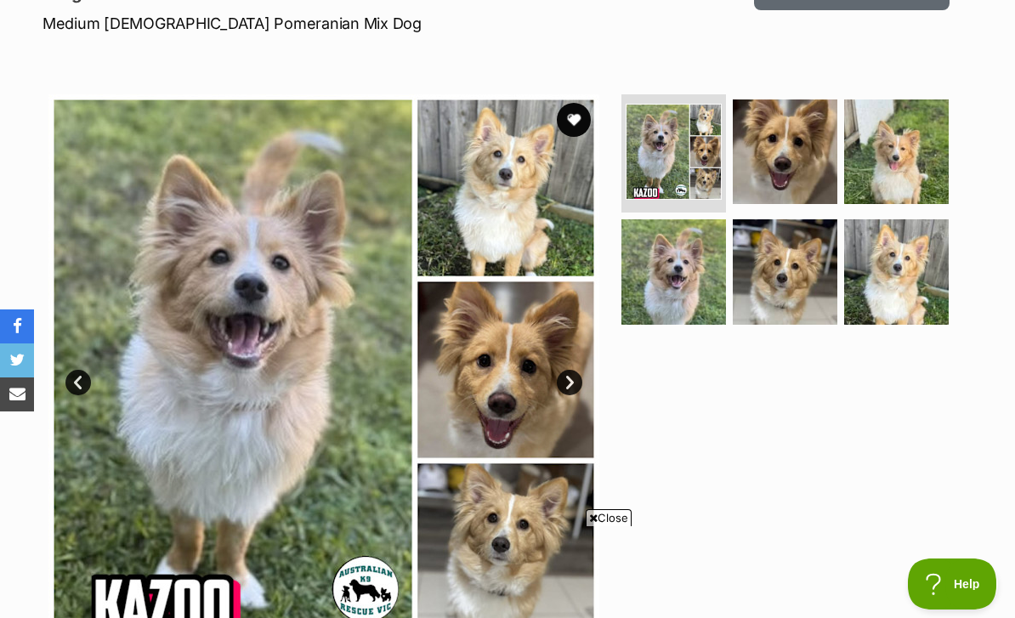
click at [586, 103] on button "favourite" at bounding box center [574, 120] width 34 height 34
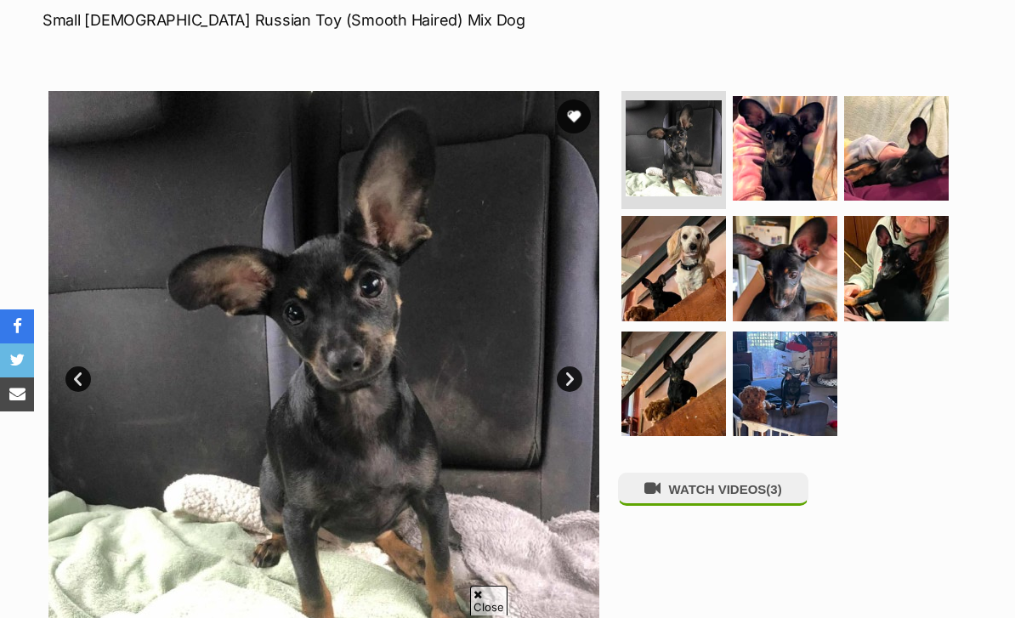
click at [813, 112] on img at bounding box center [785, 148] width 105 height 105
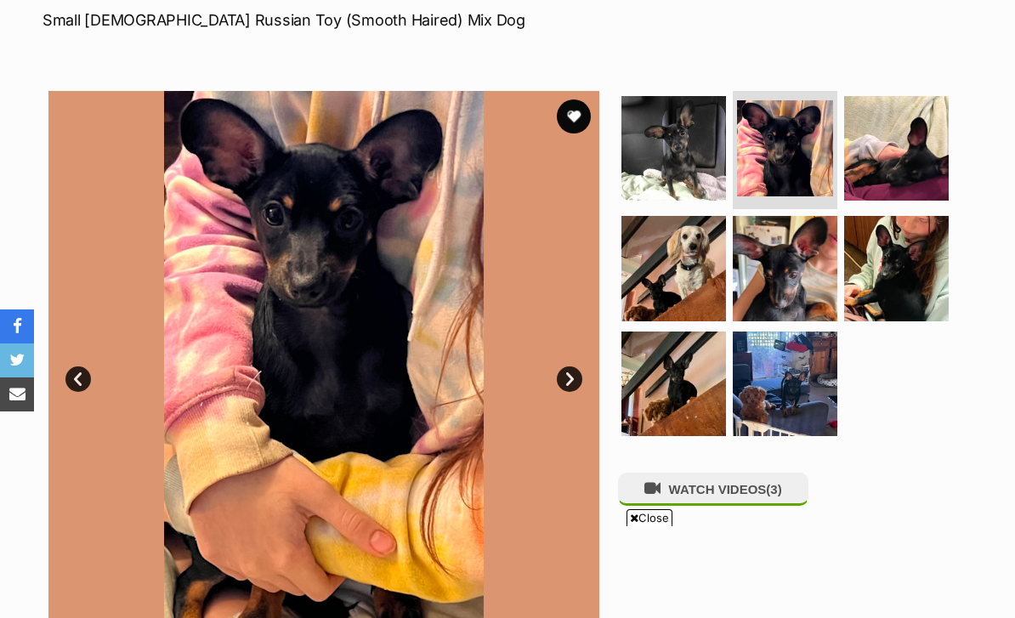
click at [584, 338] on img at bounding box center [323, 366] width 551 height 551
click at [569, 366] on link "Next" at bounding box center [570, 379] width 26 height 26
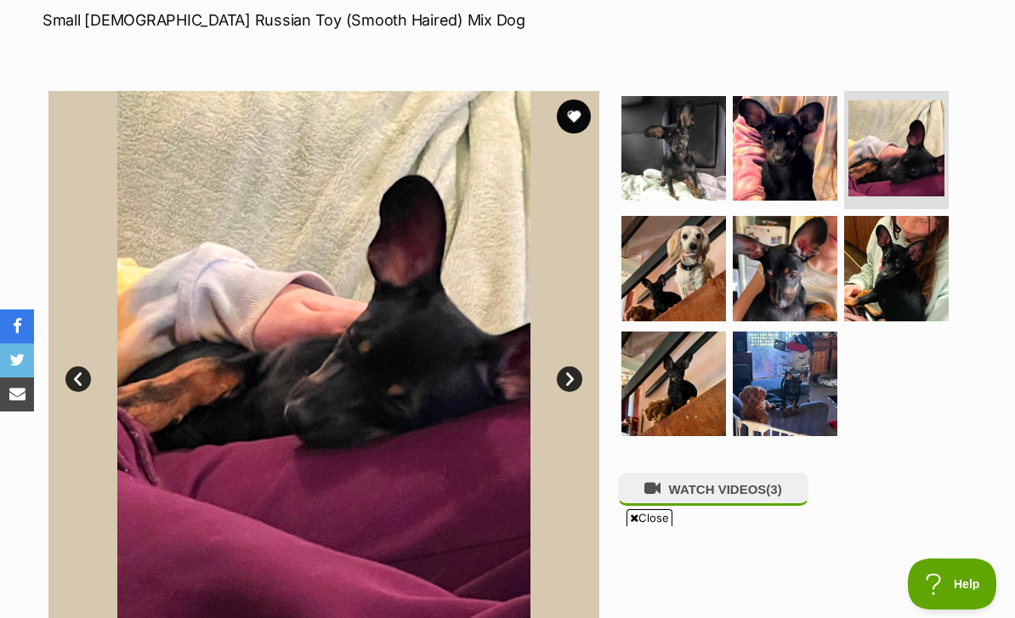
click at [571, 366] on link "Next" at bounding box center [570, 379] width 26 height 26
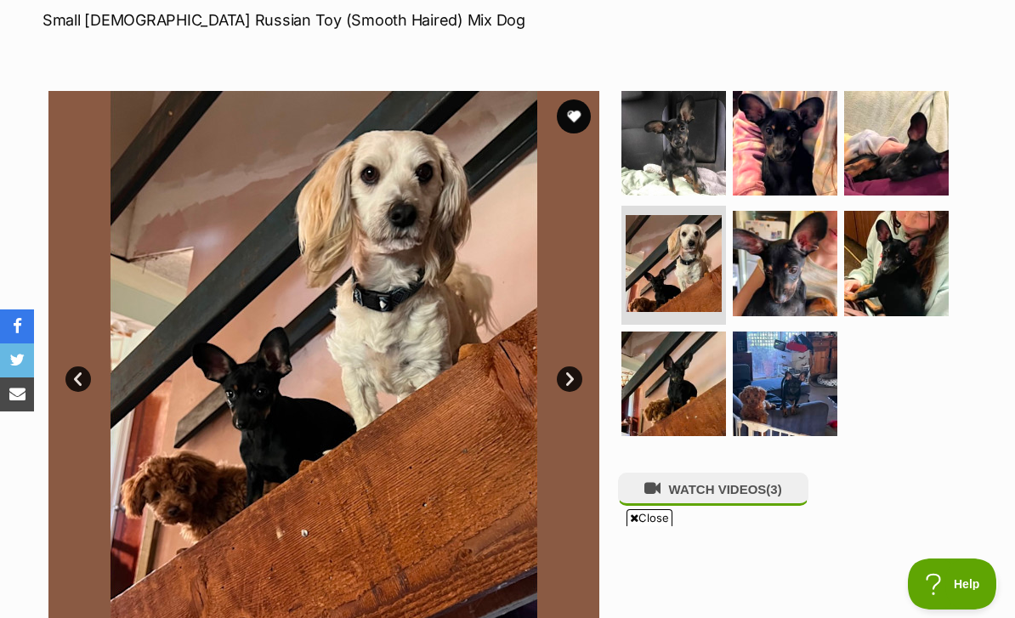
click at [567, 366] on link "Next" at bounding box center [570, 379] width 26 height 26
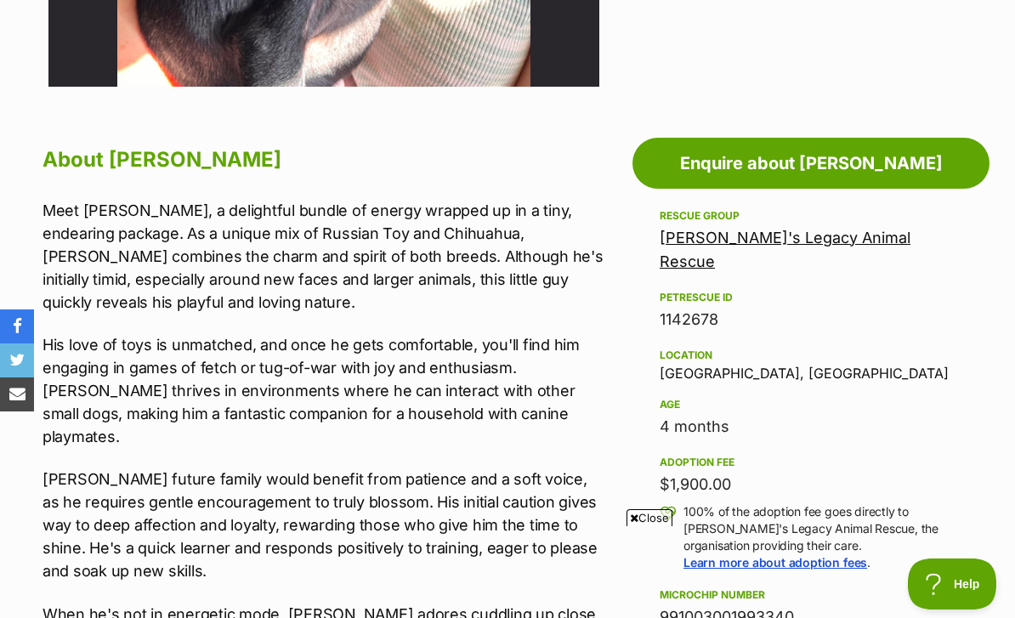
scroll to position [877, 0]
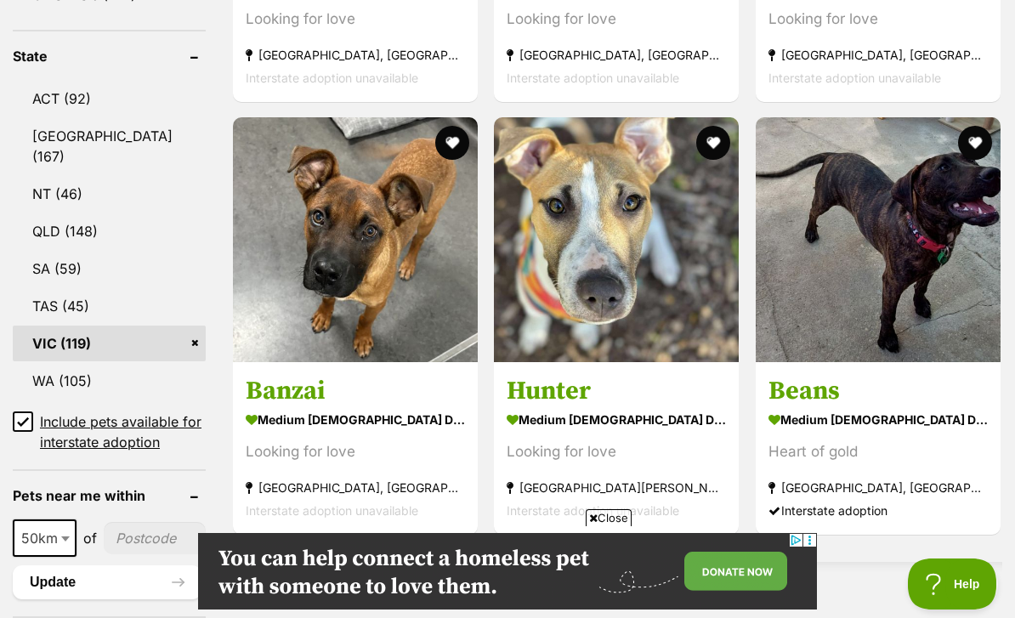
scroll to position [949, 0]
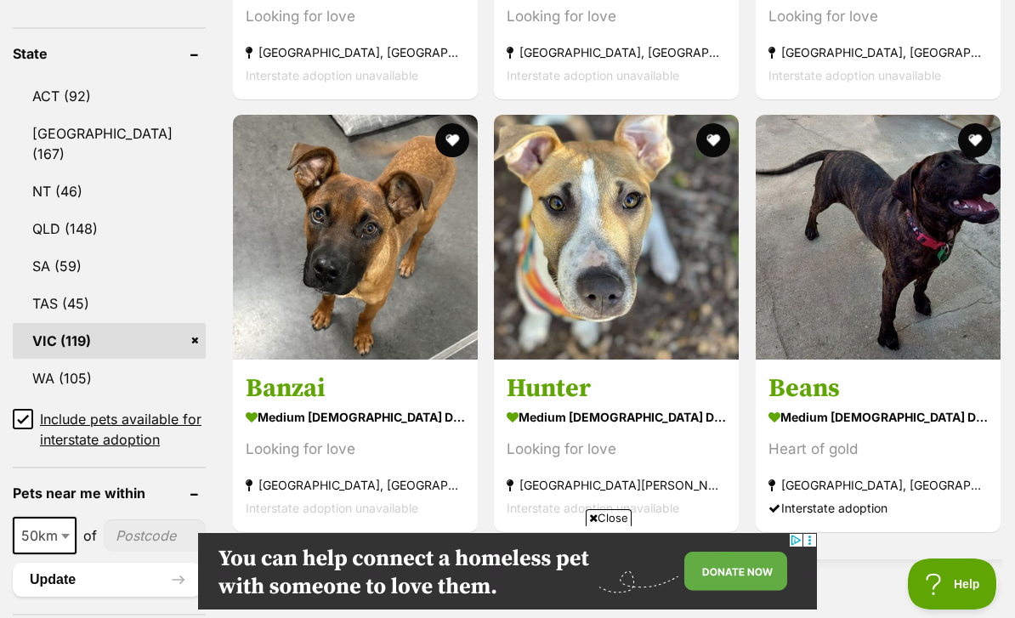
click at [701, 405] on strong "medium [DEMOGRAPHIC_DATA] Dog" at bounding box center [616, 417] width 219 height 25
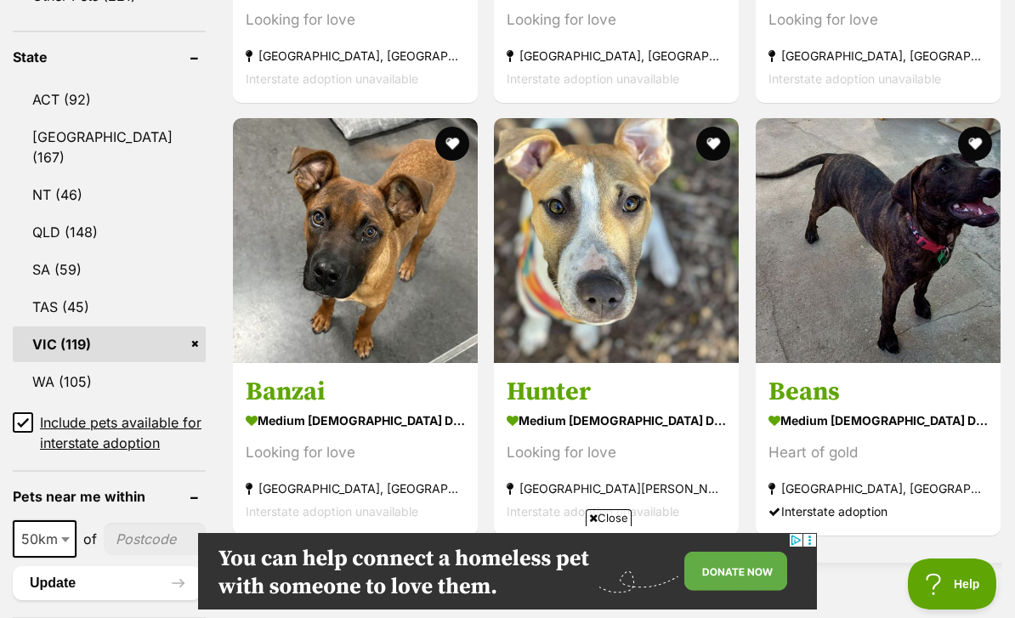
scroll to position [940, 0]
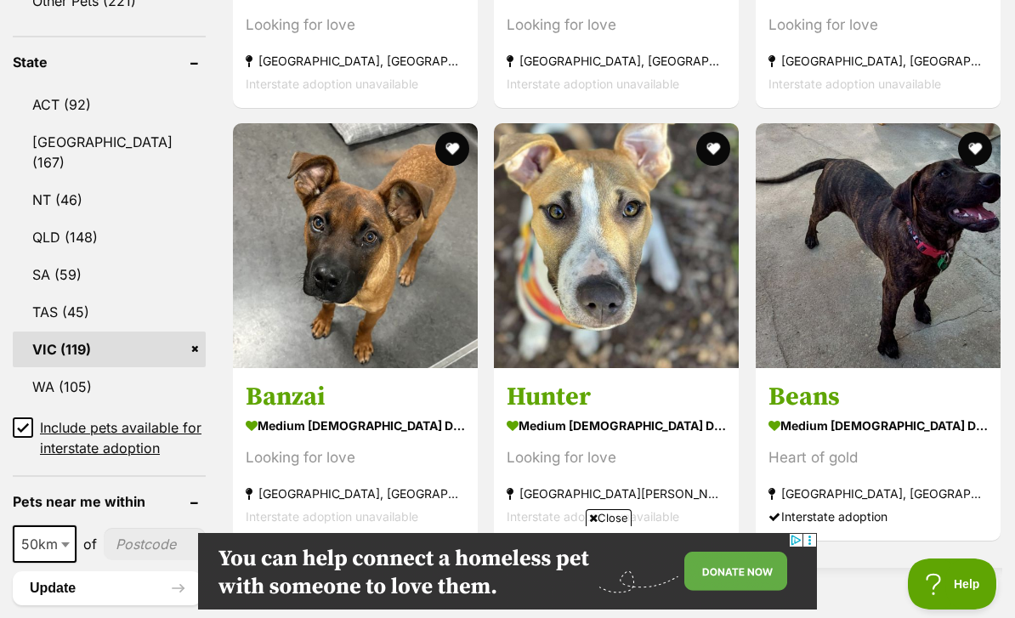
click at [936, 387] on h3 "Beans" at bounding box center [878, 397] width 219 height 32
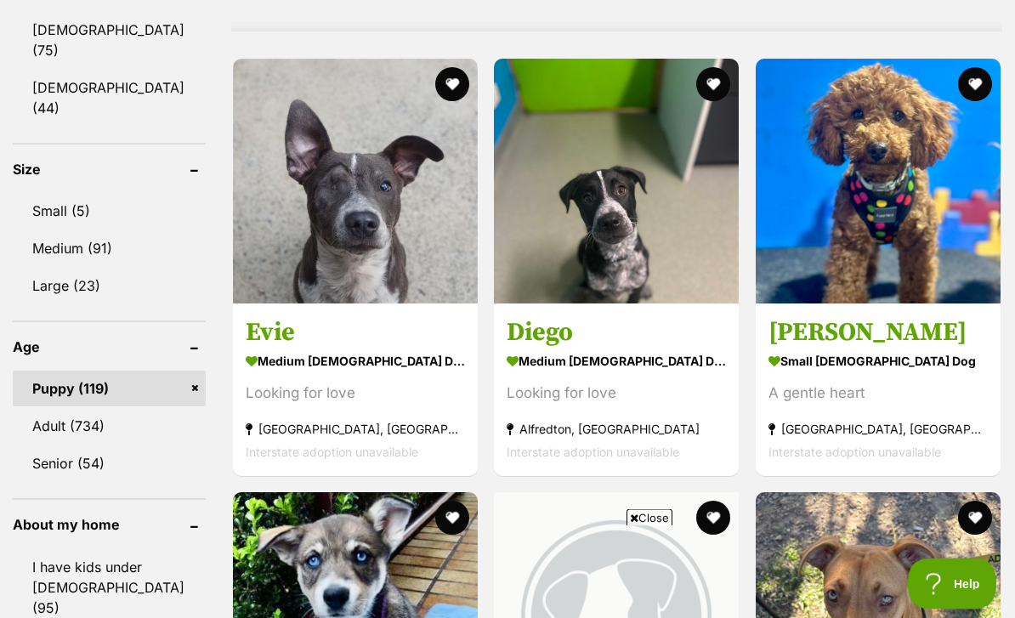
scroll to position [1602, 0]
click at [919, 342] on h3 "[PERSON_NAME]" at bounding box center [878, 332] width 219 height 32
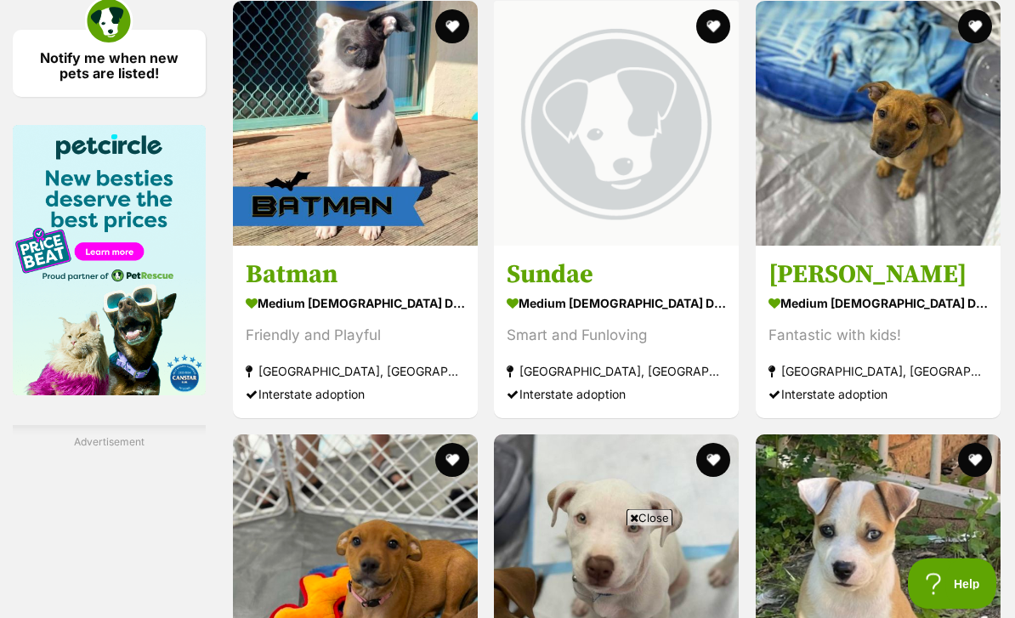
scroll to position [2679, 0]
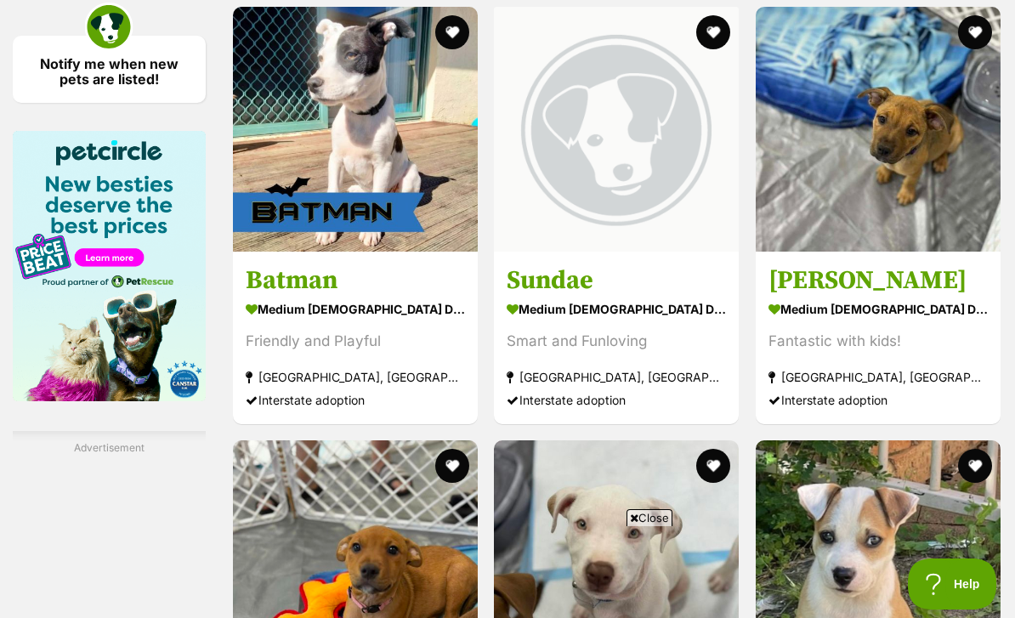
click at [924, 297] on h3 "Ursula" at bounding box center [878, 280] width 219 height 32
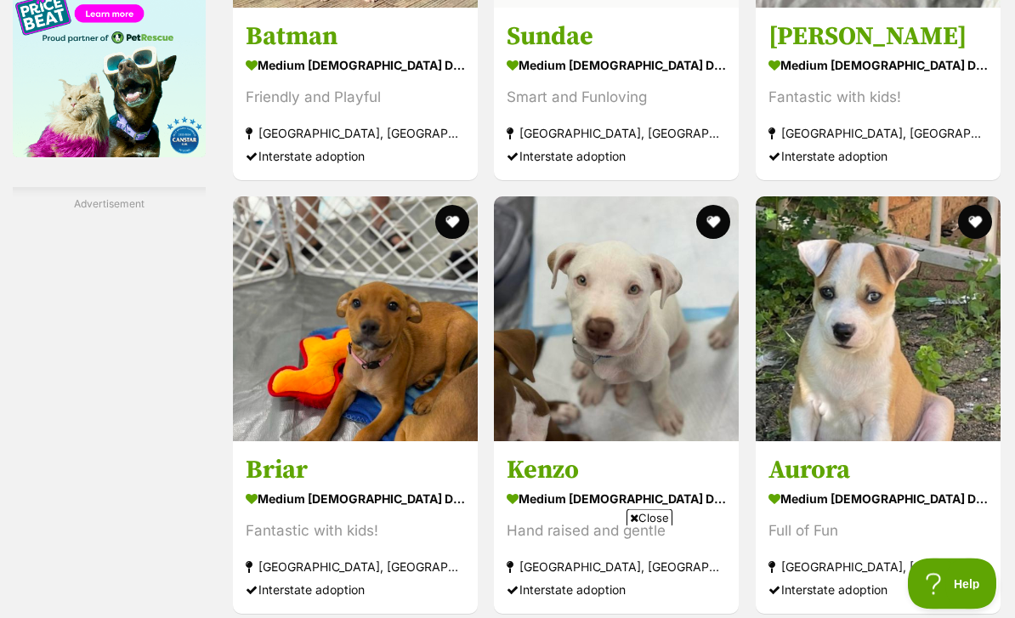
scroll to position [2923, 0]
click at [389, 486] on h3 "Briar" at bounding box center [355, 469] width 219 height 32
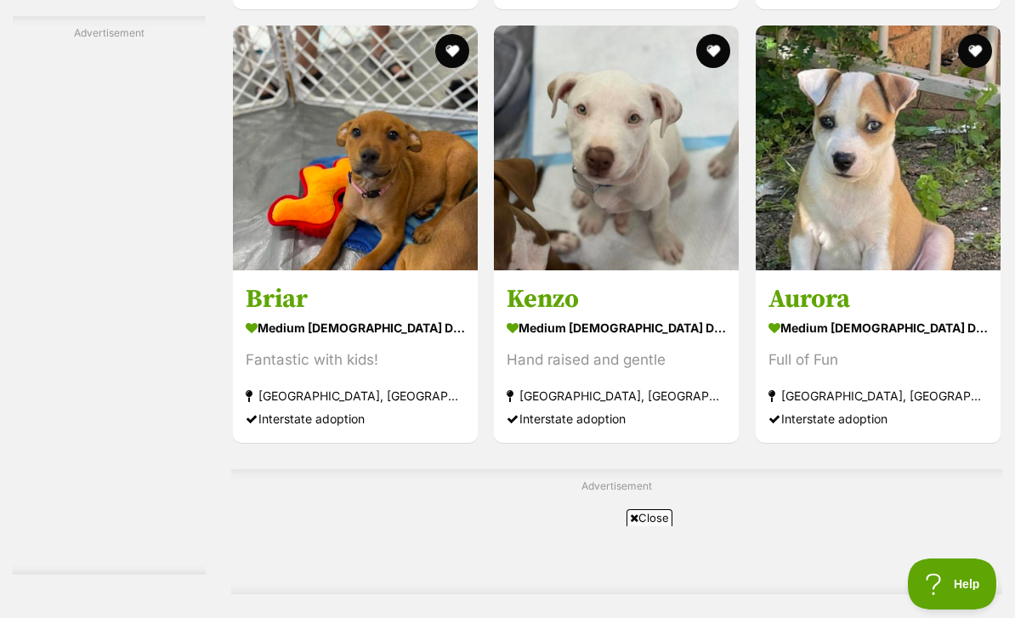
scroll to position [3074, 0]
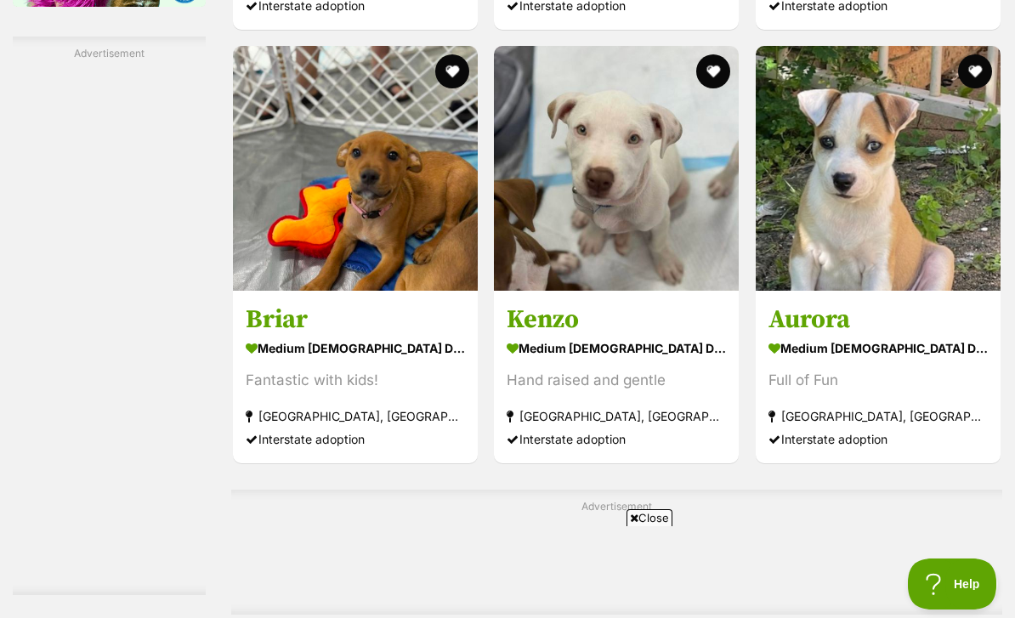
click at [955, 360] on strong "medium female Dog" at bounding box center [878, 347] width 219 height 25
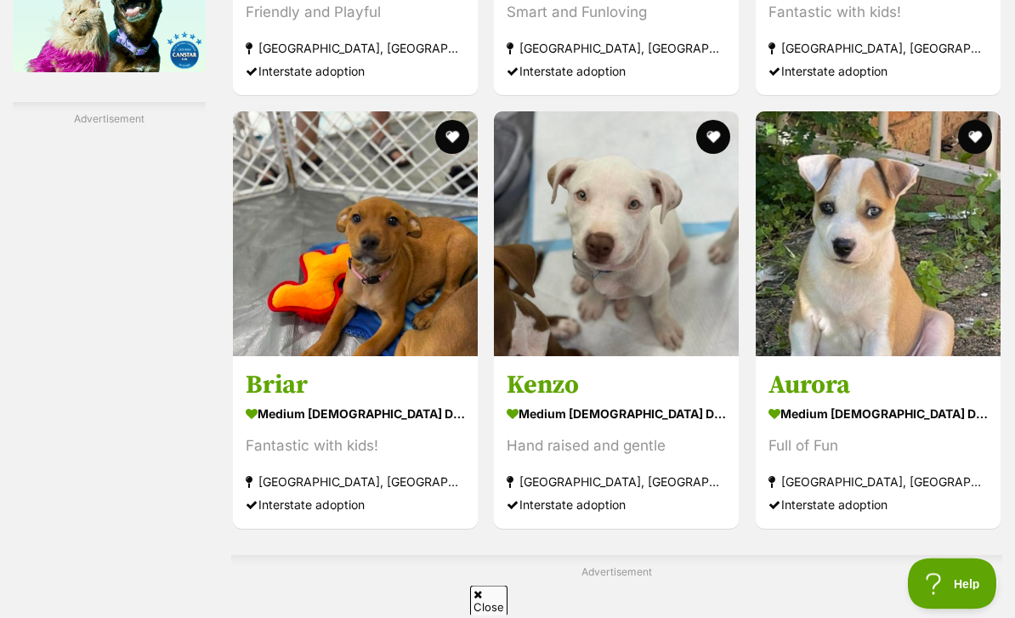
scroll to position [3008, 0]
click at [644, 400] on h3 "Kenzo" at bounding box center [616, 384] width 219 height 32
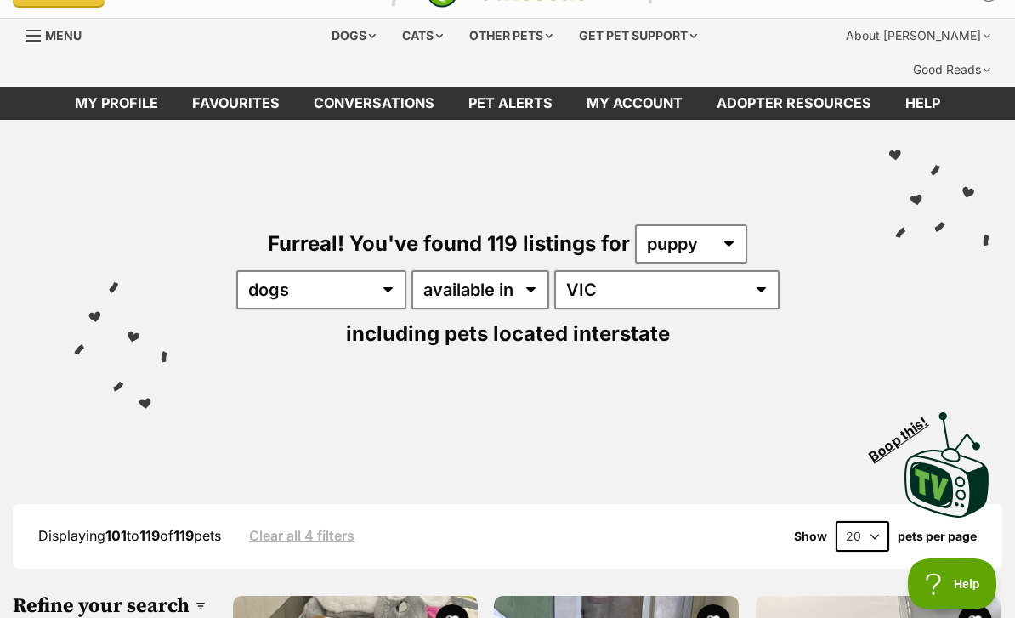
scroll to position [36, 0]
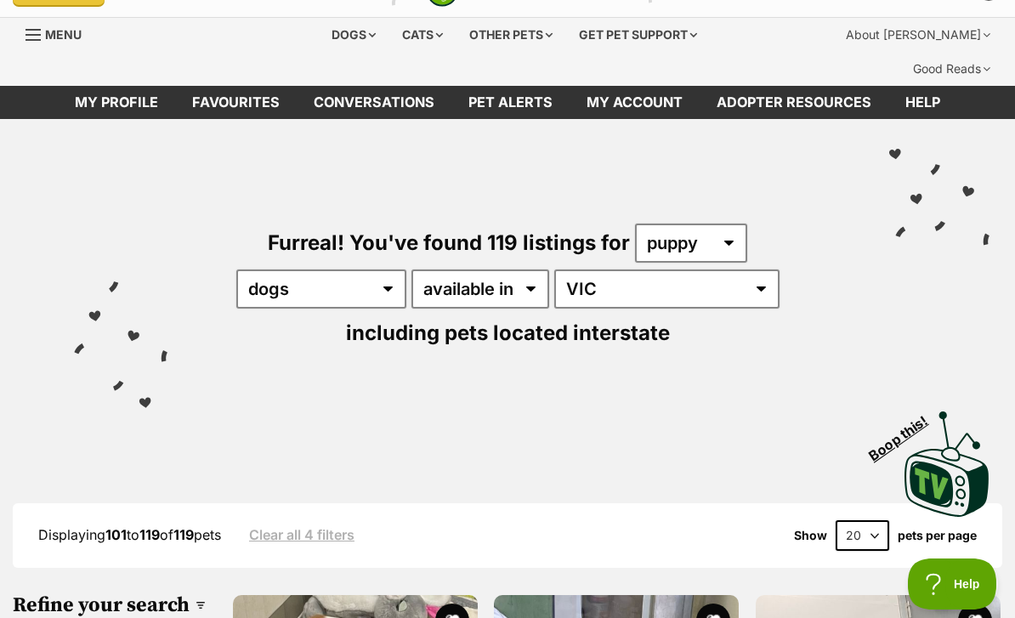
click at [241, 86] on link "Favourites" at bounding box center [236, 102] width 122 height 33
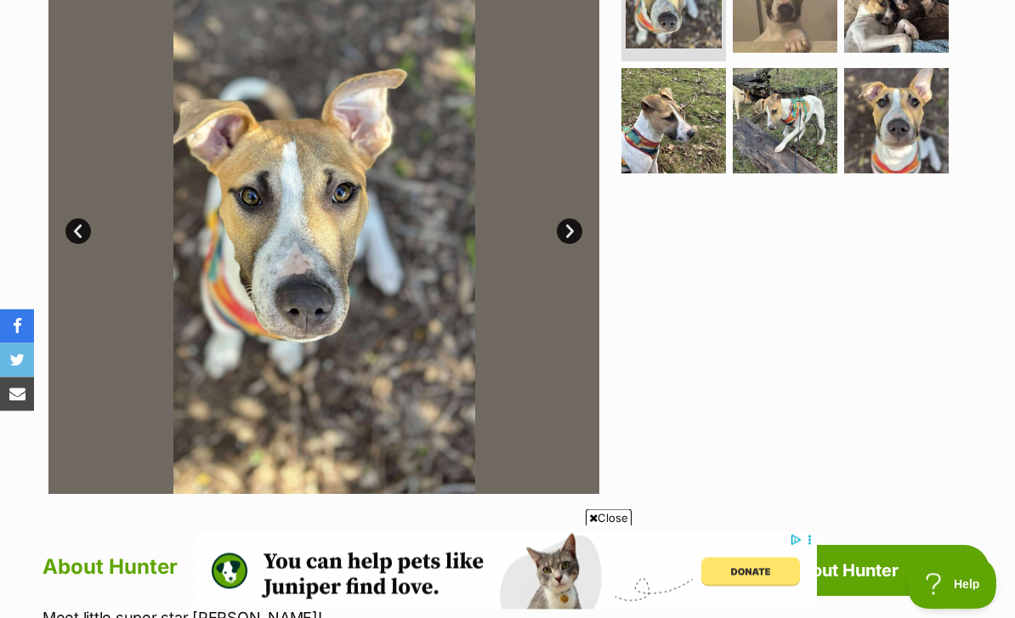
scroll to position [431, 0]
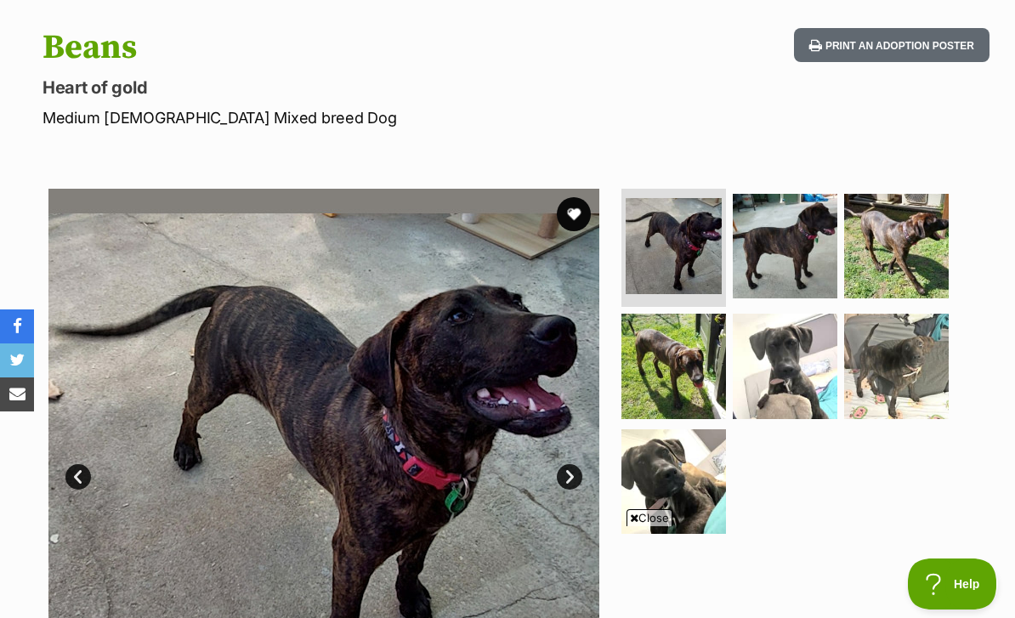
click at [806, 246] on img at bounding box center [785, 246] width 105 height 105
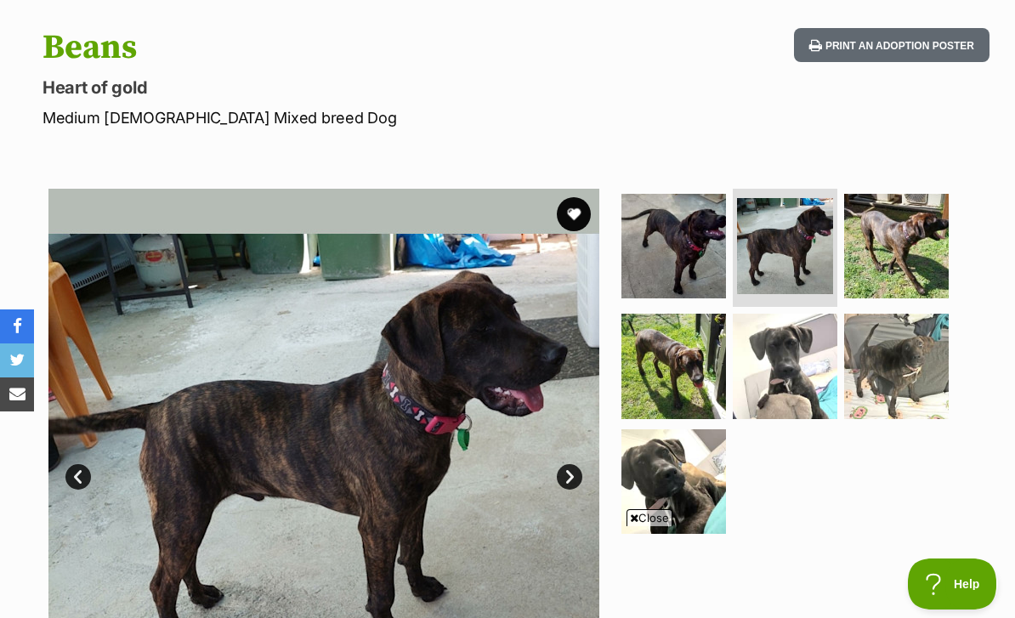
click at [925, 229] on img at bounding box center [896, 246] width 105 height 105
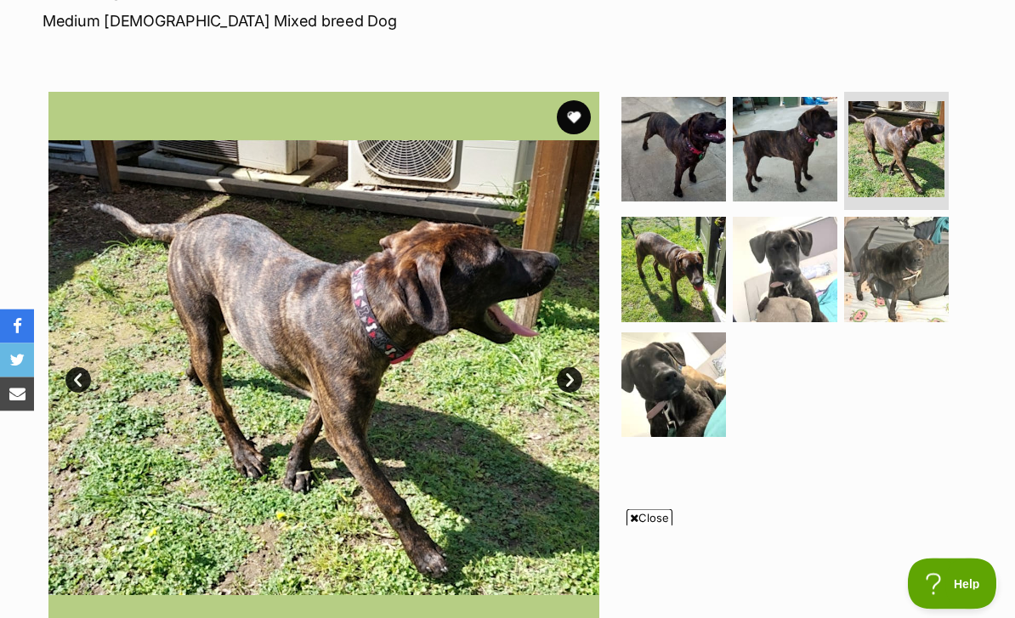
scroll to position [296, 0]
click at [814, 260] on img at bounding box center [785, 269] width 105 height 105
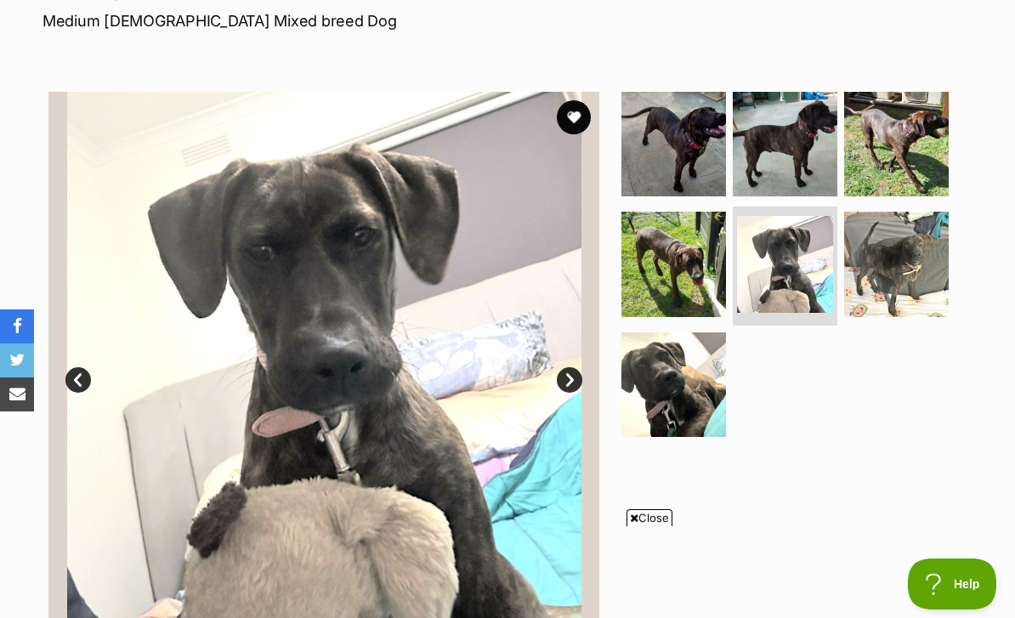
click at [917, 232] on img at bounding box center [896, 264] width 105 height 105
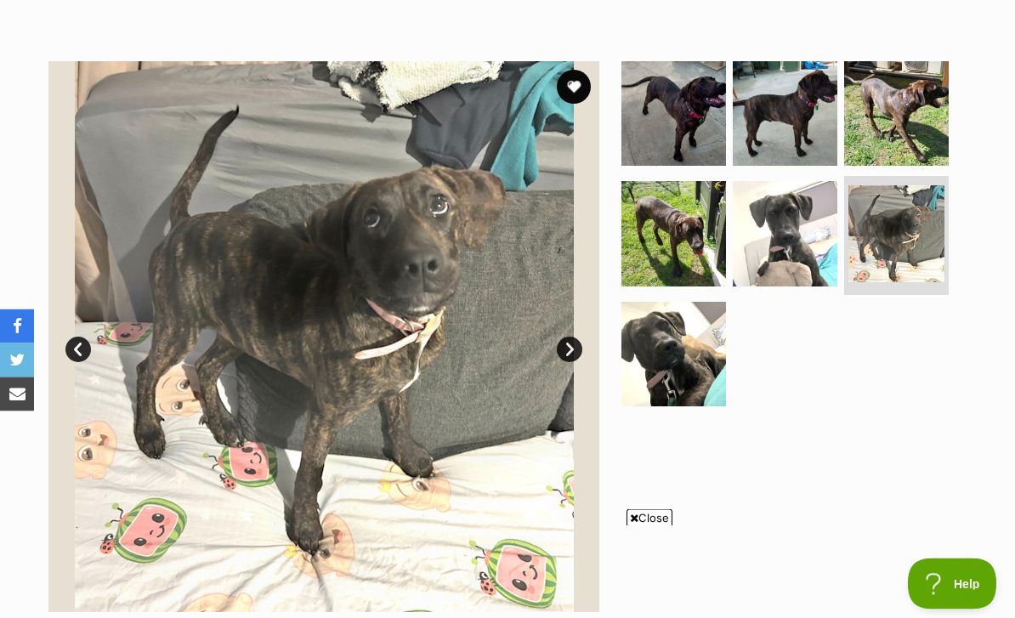
scroll to position [327, 0]
click at [702, 207] on img at bounding box center [674, 233] width 105 height 105
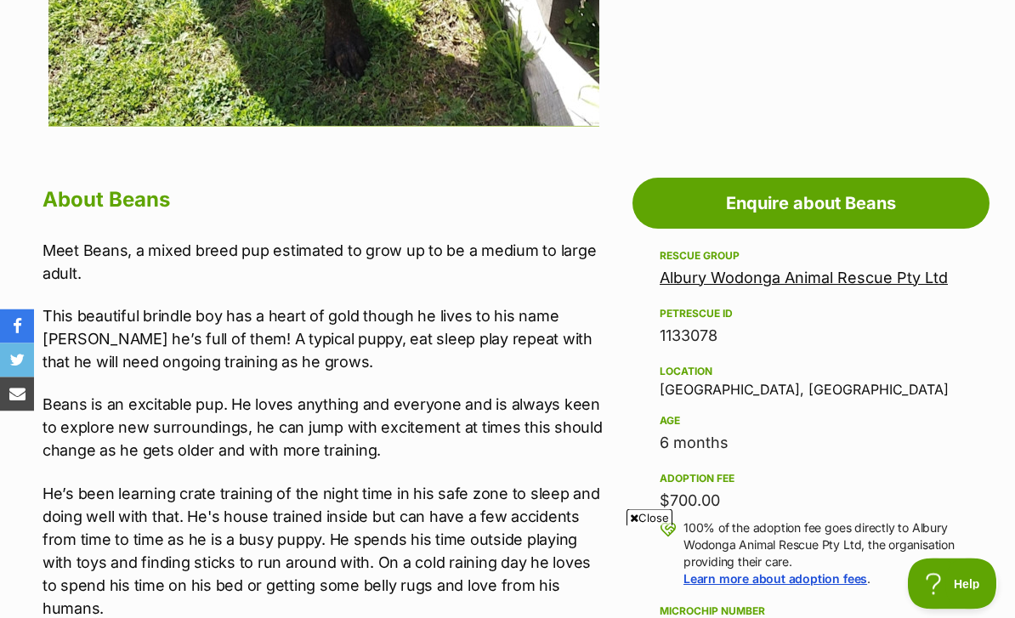
scroll to position [812, 0]
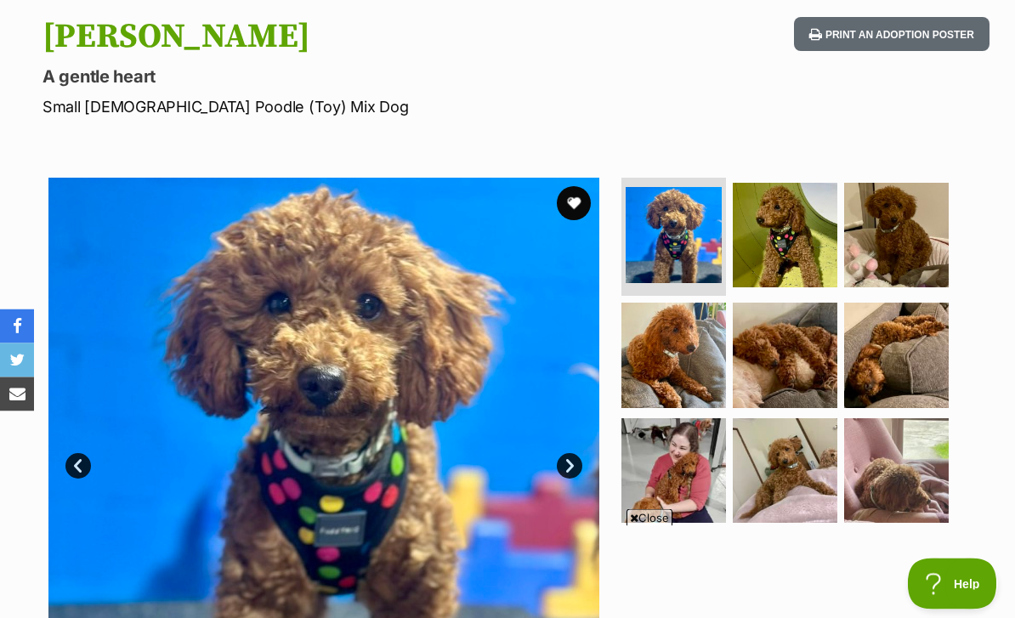
scroll to position [209, 0]
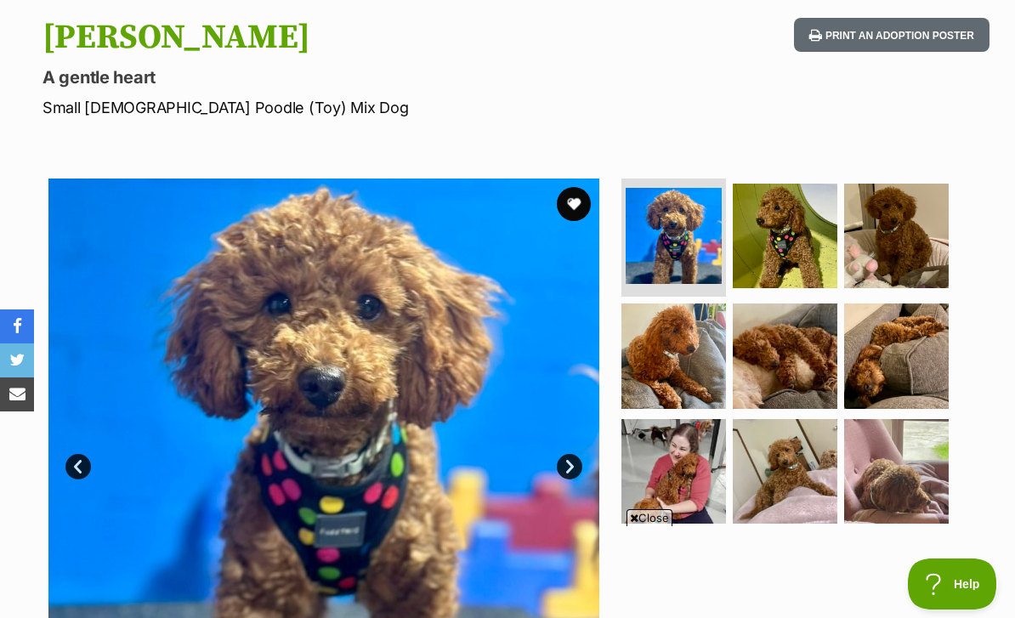
click at [679, 419] on img at bounding box center [674, 471] width 105 height 105
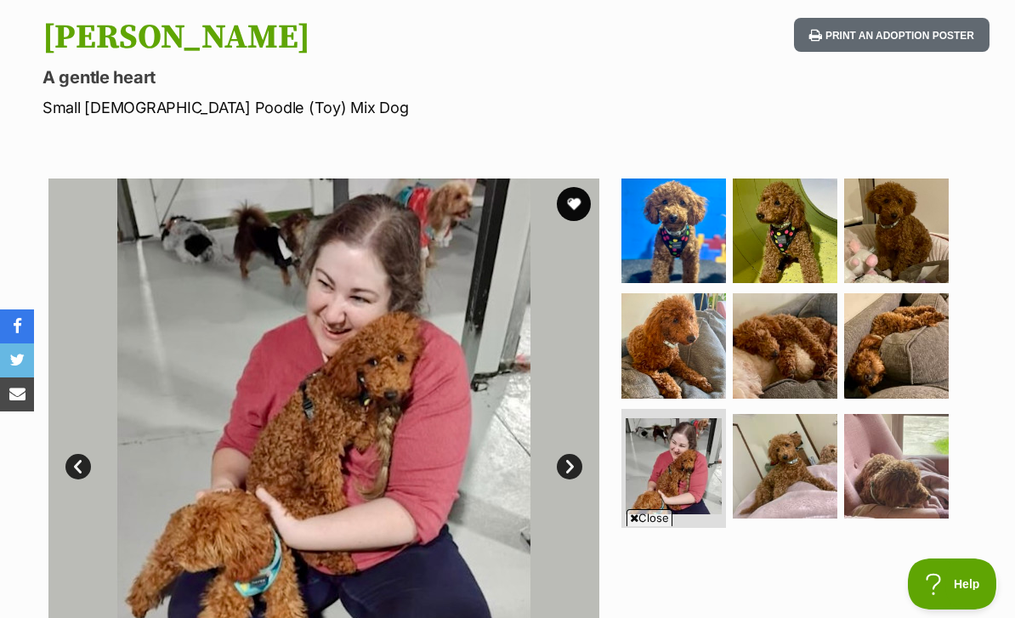
click at [928, 207] on img at bounding box center [896, 231] width 105 height 105
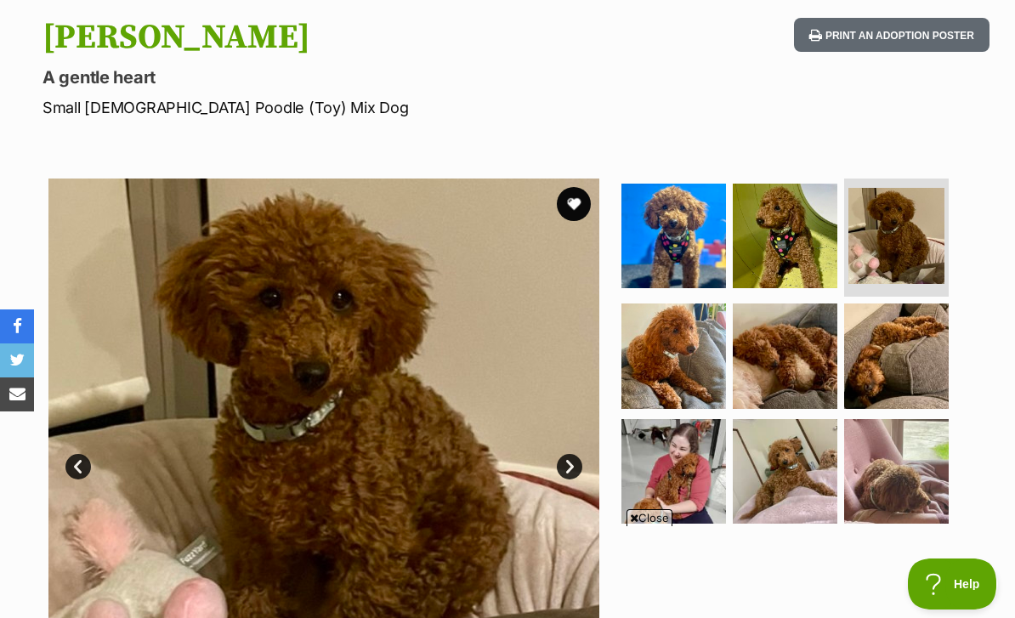
click at [905, 423] on img at bounding box center [896, 471] width 105 height 105
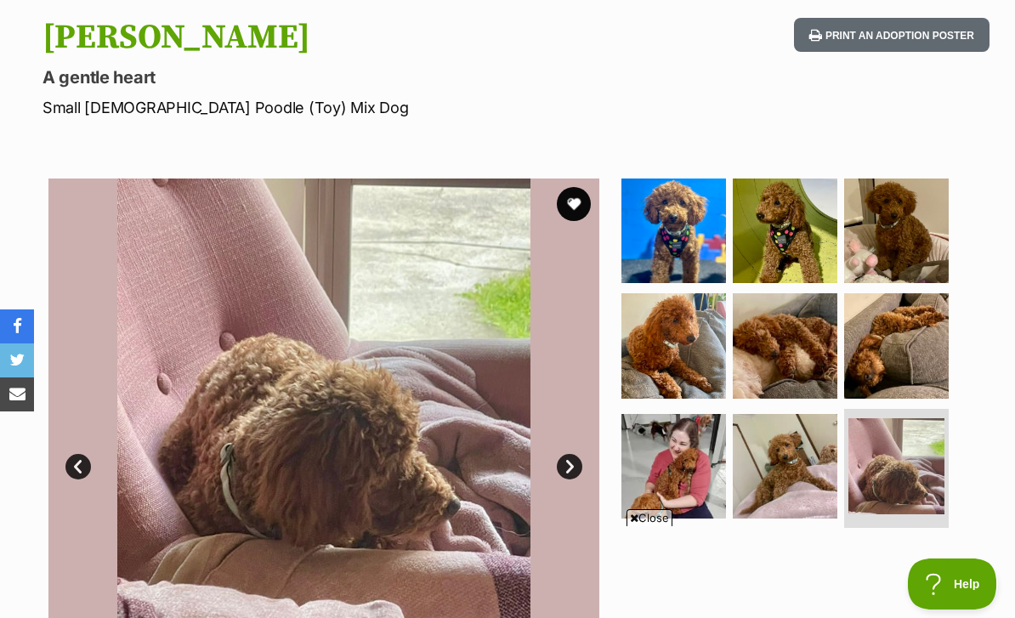
click at [676, 181] on img at bounding box center [674, 231] width 105 height 105
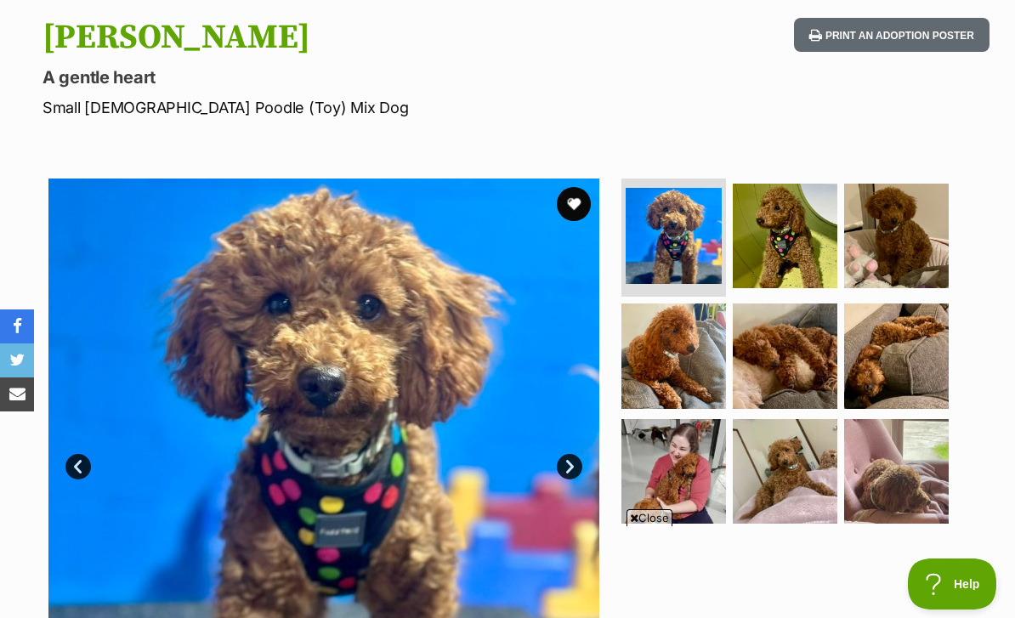
click at [832, 200] on img at bounding box center [785, 236] width 105 height 105
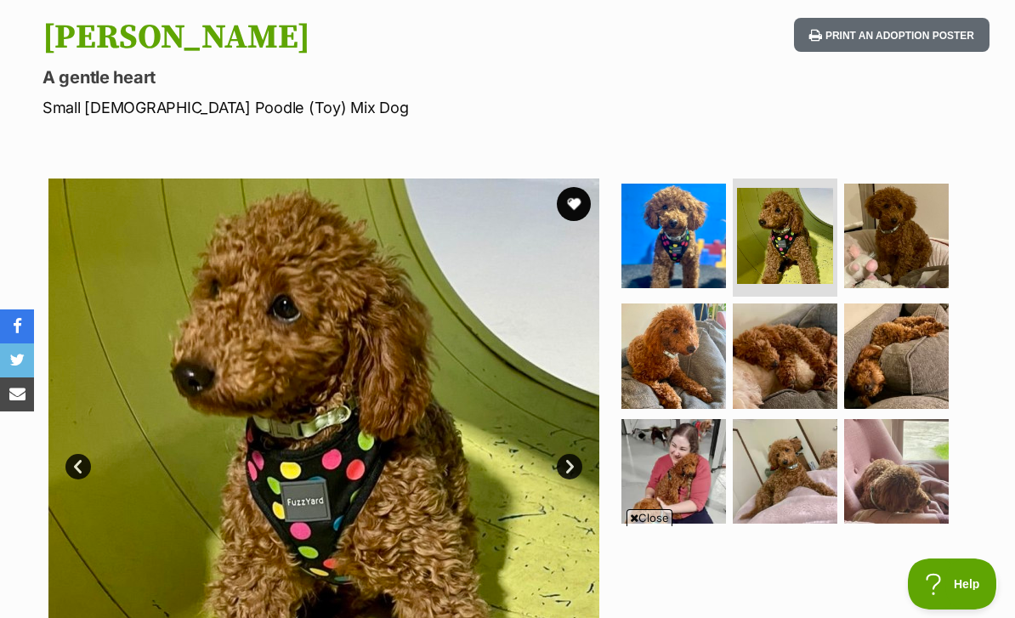
click at [809, 341] on img at bounding box center [785, 356] width 105 height 105
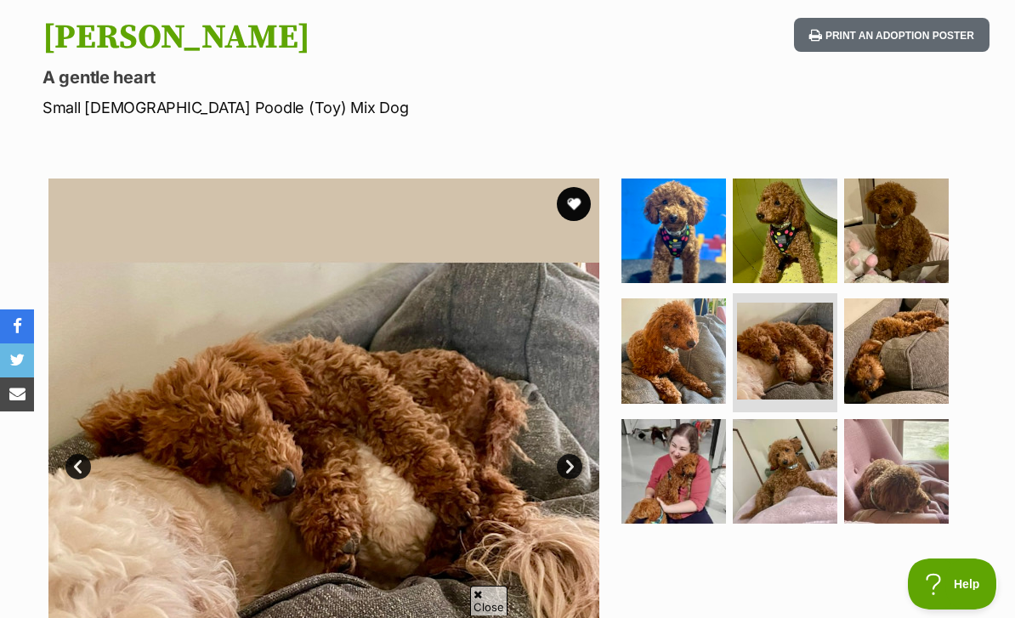
click at [814, 444] on img at bounding box center [785, 471] width 105 height 105
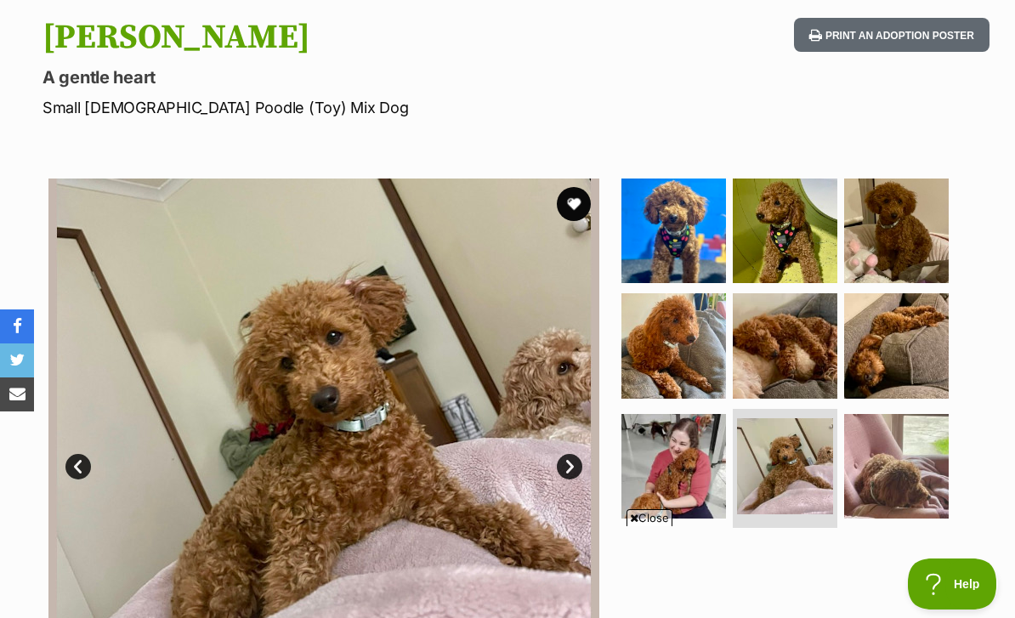
click at [898, 423] on img at bounding box center [896, 466] width 105 height 105
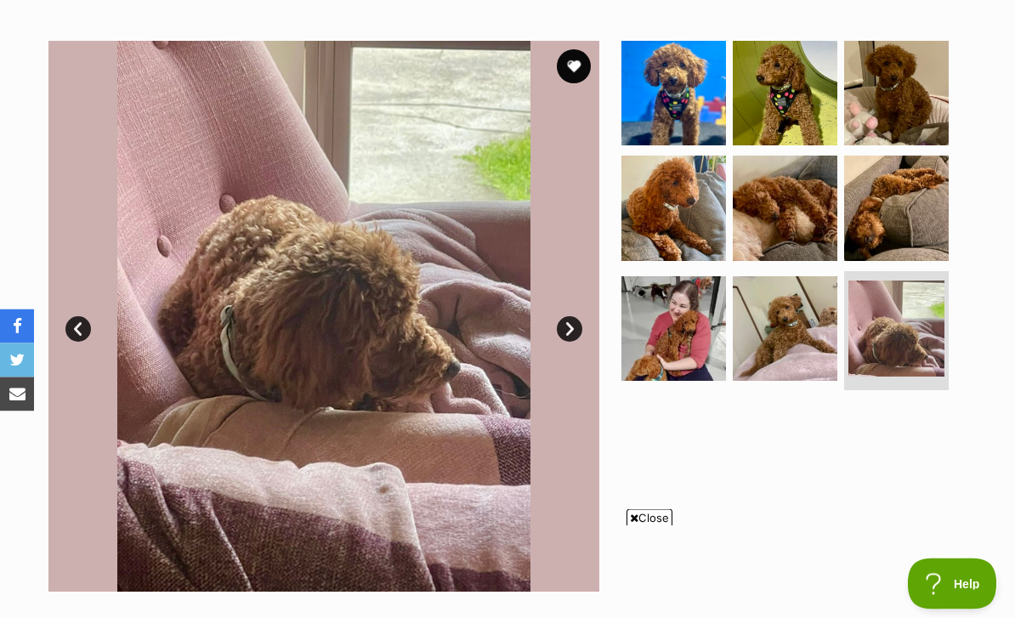
scroll to position [347, 0]
click at [903, 295] on img at bounding box center [897, 329] width 96 height 96
click at [826, 307] on img at bounding box center [785, 328] width 105 height 105
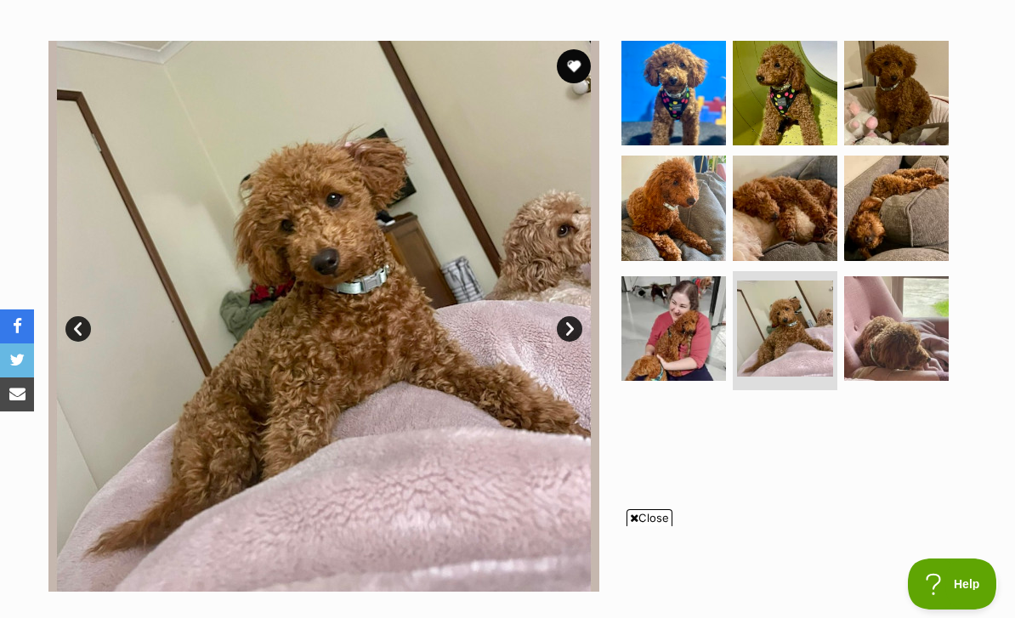
click at [647, 320] on img at bounding box center [674, 328] width 105 height 105
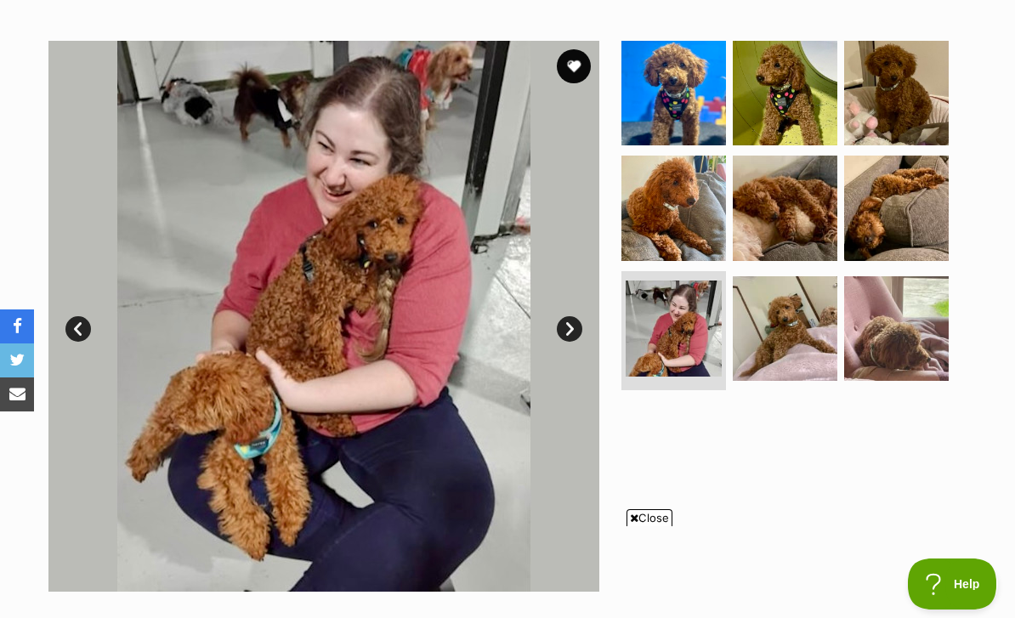
click at [906, 176] on img at bounding box center [896, 208] width 105 height 105
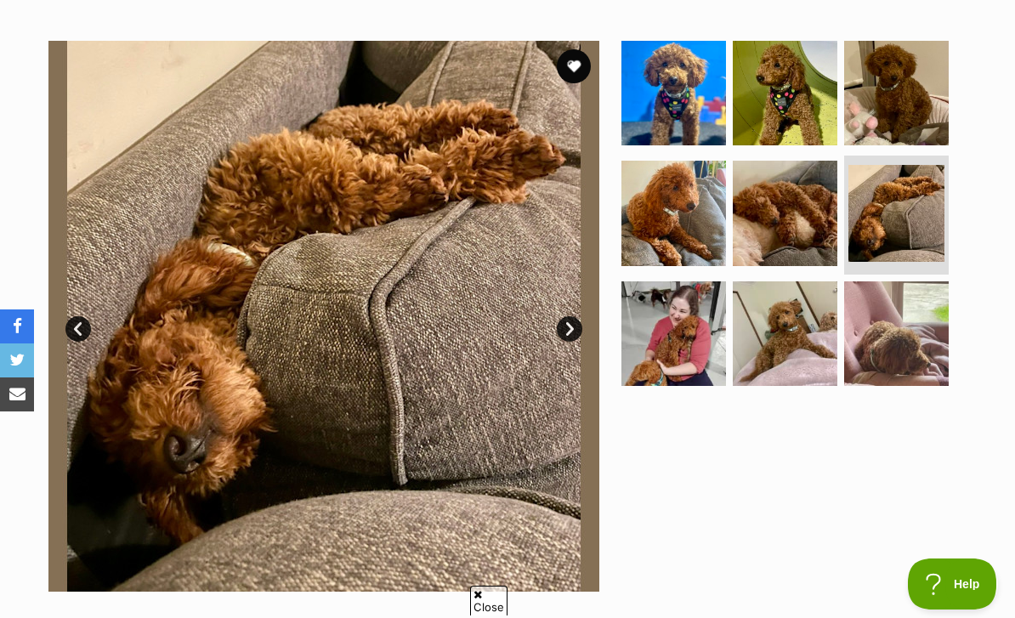
click at [747, 186] on img at bounding box center [785, 213] width 105 height 105
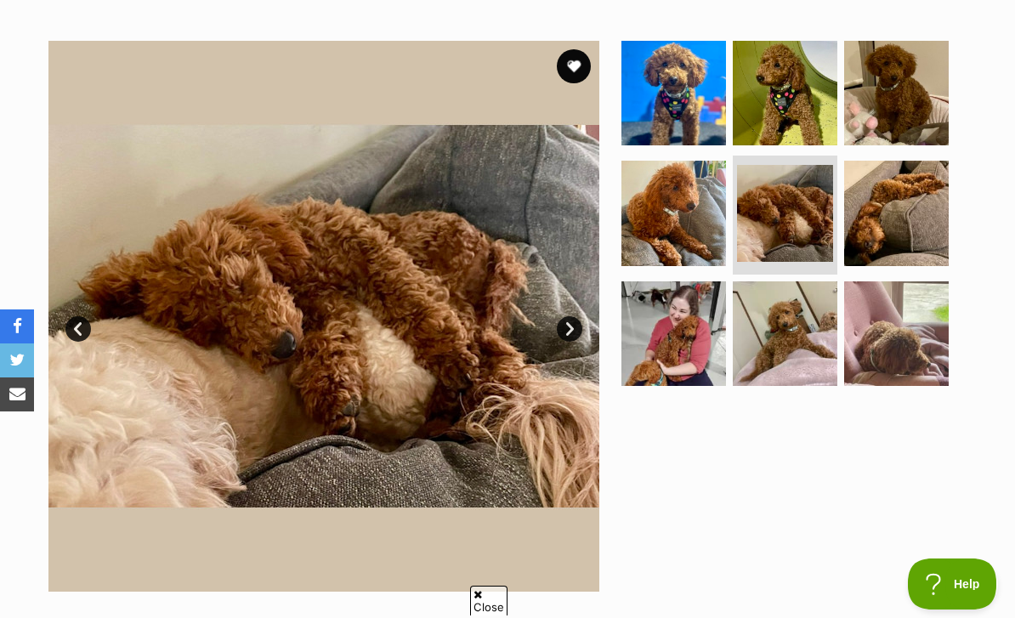
scroll to position [0, 0]
click at [711, 193] on img at bounding box center [674, 213] width 105 height 105
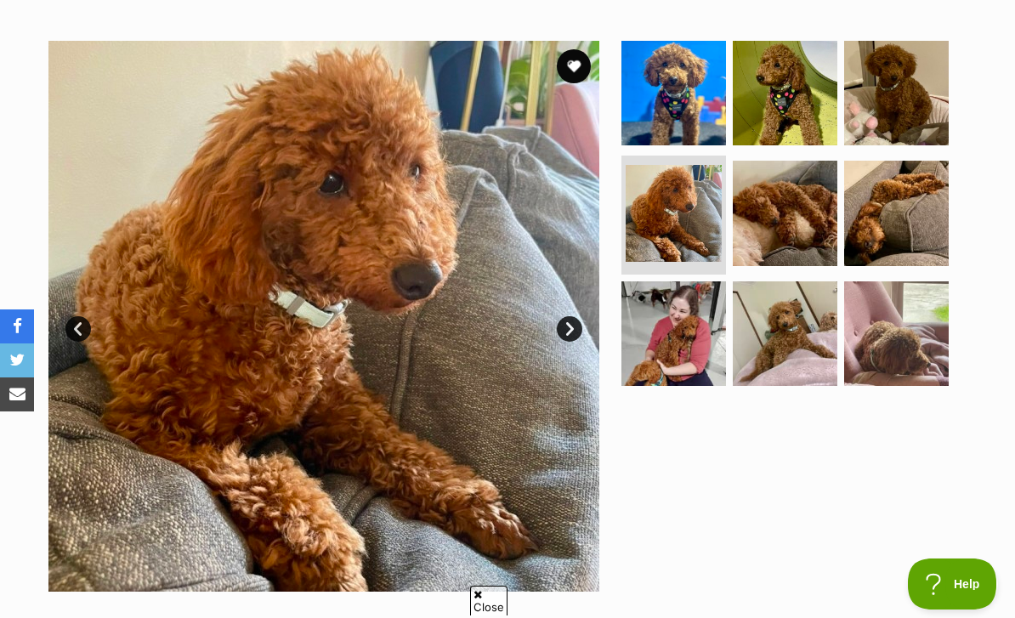
click at [897, 63] on img at bounding box center [896, 93] width 105 height 105
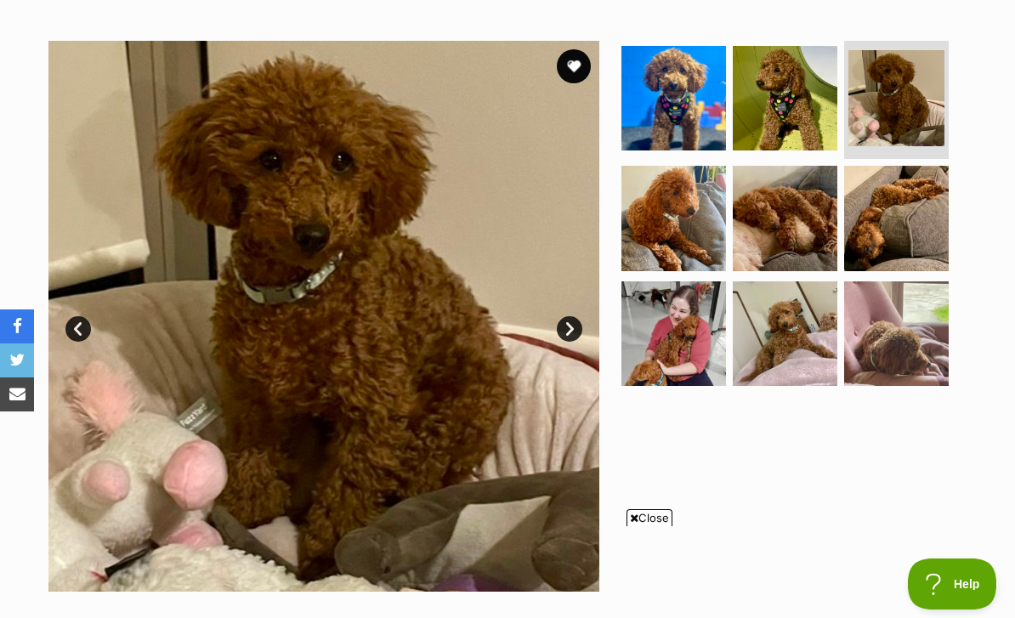
click at [783, 87] on img at bounding box center [785, 98] width 105 height 105
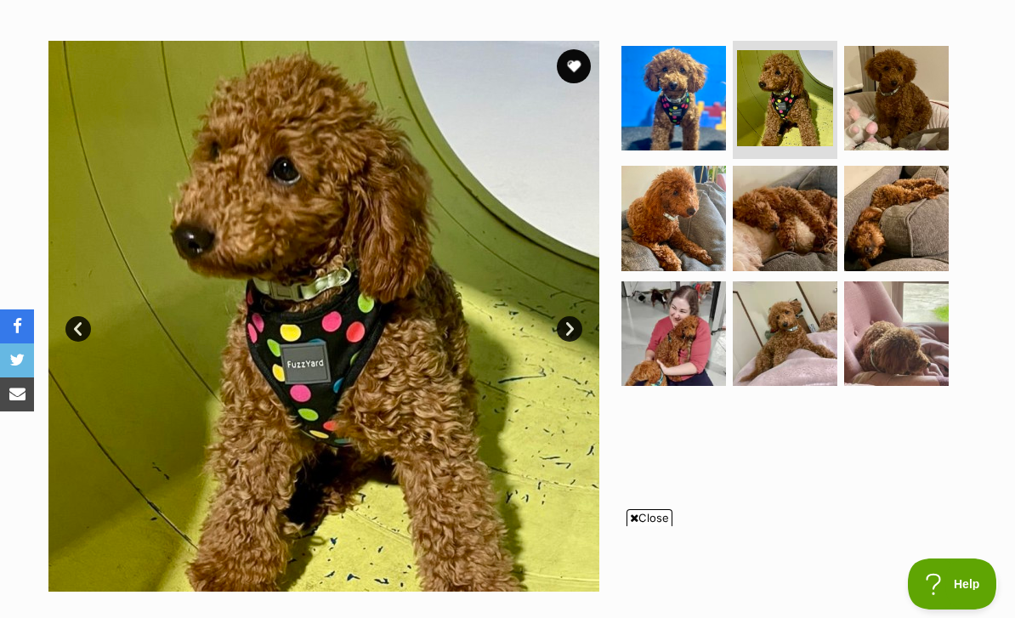
click at [590, 49] on button "favourite" at bounding box center [574, 66] width 34 height 34
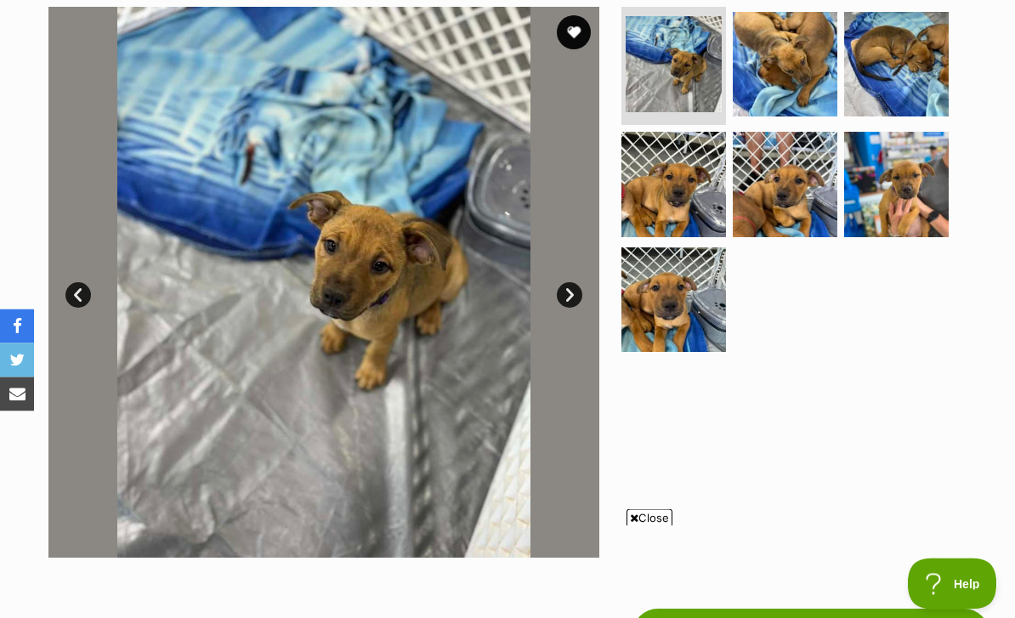
scroll to position [381, 0]
click at [796, 132] on img at bounding box center [785, 184] width 105 height 105
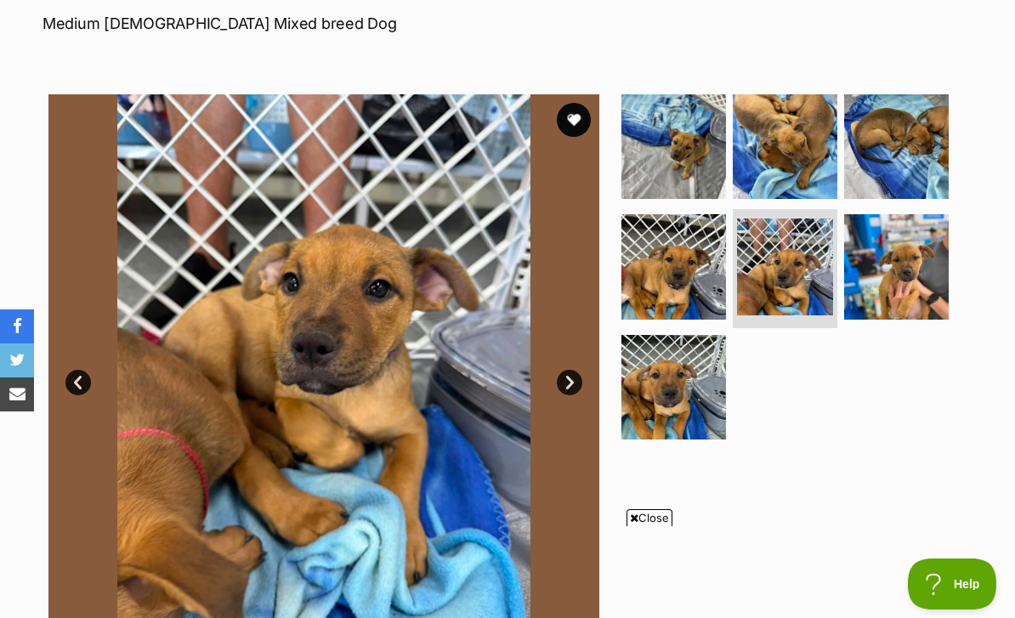
scroll to position [286, 0]
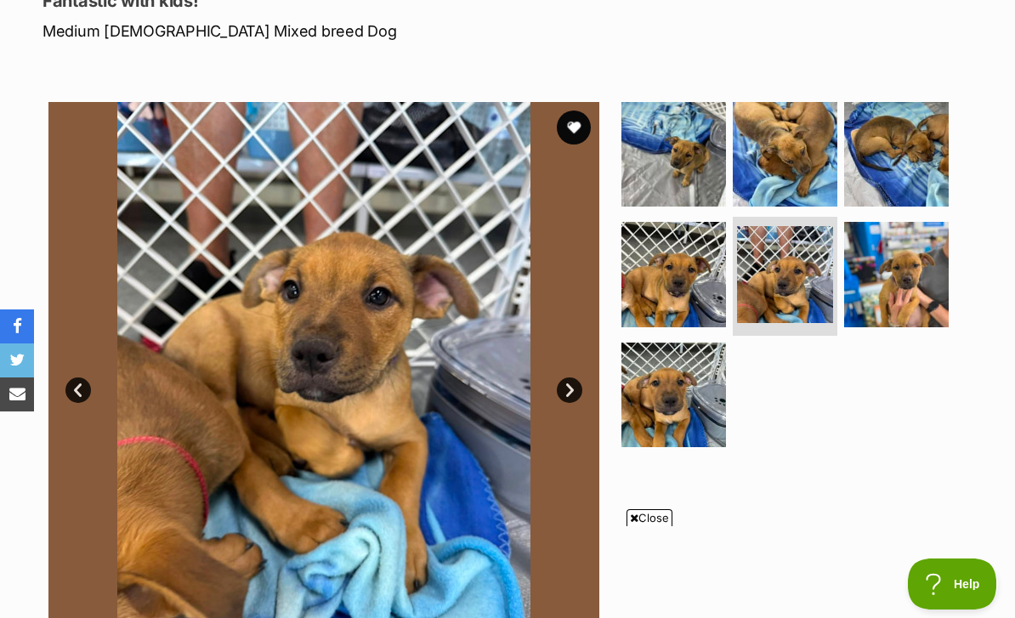
click at [817, 102] on img at bounding box center [785, 154] width 105 height 105
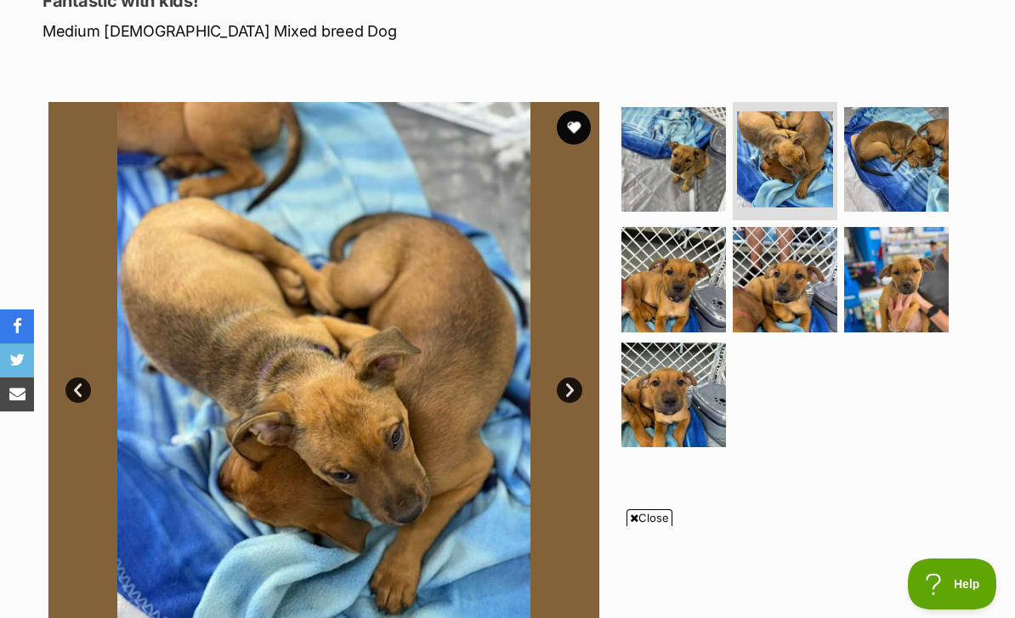
click at [694, 140] on img at bounding box center [674, 159] width 105 height 105
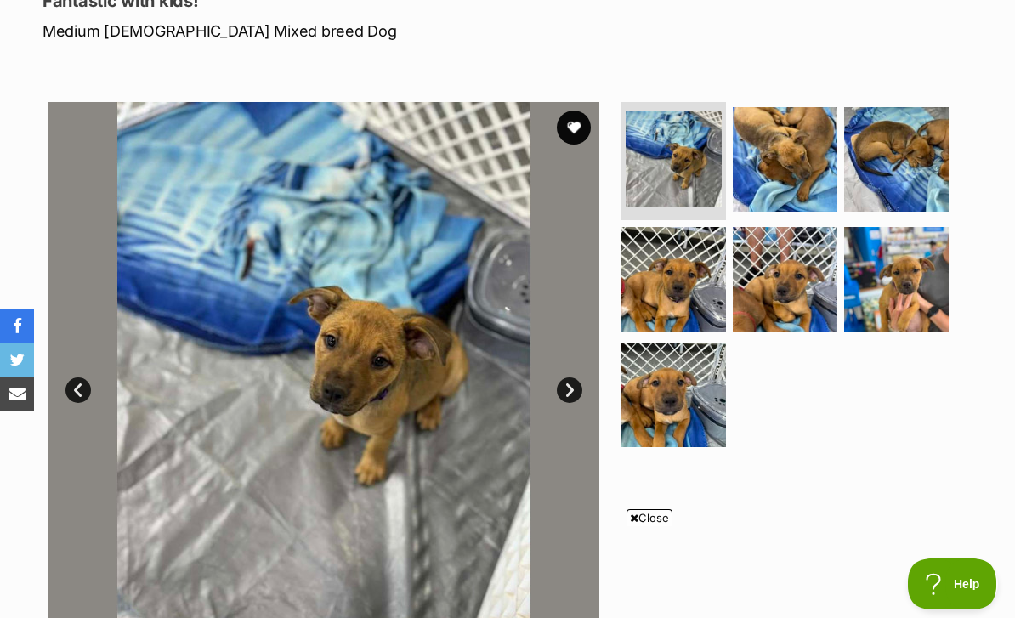
click at [924, 107] on img at bounding box center [896, 159] width 105 height 105
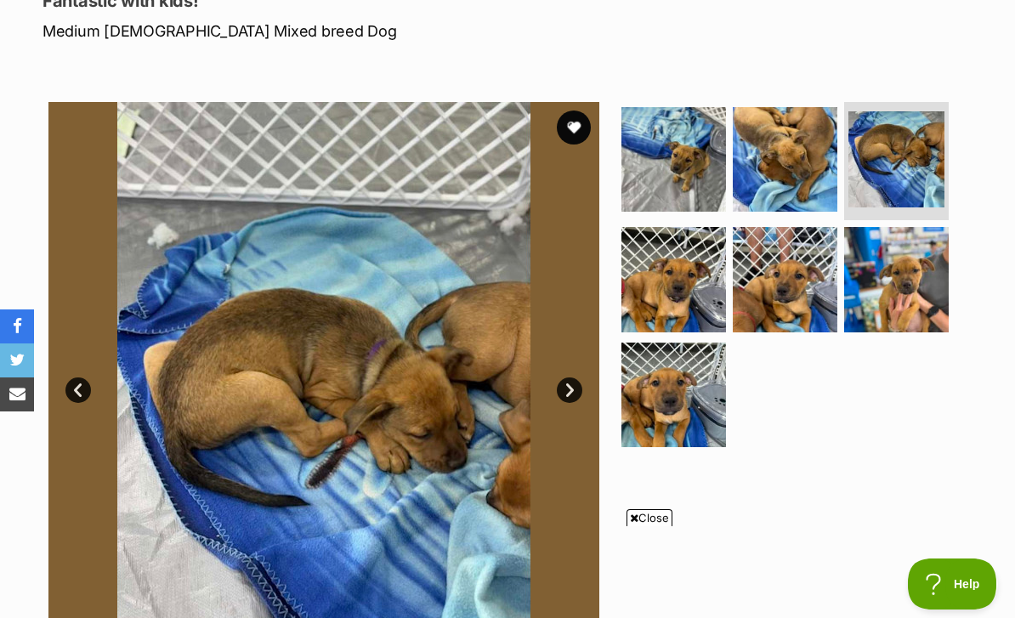
click at [685, 343] on img at bounding box center [674, 395] width 105 height 105
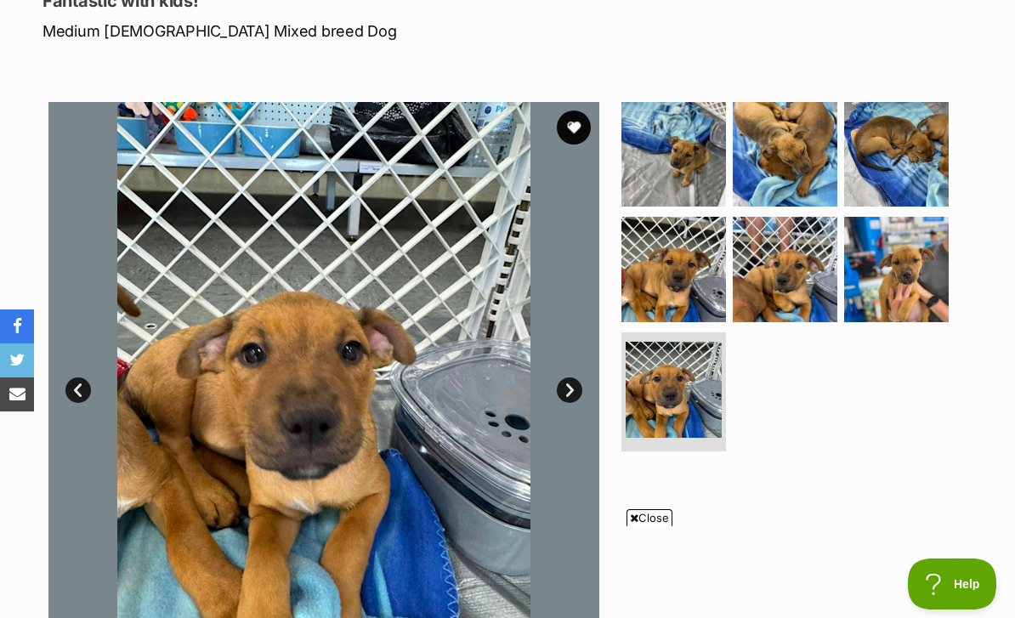
click at [701, 249] on img at bounding box center [674, 269] width 105 height 105
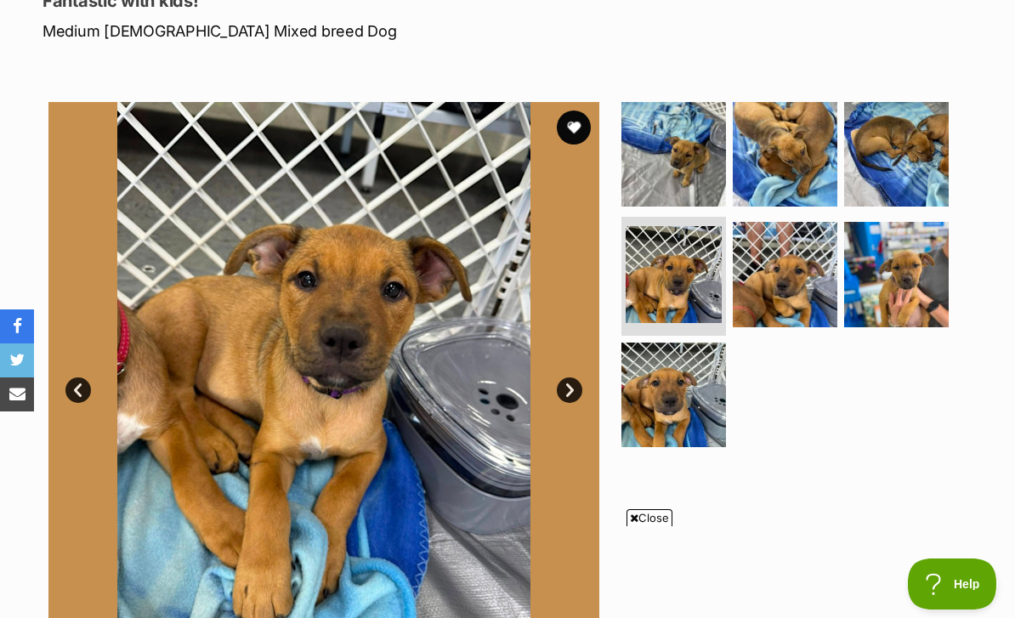
click at [943, 237] on img at bounding box center [896, 274] width 105 height 105
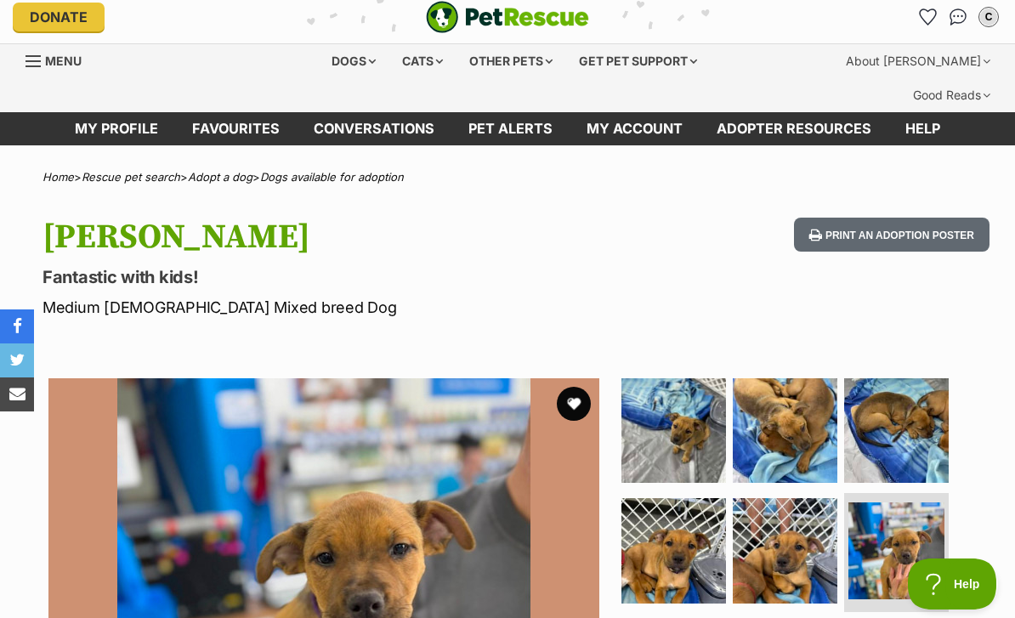
scroll to position [0, 0]
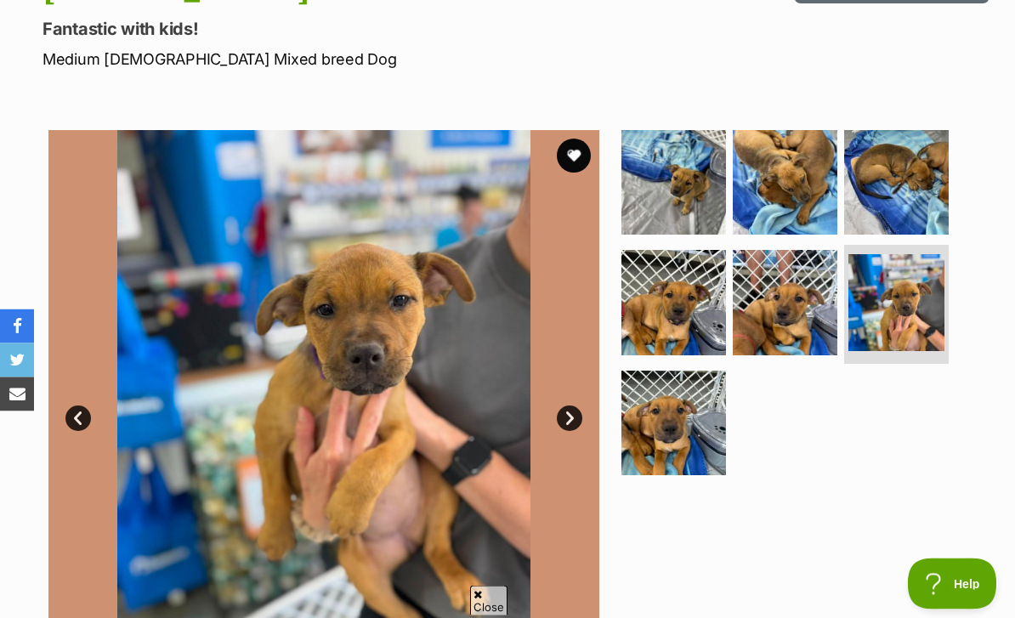
click at [570, 139] on button "favourite" at bounding box center [574, 156] width 34 height 34
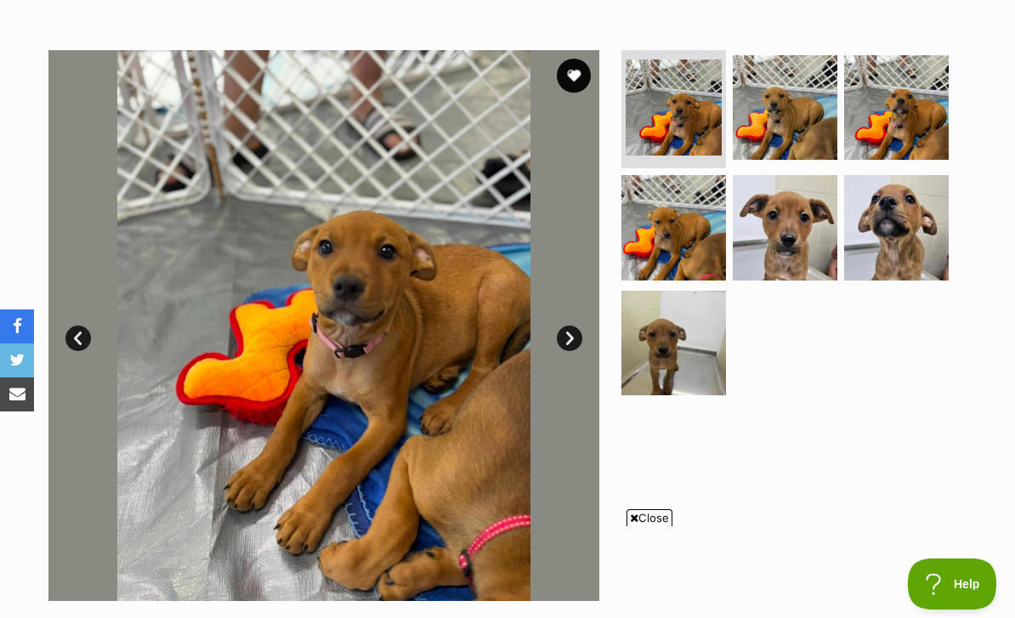
click at [913, 202] on img at bounding box center [896, 227] width 105 height 105
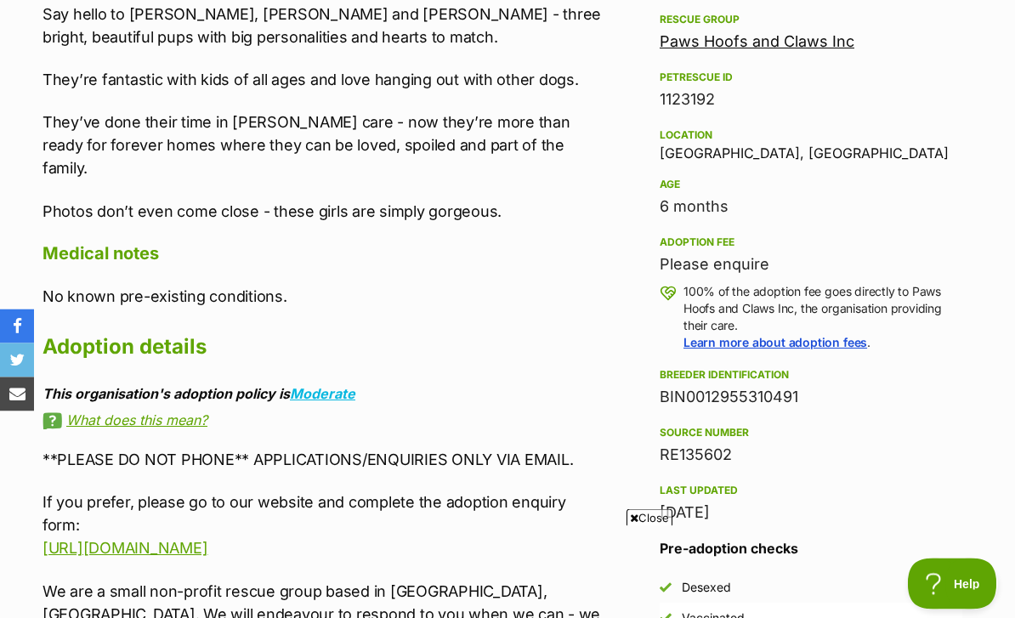
scroll to position [1048, 0]
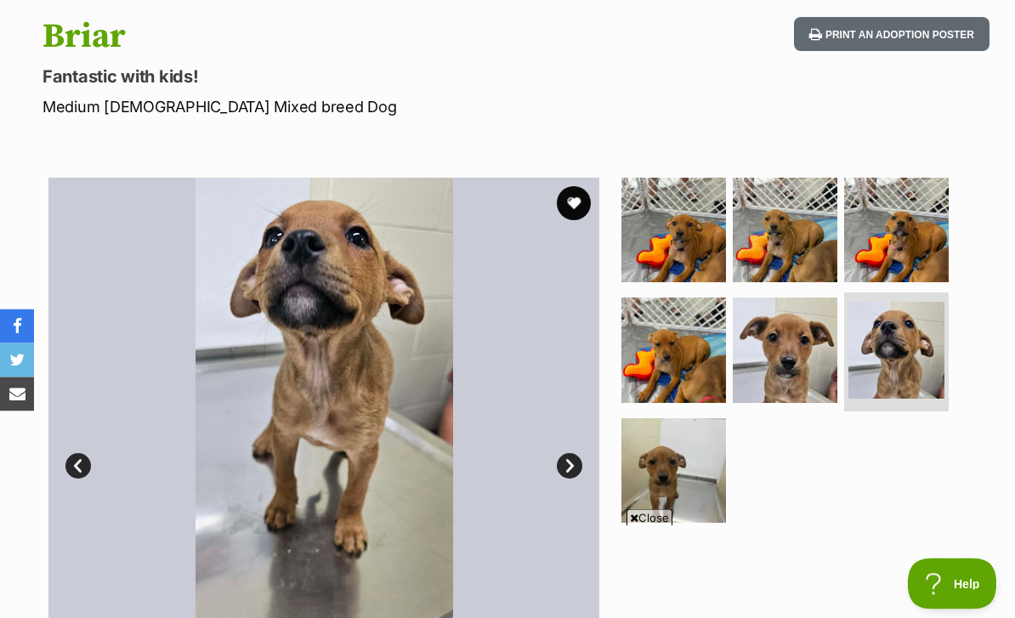
click at [571, 187] on button "favourite" at bounding box center [574, 204] width 34 height 34
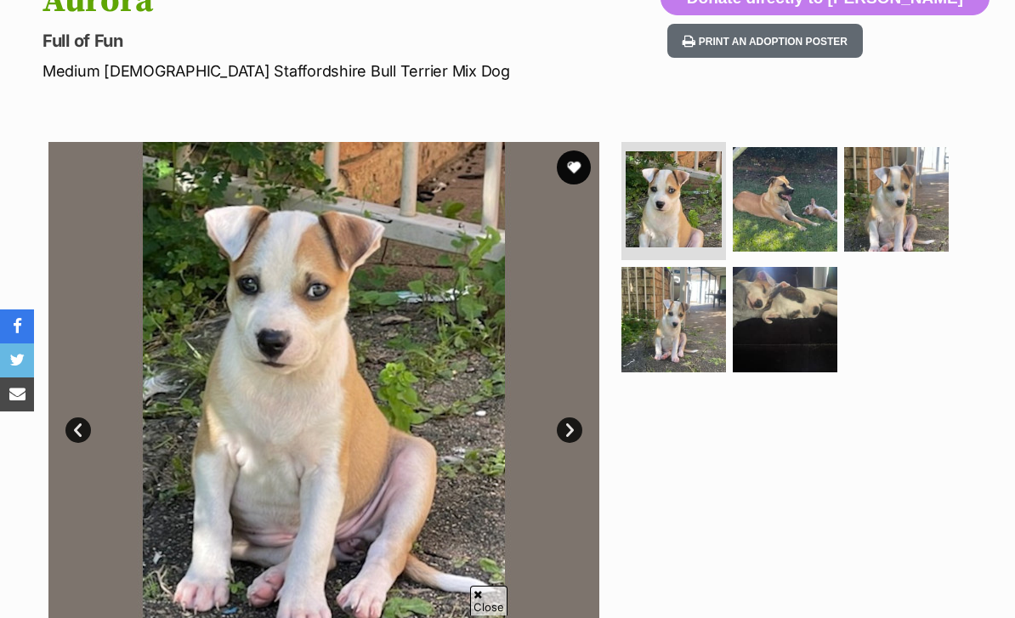
click at [830, 185] on img at bounding box center [785, 199] width 105 height 105
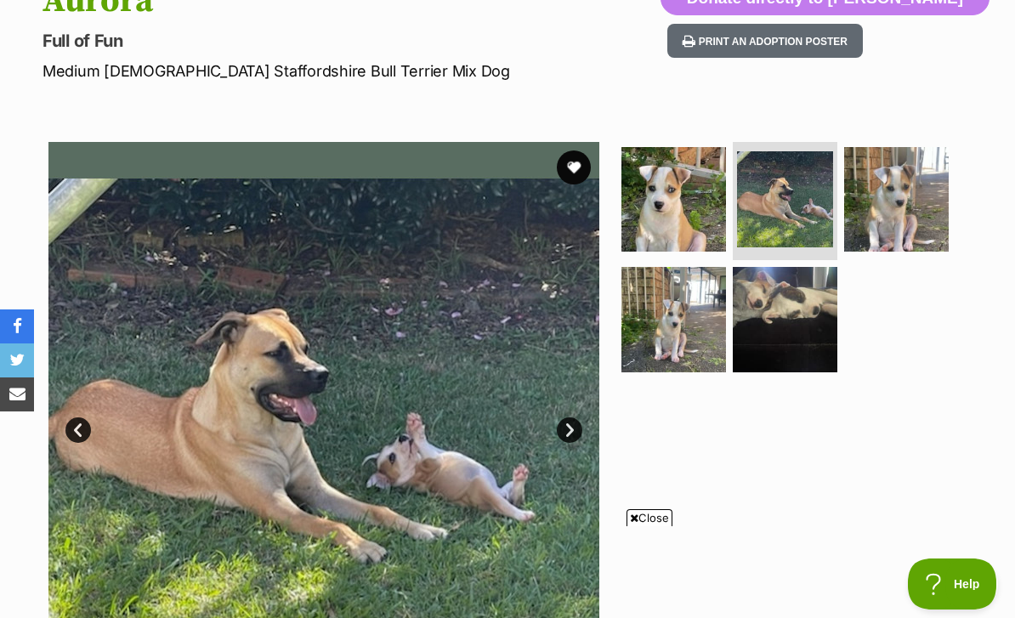
click at [900, 171] on img at bounding box center [896, 199] width 105 height 105
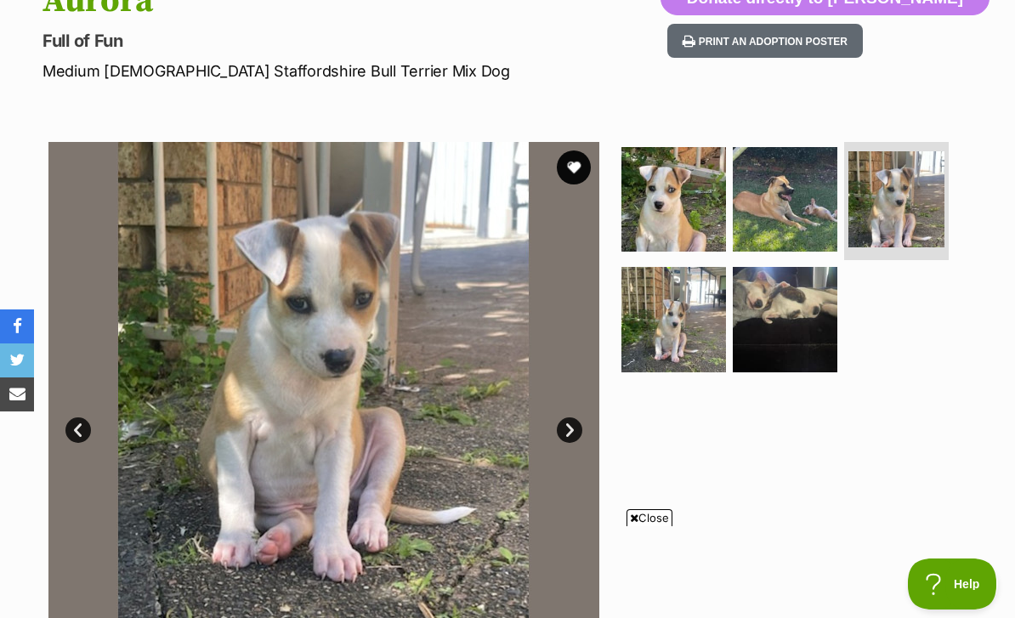
click at [770, 292] on img at bounding box center [785, 319] width 105 height 105
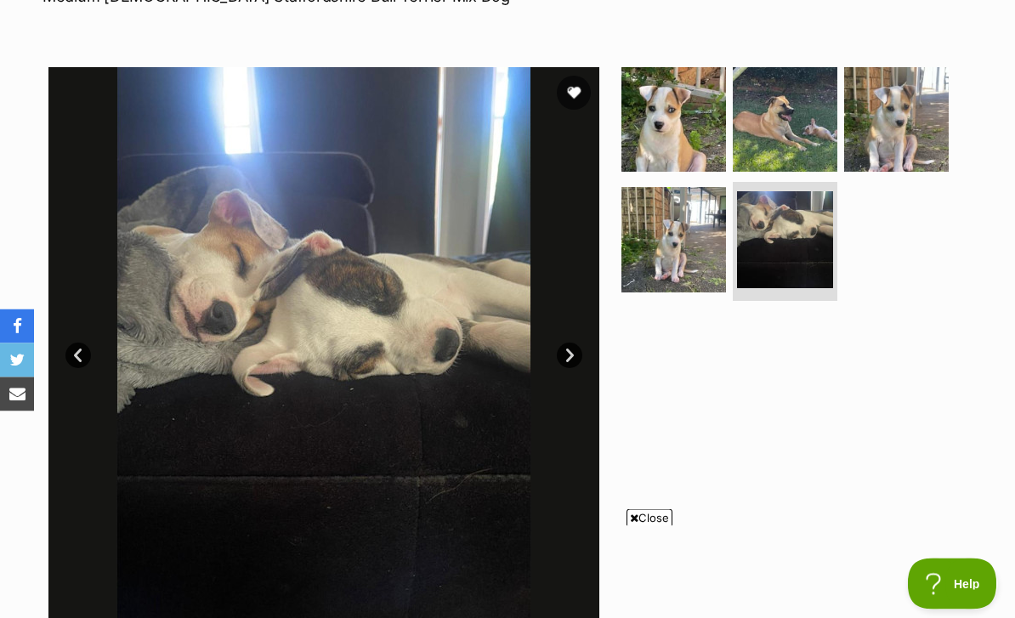
scroll to position [321, 0]
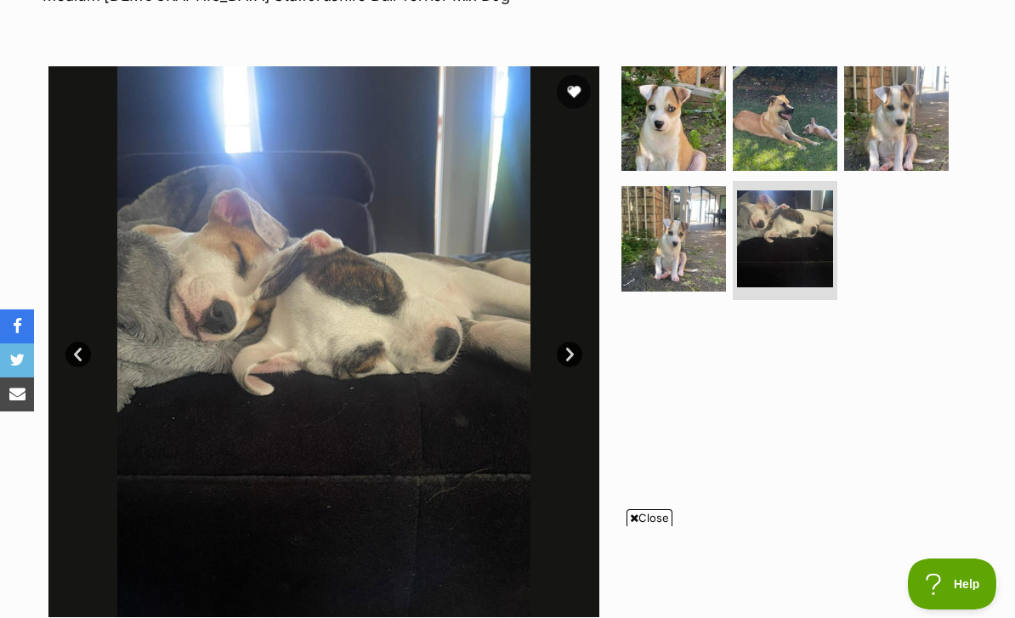
click at [676, 248] on img at bounding box center [674, 238] width 105 height 105
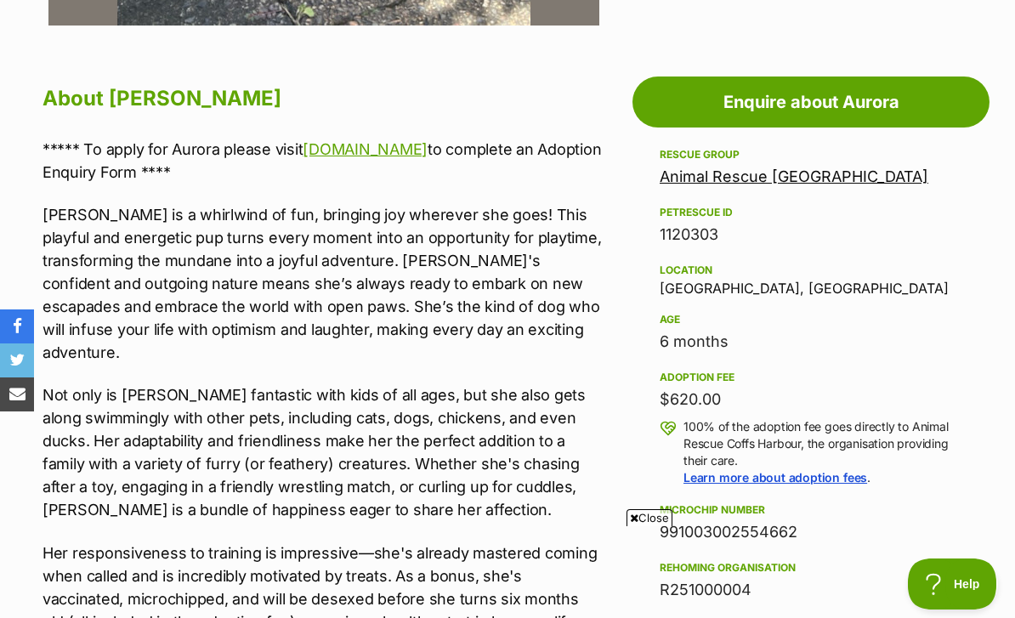
scroll to position [923, 0]
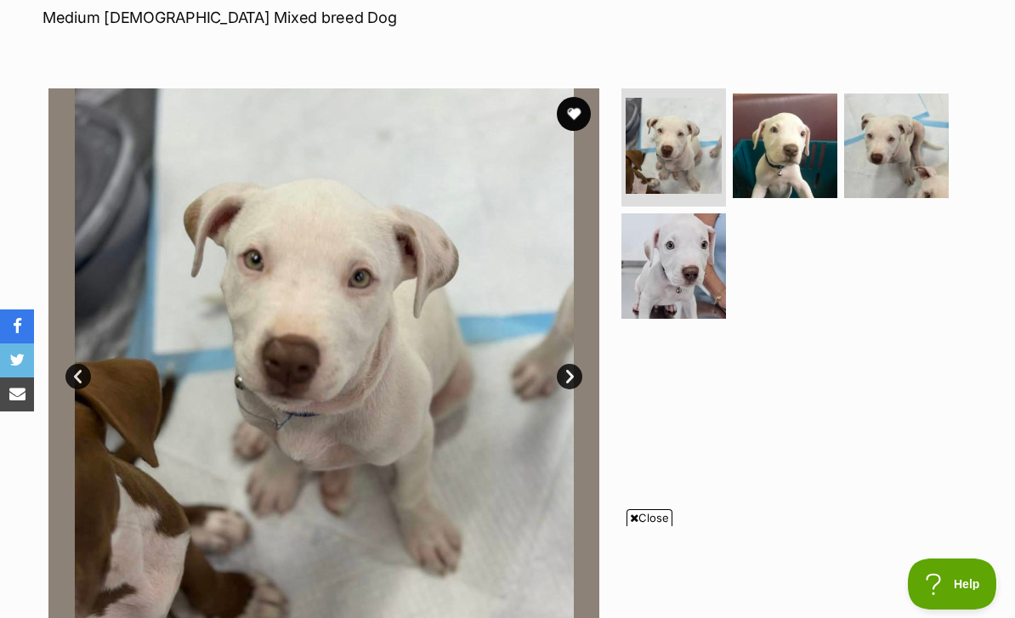
scroll to position [264, 0]
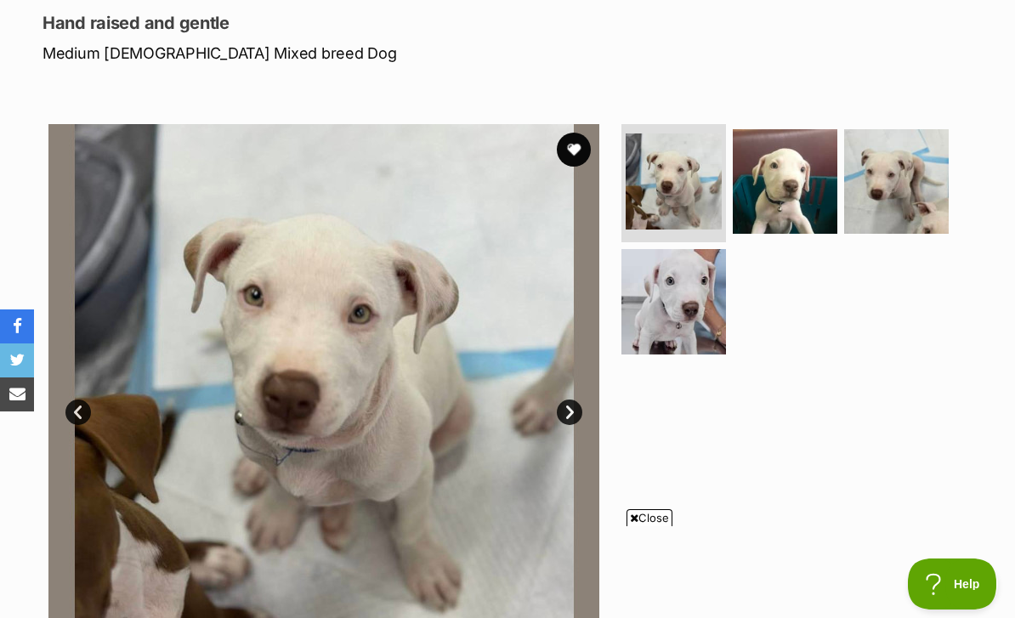
click at [934, 164] on img at bounding box center [896, 181] width 105 height 105
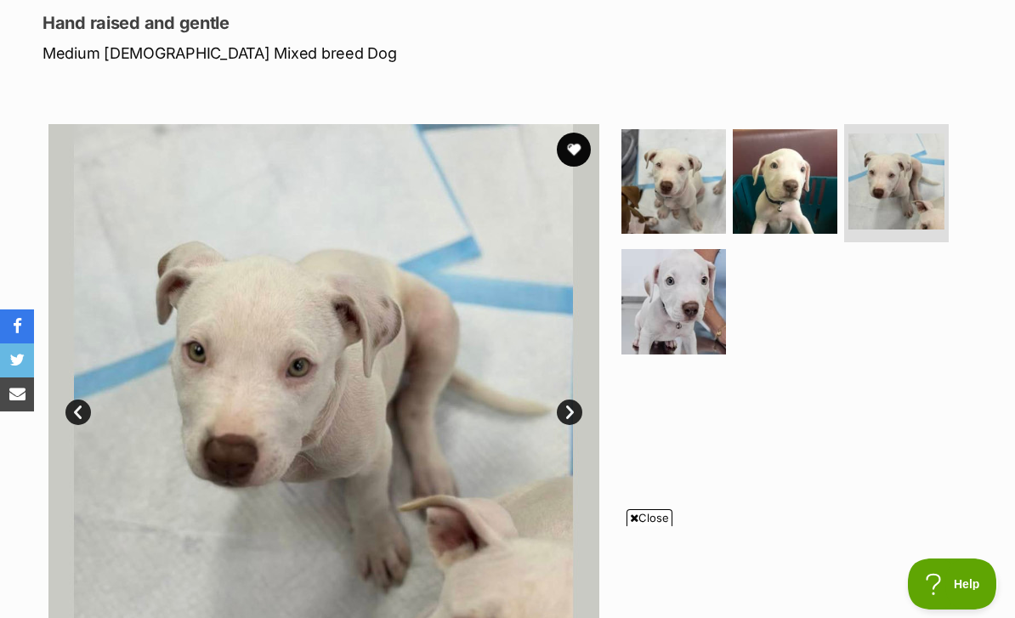
click at [800, 171] on img at bounding box center [785, 181] width 105 height 105
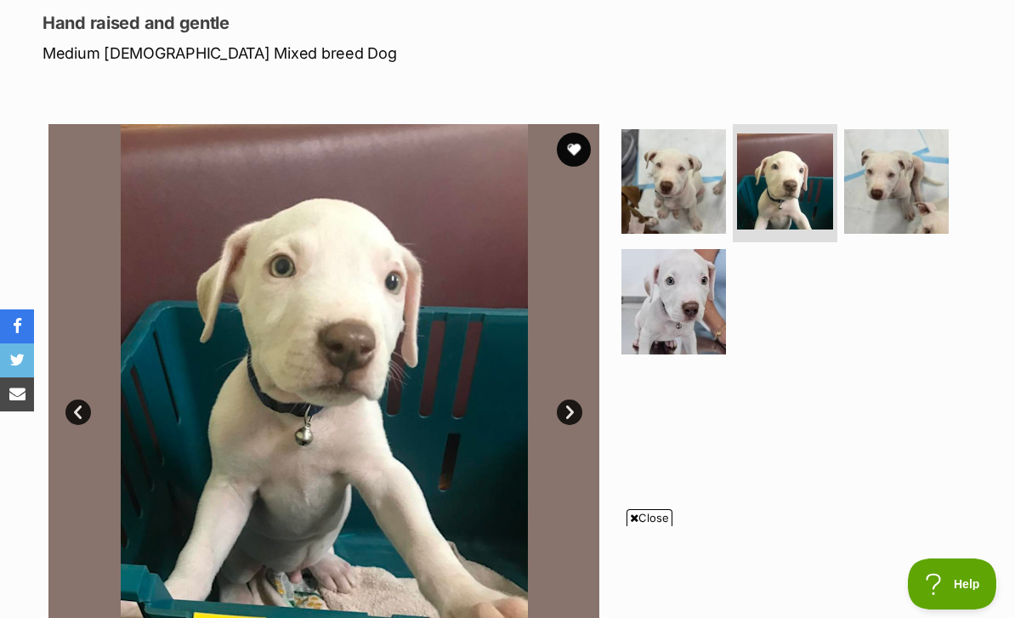
scroll to position [0, 0]
click at [690, 150] on img at bounding box center [674, 181] width 105 height 105
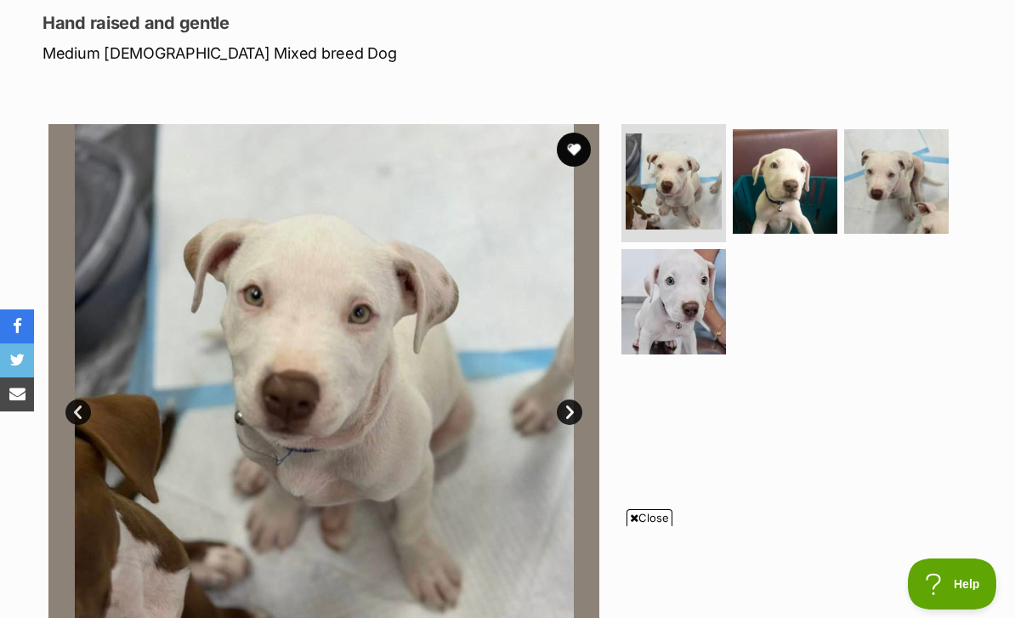
click at [687, 261] on img at bounding box center [674, 301] width 105 height 105
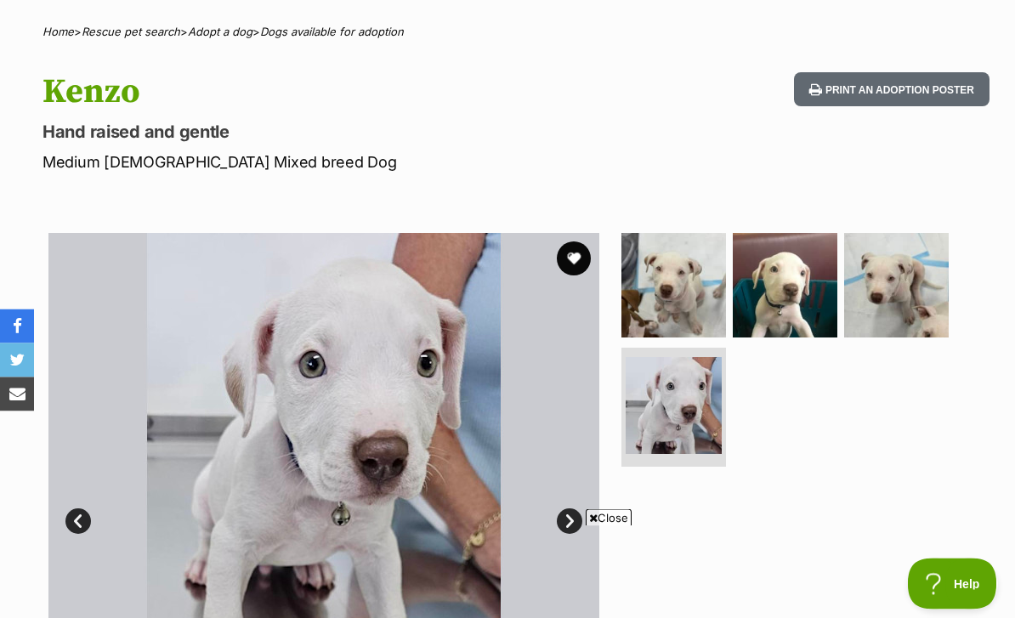
scroll to position [155, 0]
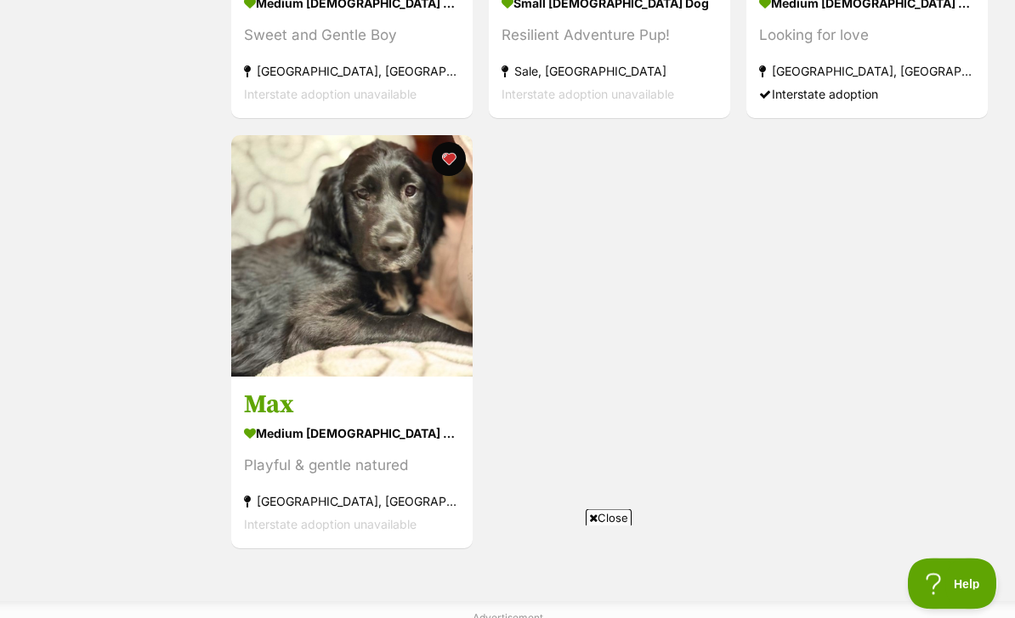
scroll to position [1536, 0]
click at [451, 421] on div "medium [DEMOGRAPHIC_DATA] Dog" at bounding box center [352, 433] width 216 height 25
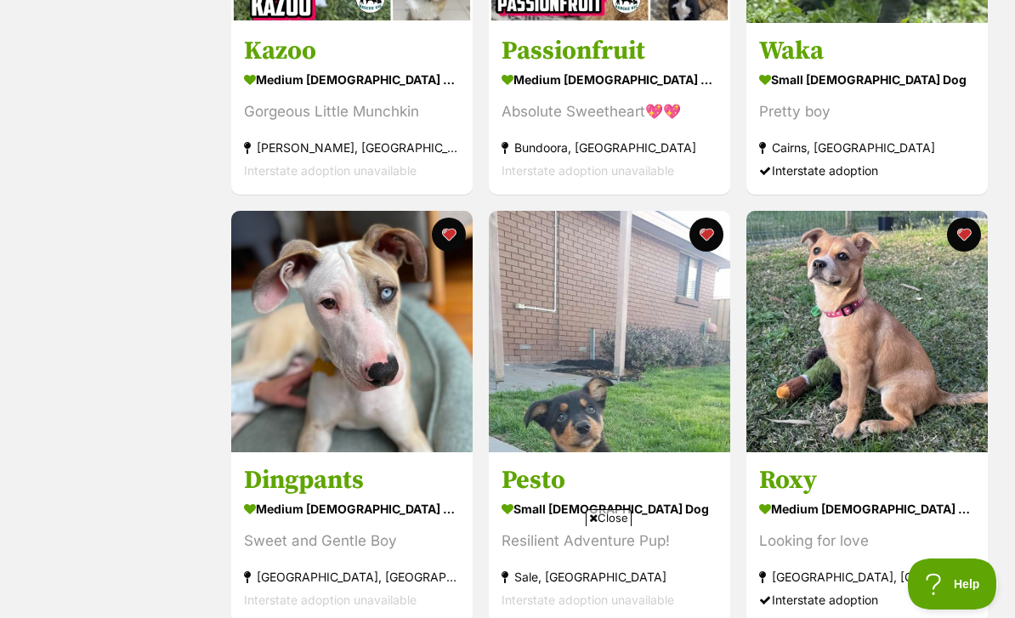
scroll to position [1084, 0]
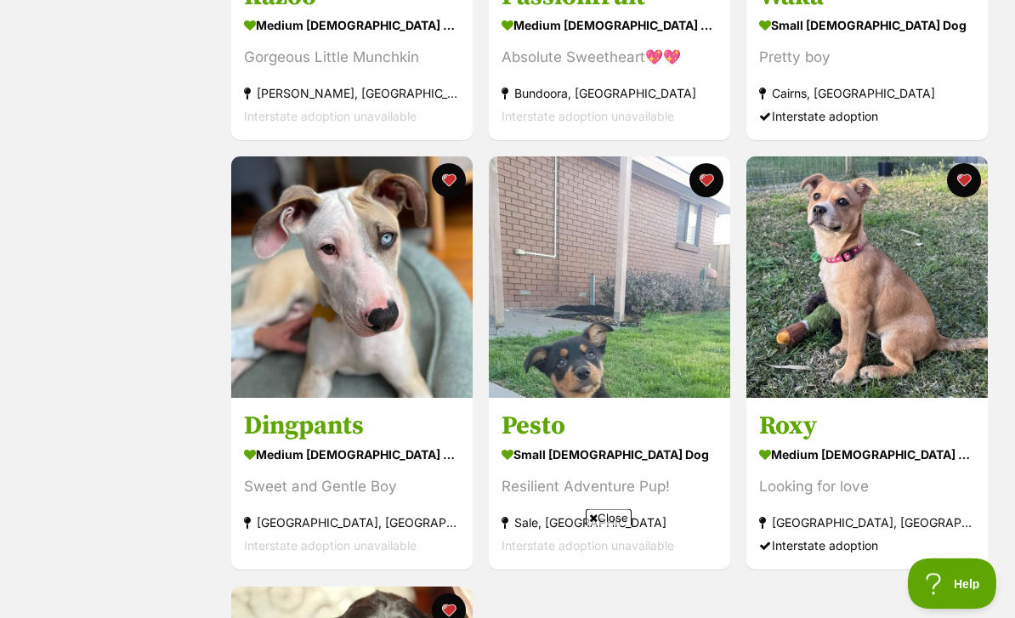
click at [933, 412] on h3 "Roxy" at bounding box center [867, 428] width 216 height 32
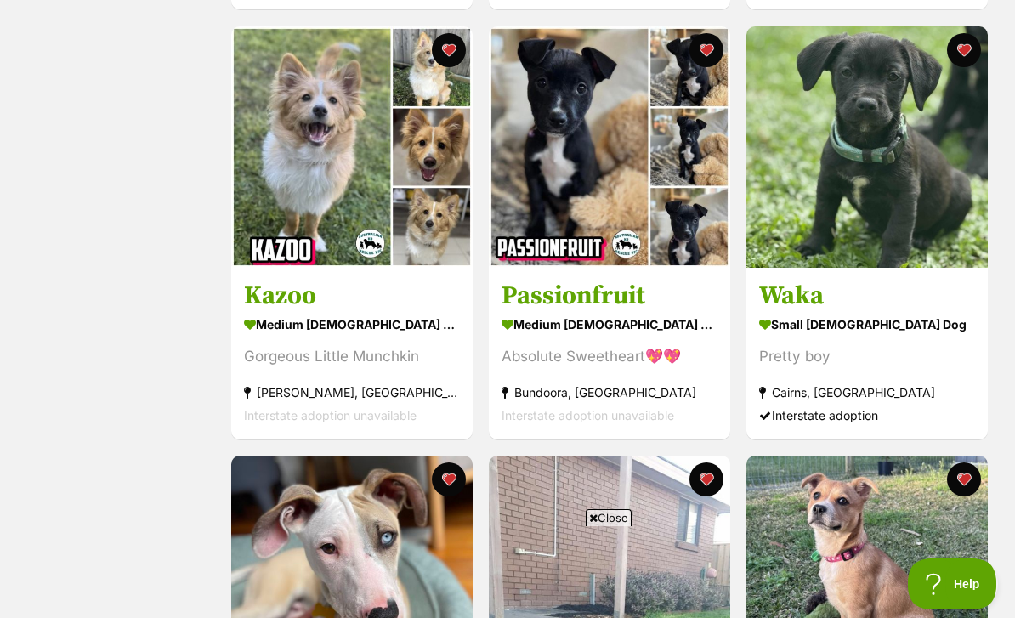
scroll to position [768, 0]
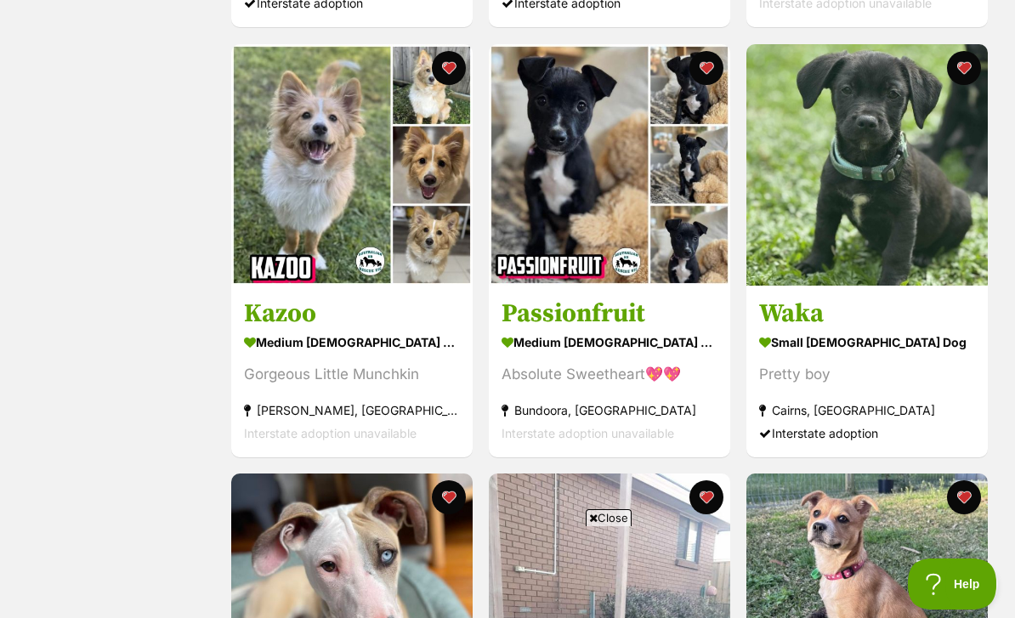
click at [941, 298] on h3 "Waka" at bounding box center [867, 314] width 216 height 32
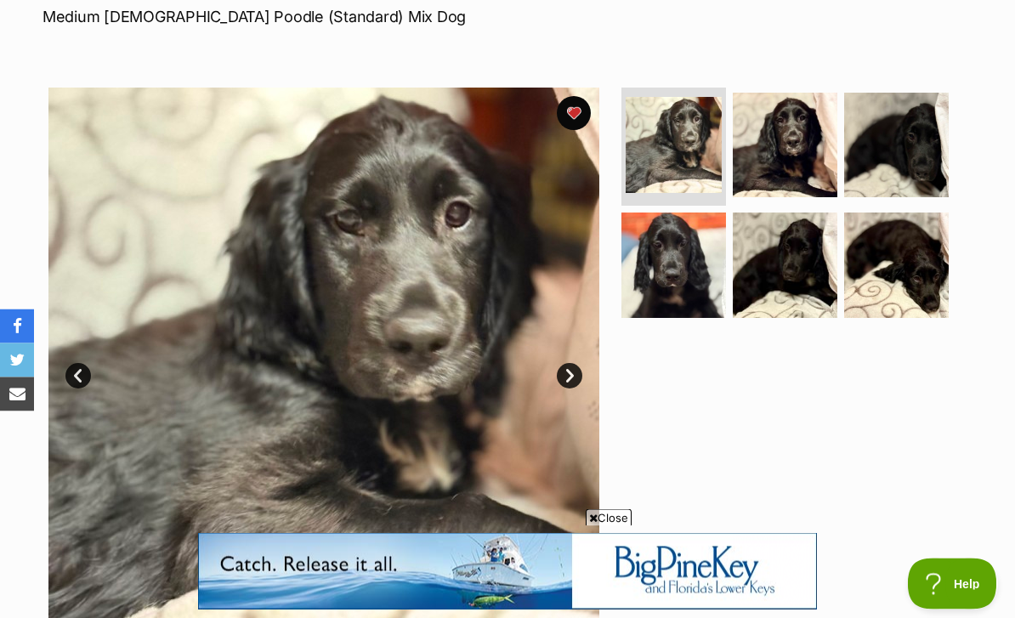
scroll to position [300, 0]
click at [578, 363] on link "Next" at bounding box center [570, 376] width 26 height 26
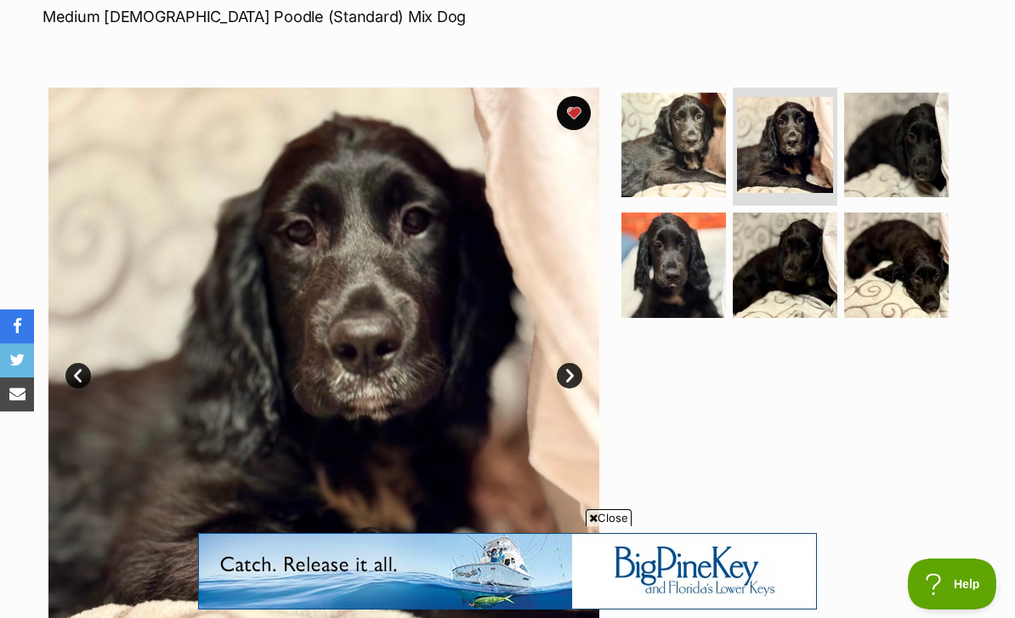
click at [581, 330] on img at bounding box center [323, 363] width 551 height 551
click at [585, 330] on img at bounding box center [323, 363] width 551 height 551
click at [576, 363] on link "Next" at bounding box center [570, 376] width 26 height 26
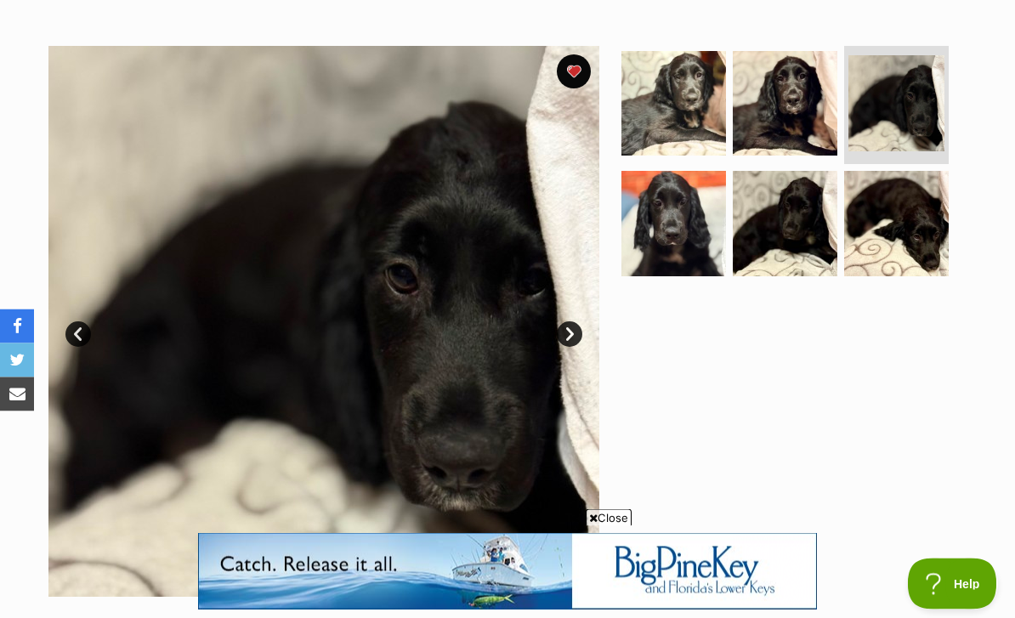
scroll to position [342, 0]
click at [586, 292] on img at bounding box center [323, 321] width 551 height 551
click at [588, 295] on img at bounding box center [323, 321] width 551 height 551
click at [589, 292] on img at bounding box center [323, 321] width 551 height 551
click at [822, 78] on img at bounding box center [785, 103] width 105 height 105
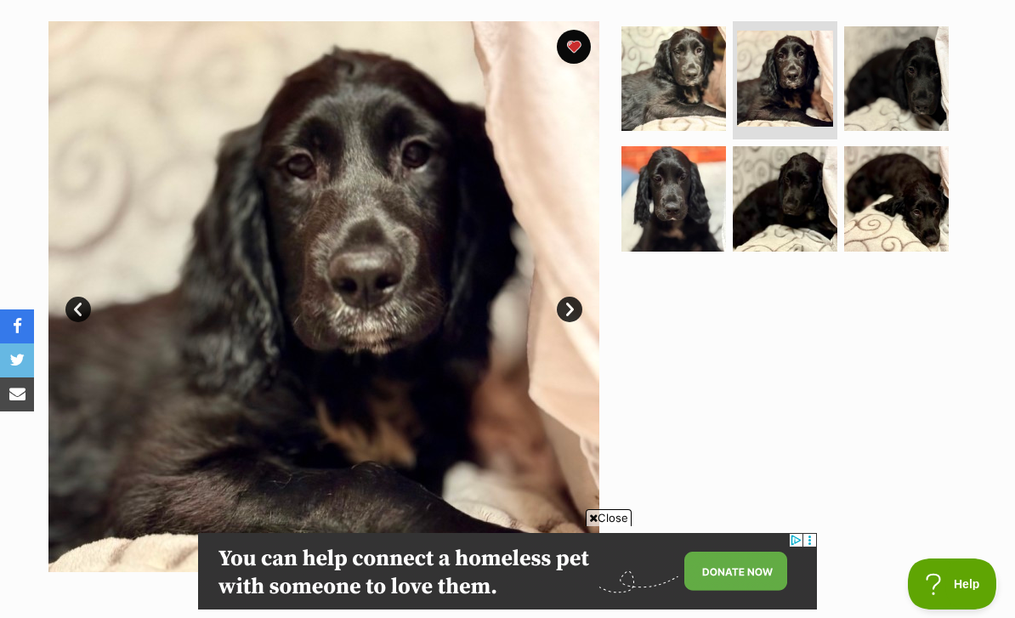
scroll to position [383, 0]
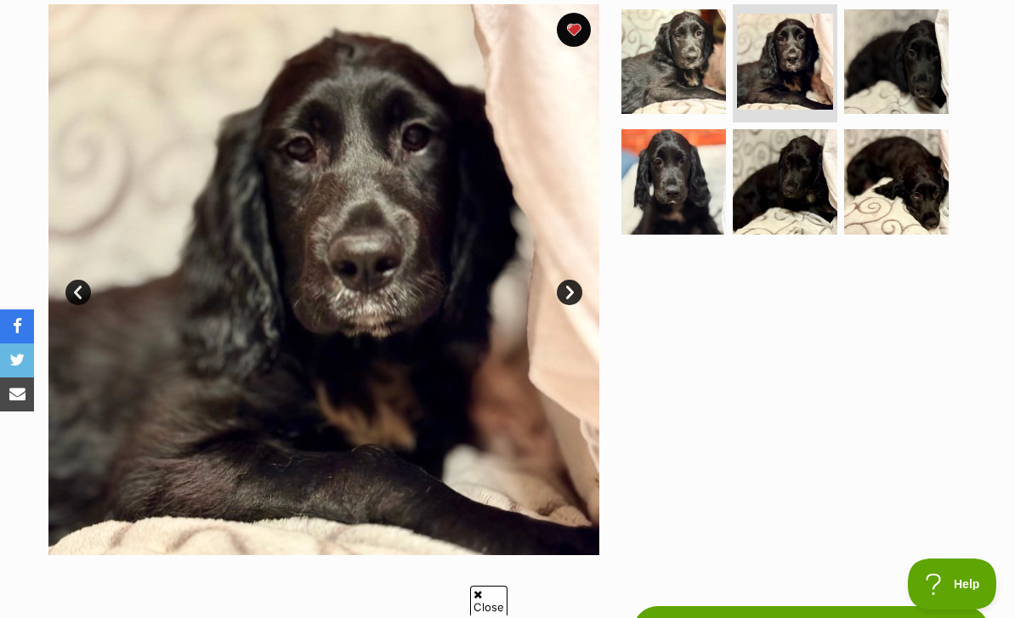
click at [583, 243] on img at bounding box center [323, 279] width 551 height 551
click at [576, 280] on link "Next" at bounding box center [570, 293] width 26 height 26
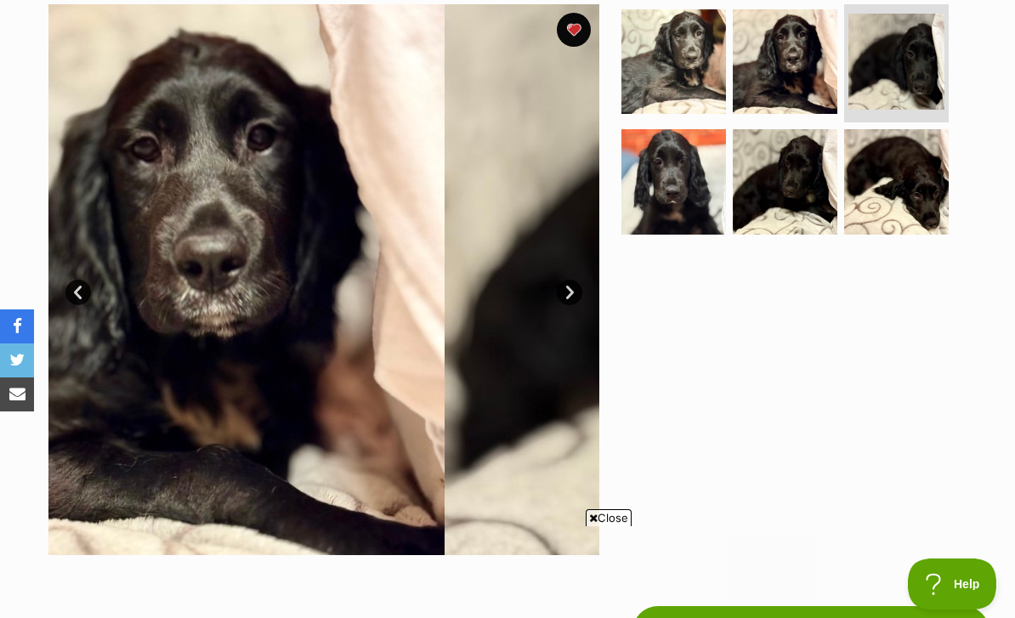
scroll to position [0, 0]
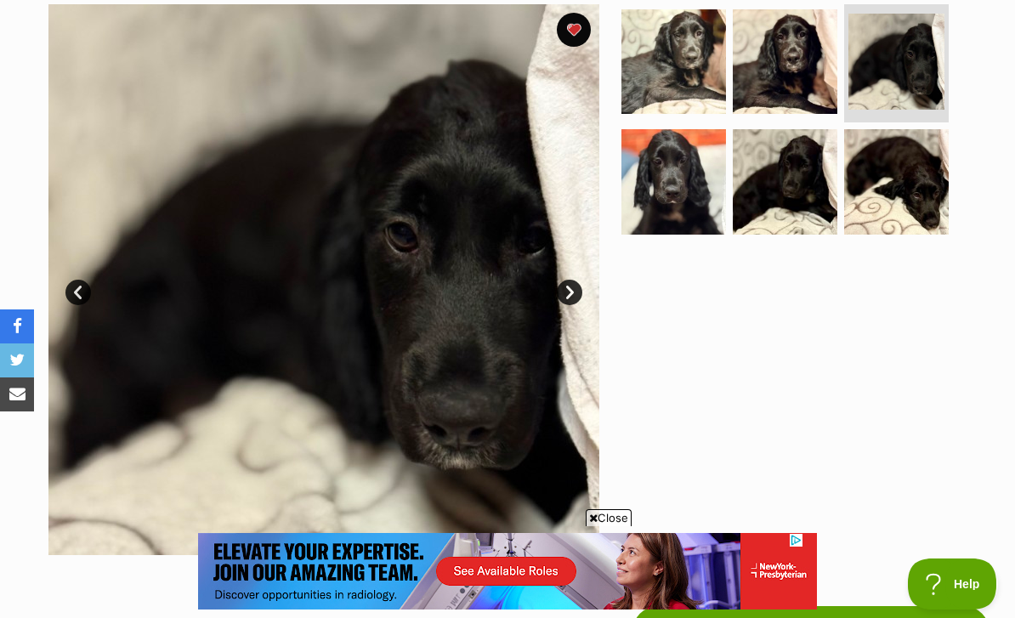
click at [568, 280] on link "Next" at bounding box center [570, 293] width 26 height 26
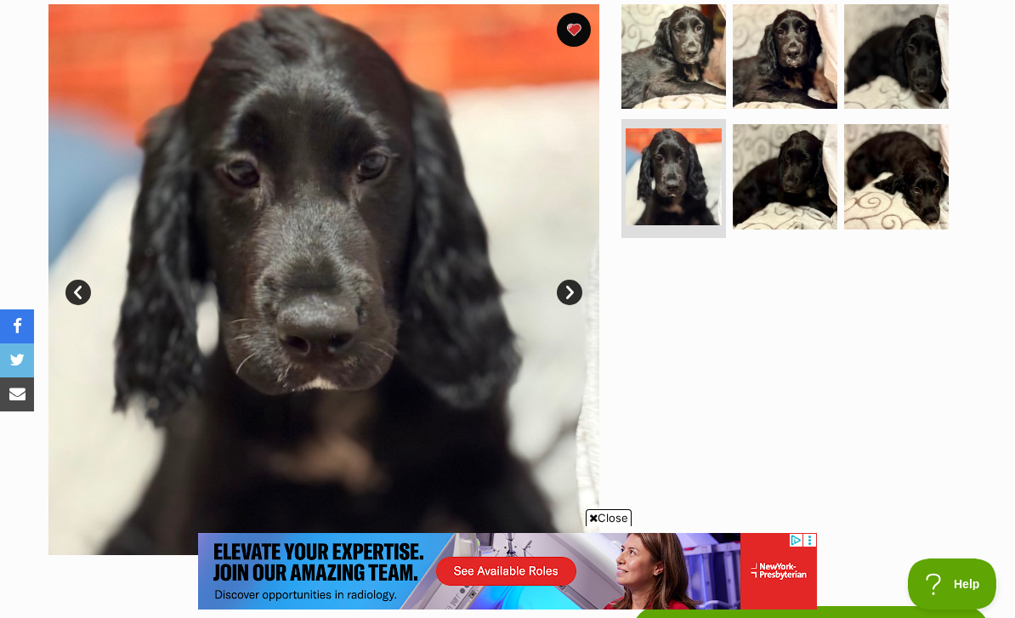
click at [573, 280] on link "Next" at bounding box center [570, 293] width 26 height 26
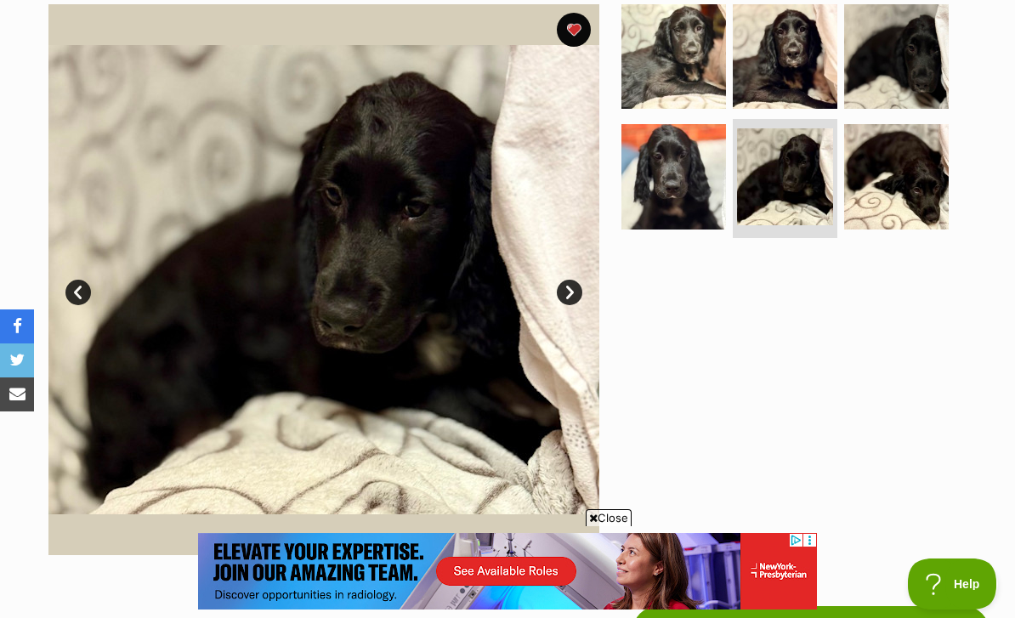
click at [567, 280] on link "Next" at bounding box center [570, 293] width 26 height 26
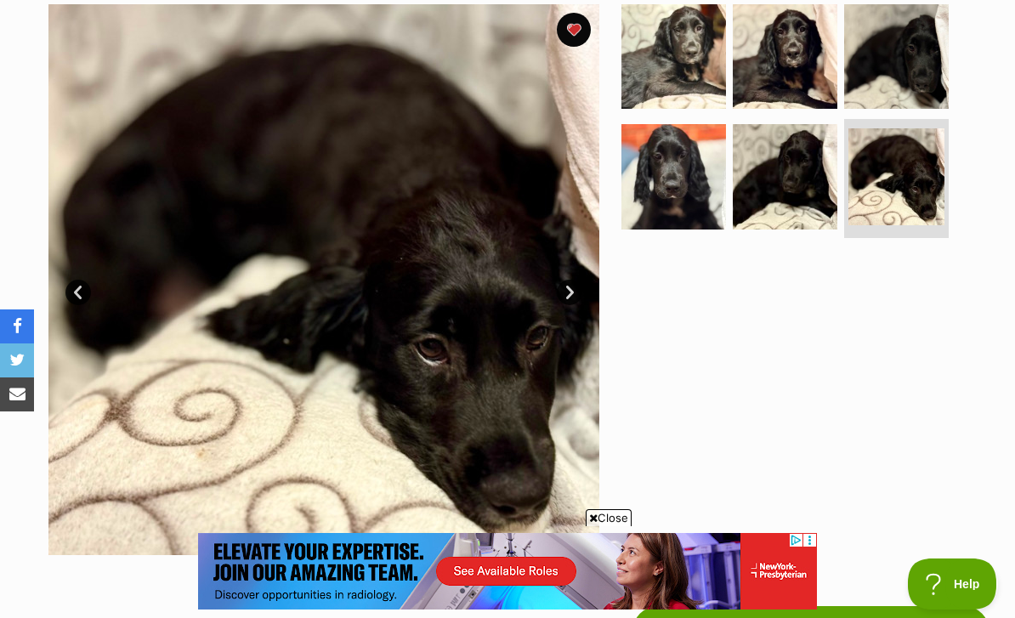
click at [575, 280] on link "Next" at bounding box center [570, 293] width 26 height 26
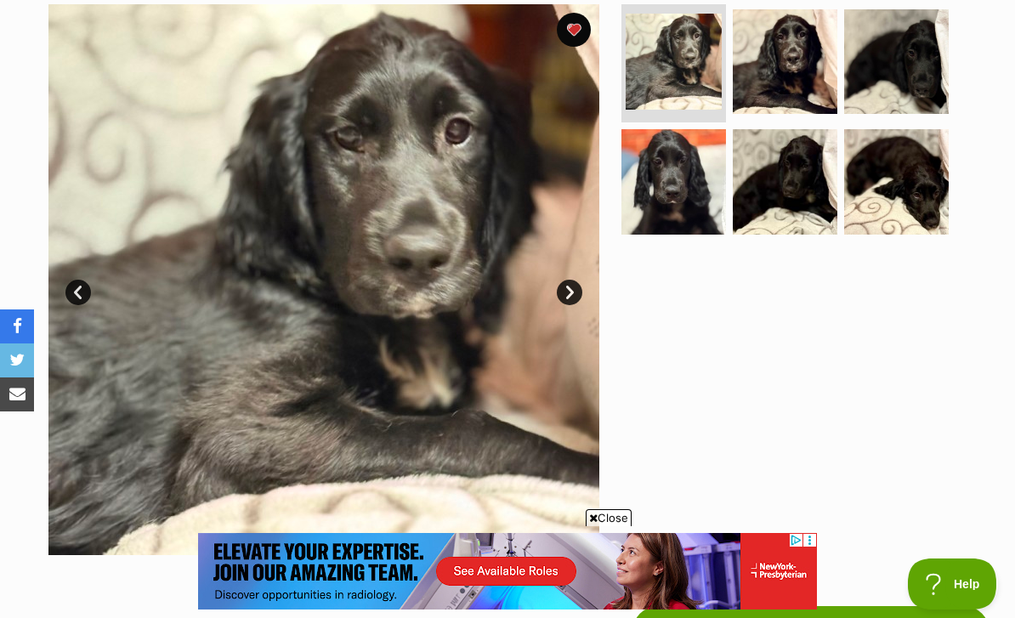
click at [574, 280] on link "Next" at bounding box center [570, 293] width 26 height 26
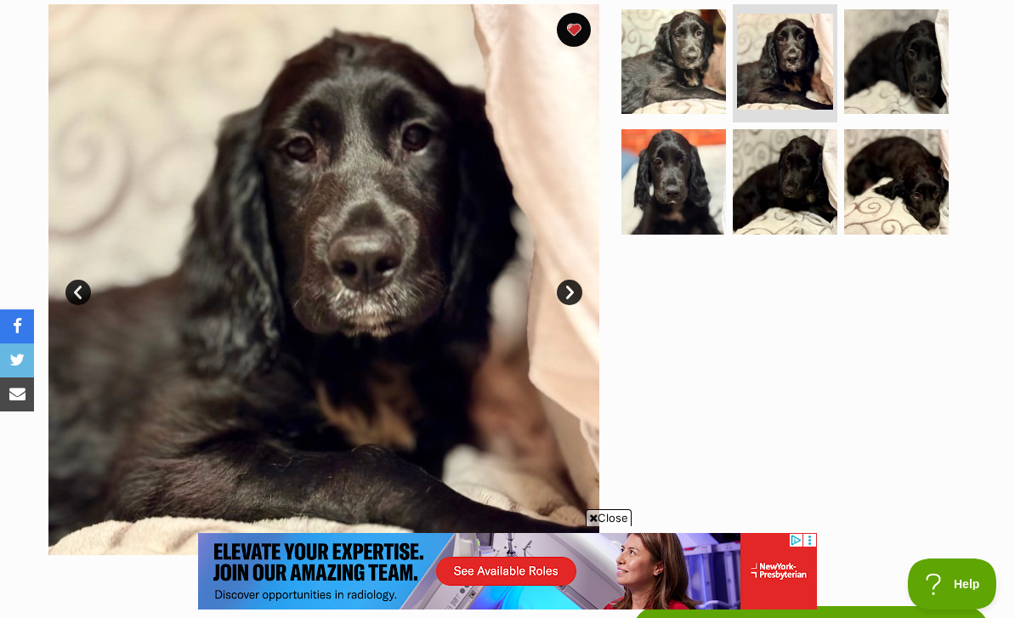
click at [576, 280] on link "Next" at bounding box center [570, 293] width 26 height 26
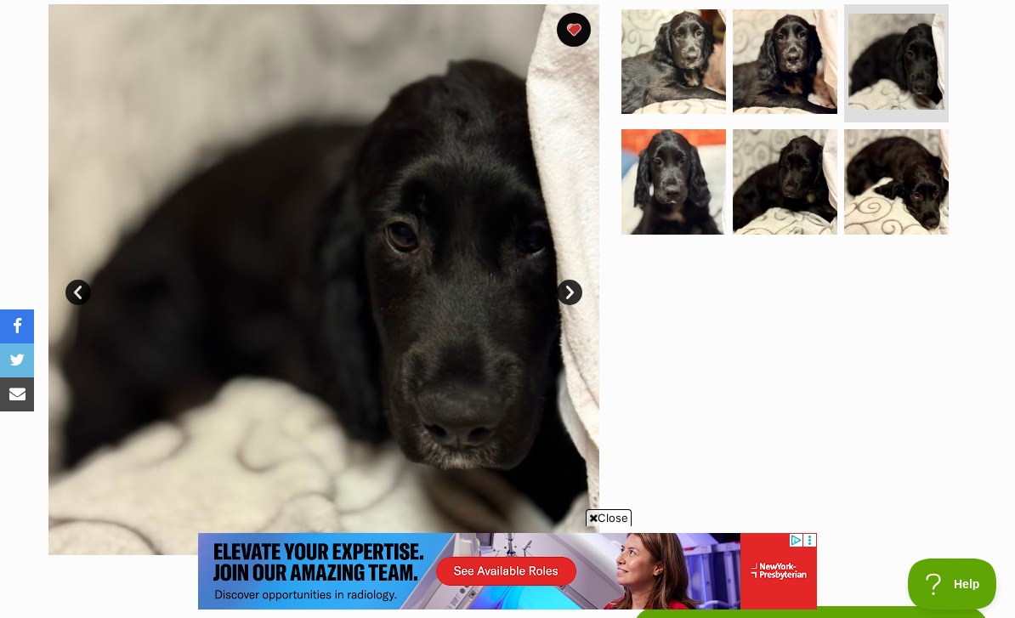
click at [579, 280] on link "Next" at bounding box center [570, 293] width 26 height 26
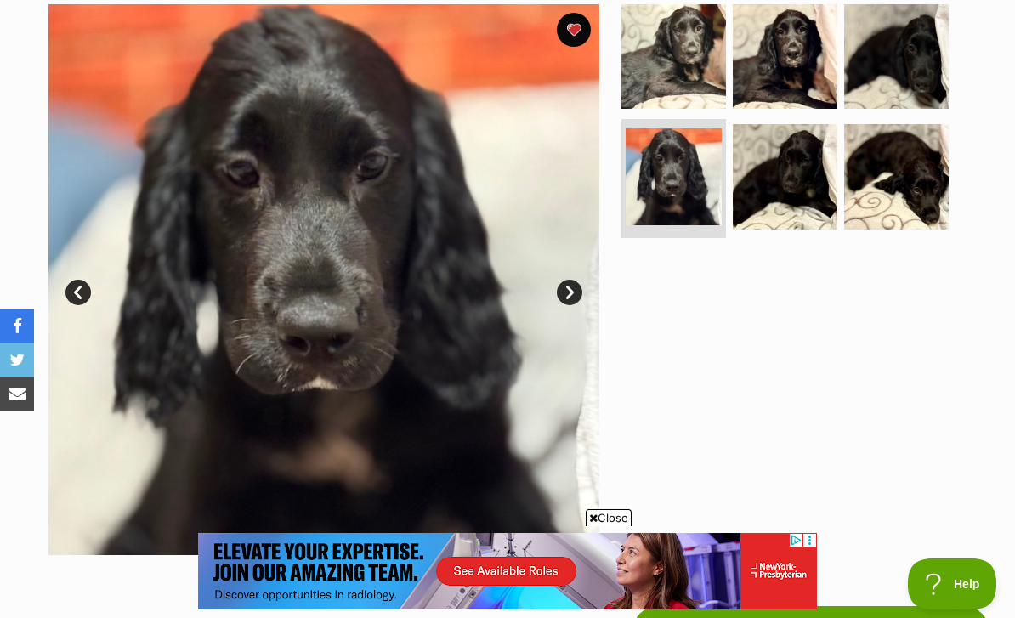
click at [579, 280] on link "Next" at bounding box center [570, 293] width 26 height 26
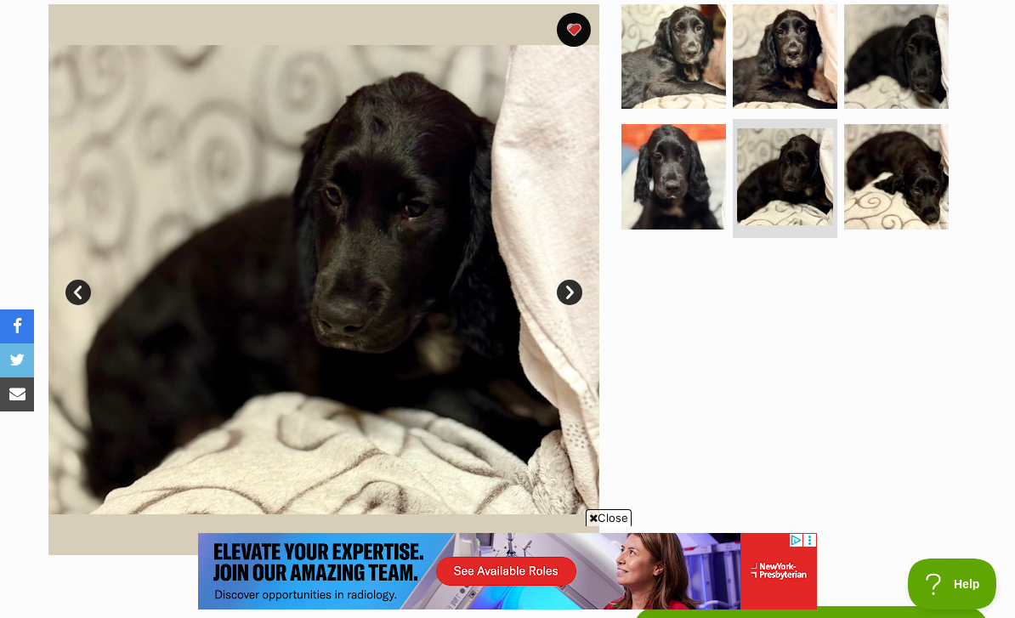
click at [577, 280] on link "Next" at bounding box center [570, 293] width 26 height 26
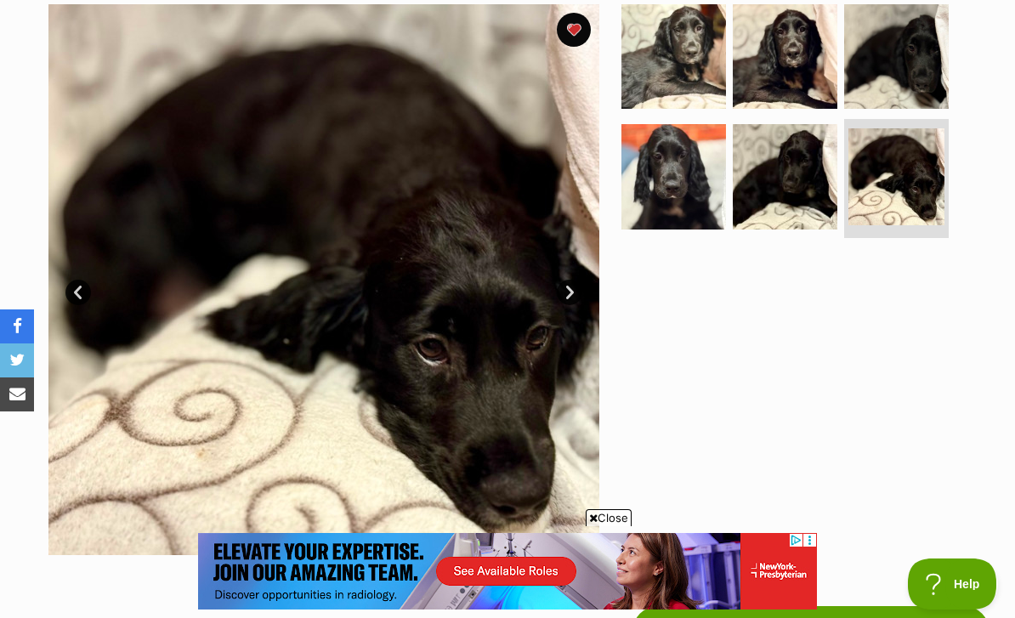
click at [577, 280] on link "Next" at bounding box center [570, 293] width 26 height 26
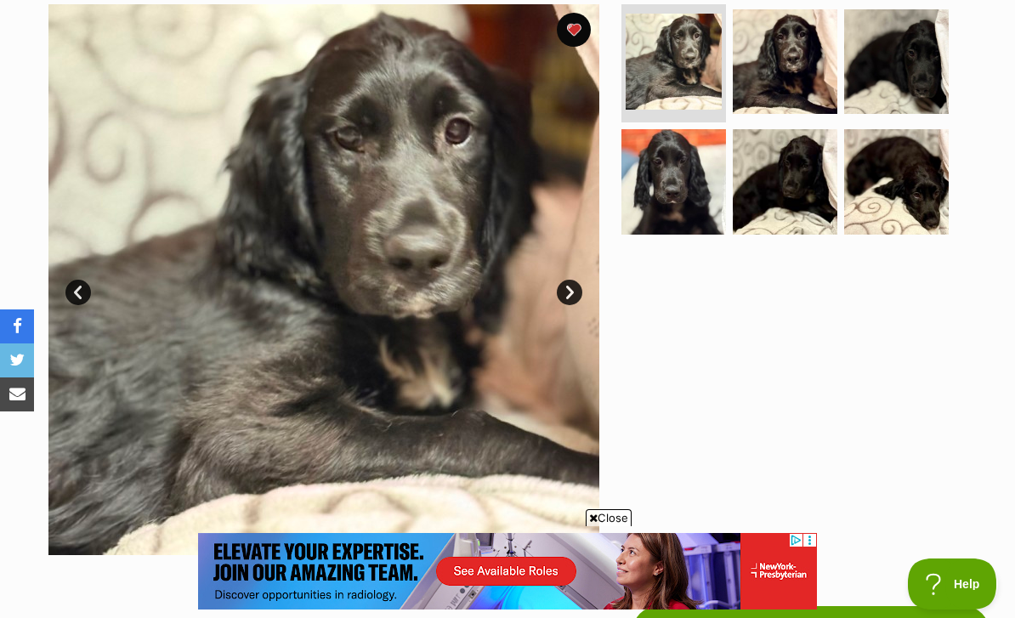
click at [576, 280] on link "Next" at bounding box center [570, 293] width 26 height 26
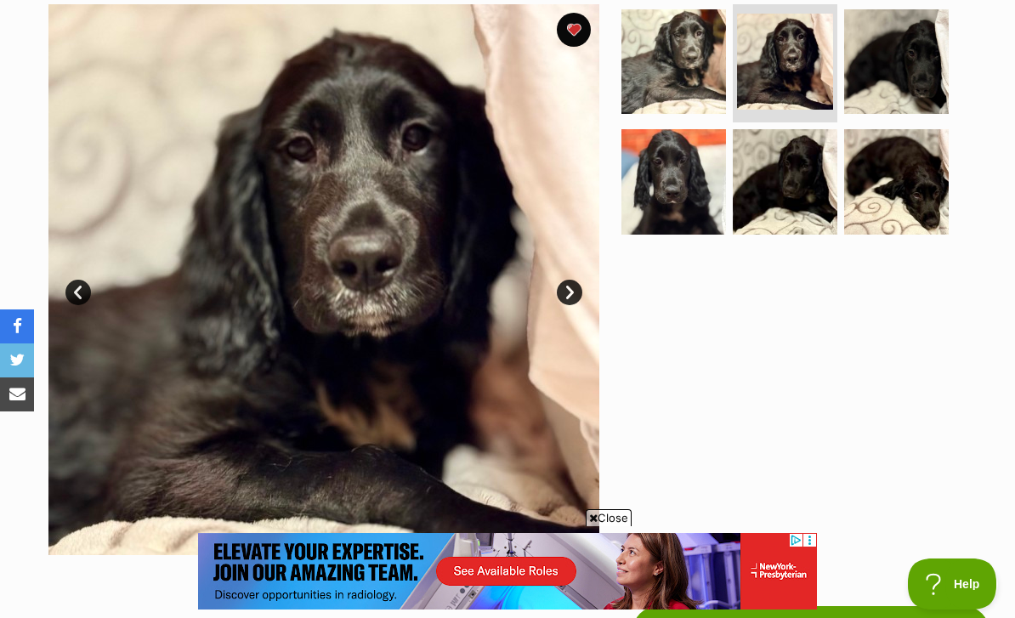
click at [578, 280] on link "Next" at bounding box center [570, 293] width 26 height 26
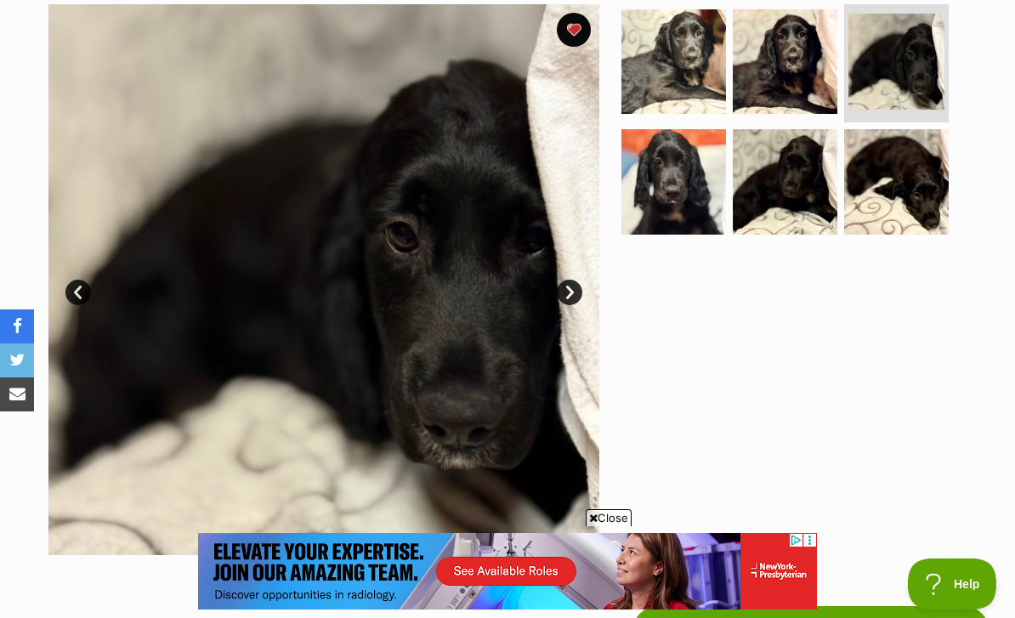
click at [578, 280] on link "Next" at bounding box center [570, 293] width 26 height 26
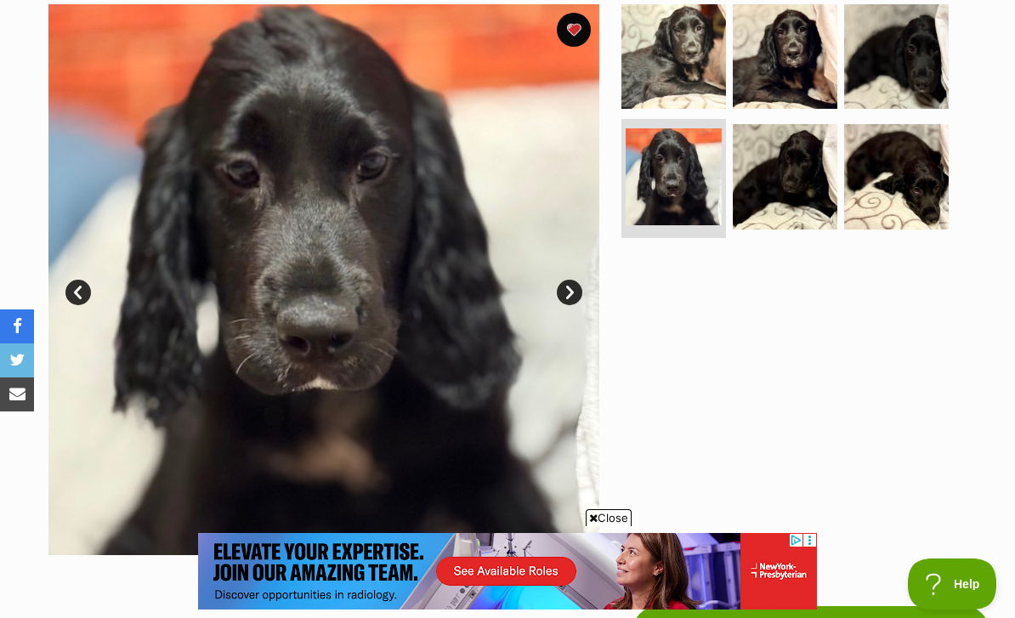
click at [576, 280] on link "Next" at bounding box center [570, 293] width 26 height 26
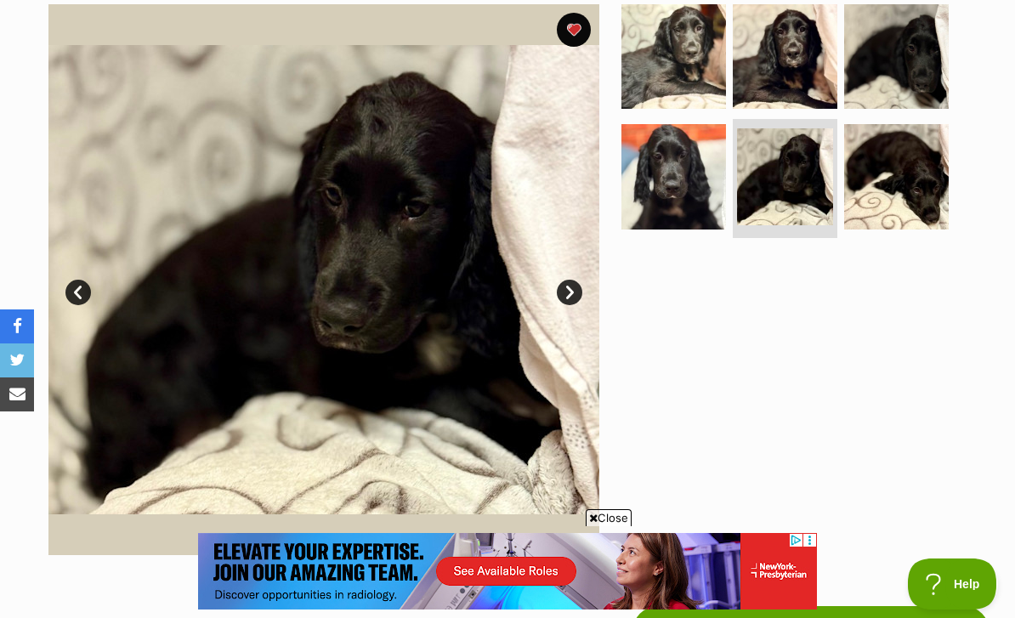
click at [576, 280] on link "Next" at bounding box center [570, 293] width 26 height 26
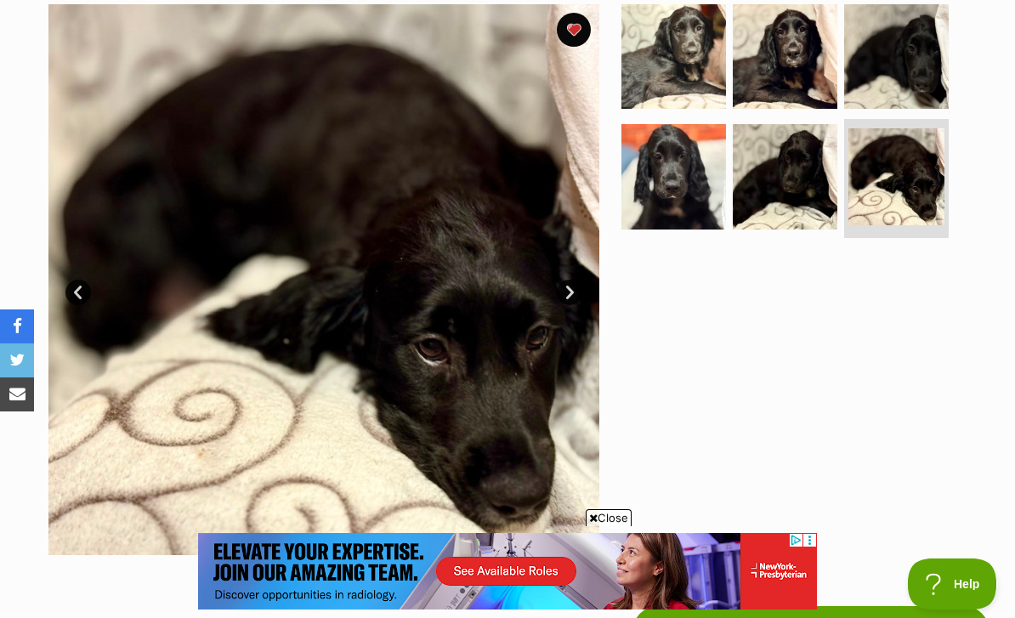
click at [579, 280] on link "Next" at bounding box center [570, 293] width 26 height 26
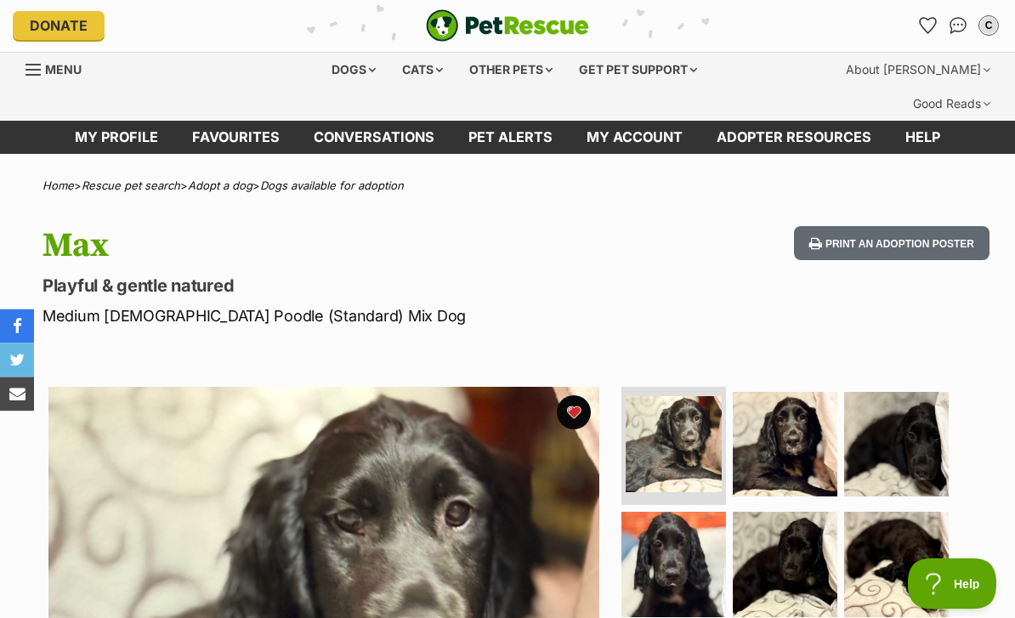
scroll to position [1, 0]
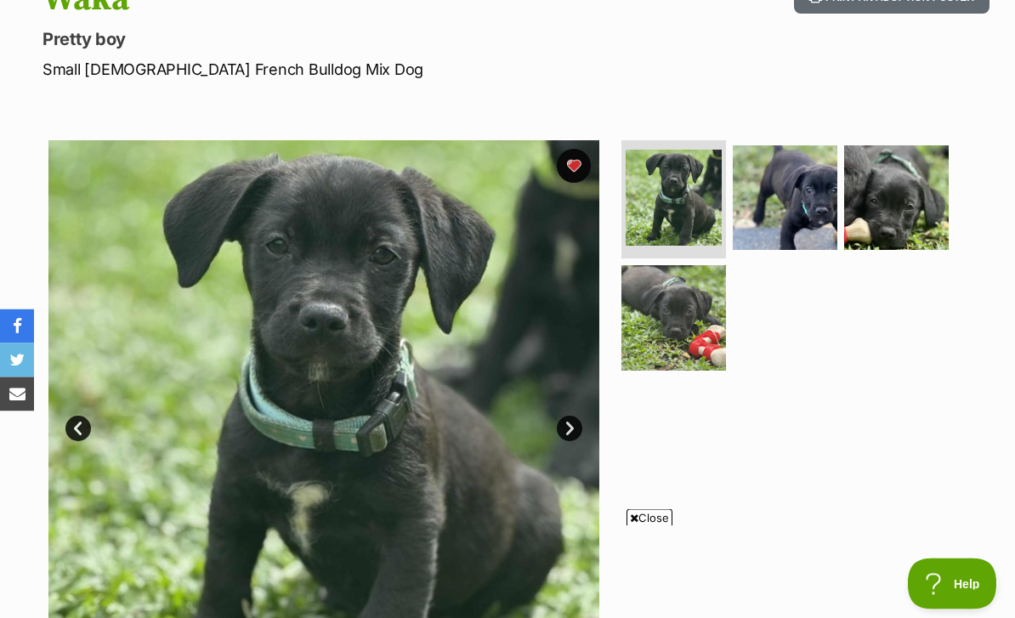
scroll to position [247, 0]
click at [760, 176] on img at bounding box center [785, 197] width 105 height 105
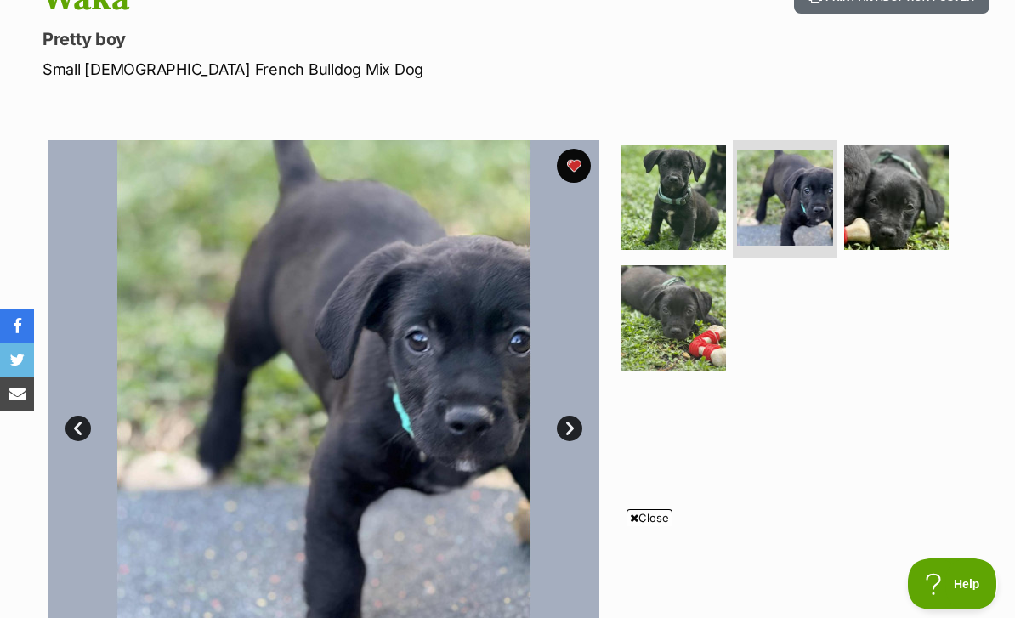
click at [889, 152] on img at bounding box center [896, 197] width 105 height 105
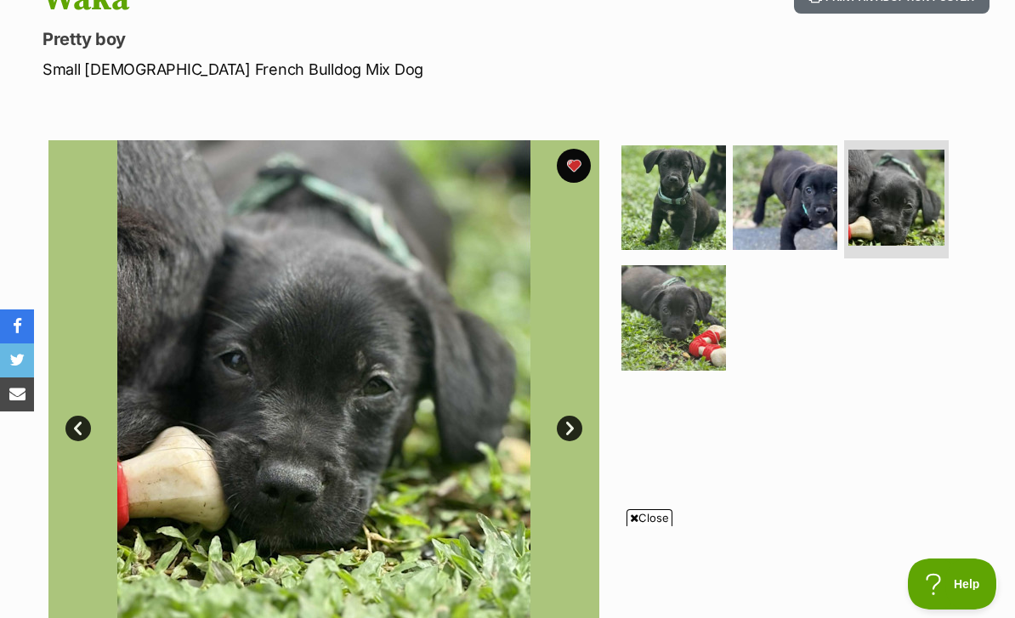
click at [686, 265] on img at bounding box center [674, 317] width 105 height 105
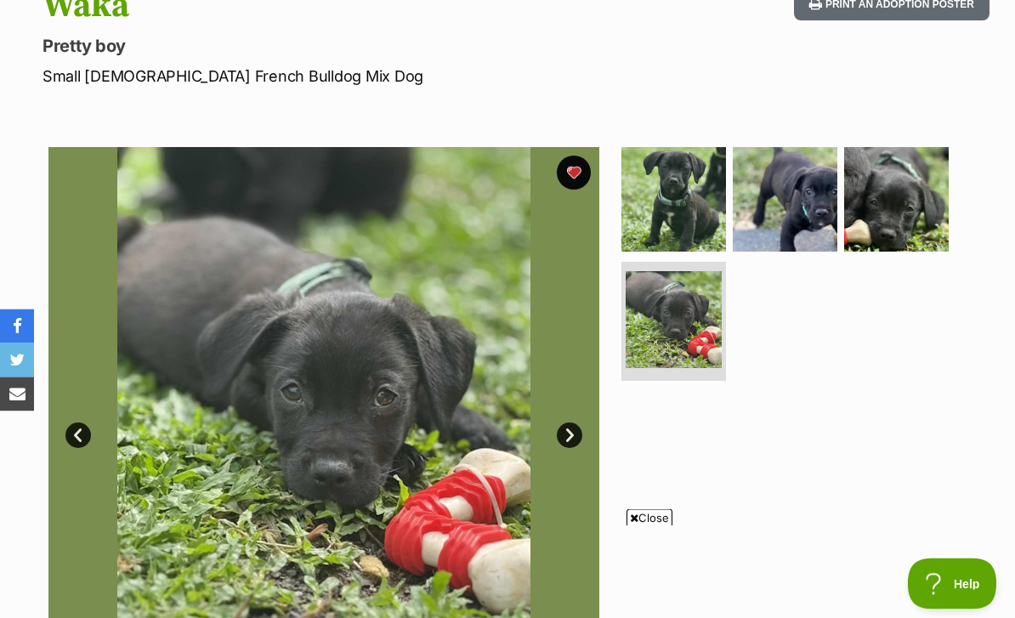
scroll to position [236, 0]
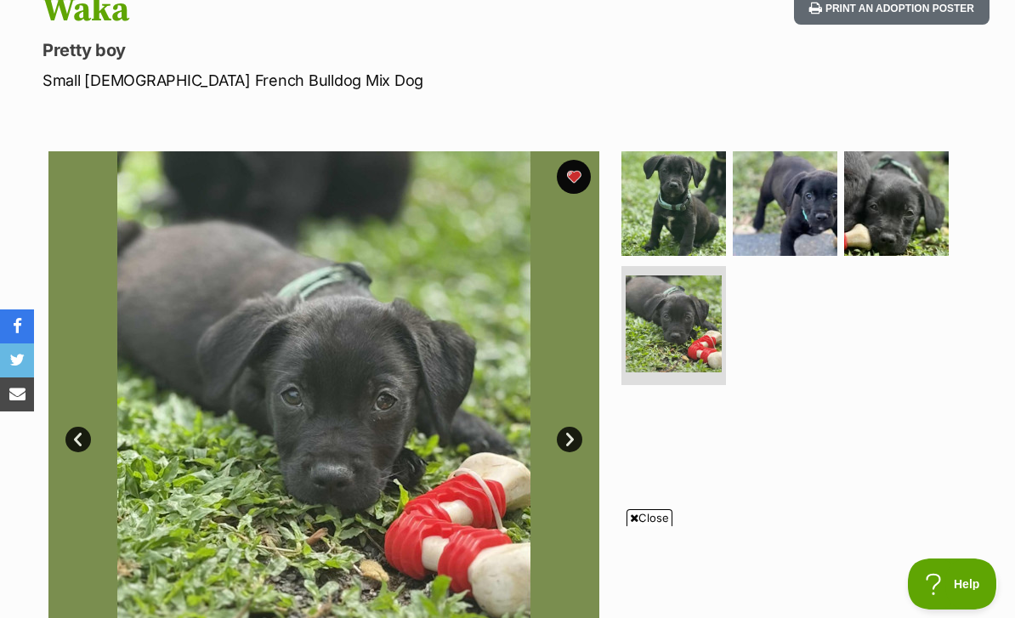
click at [707, 161] on img at bounding box center [674, 203] width 105 height 105
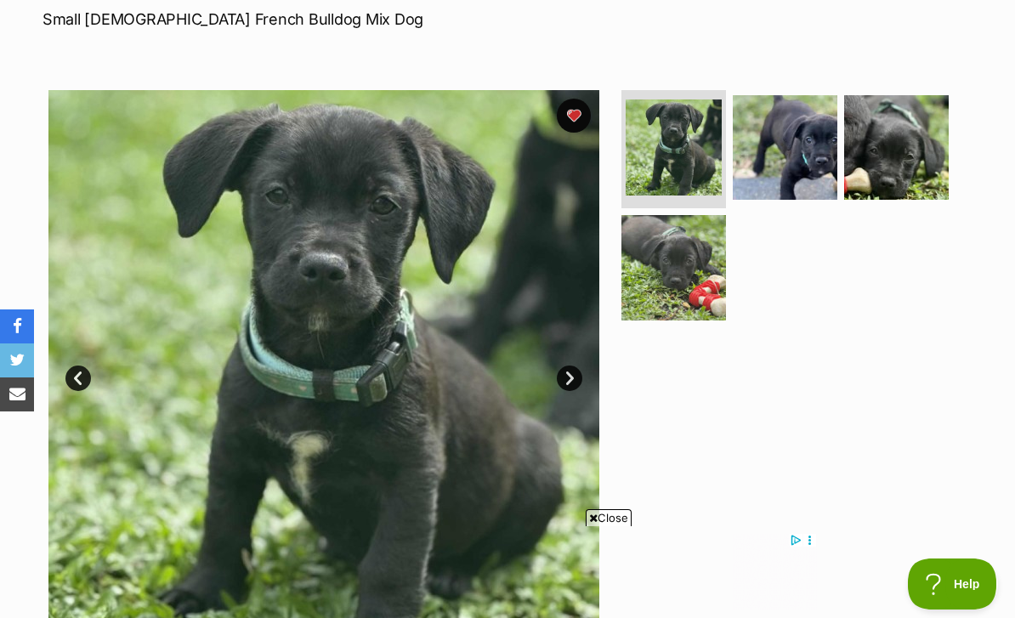
scroll to position [291, 0]
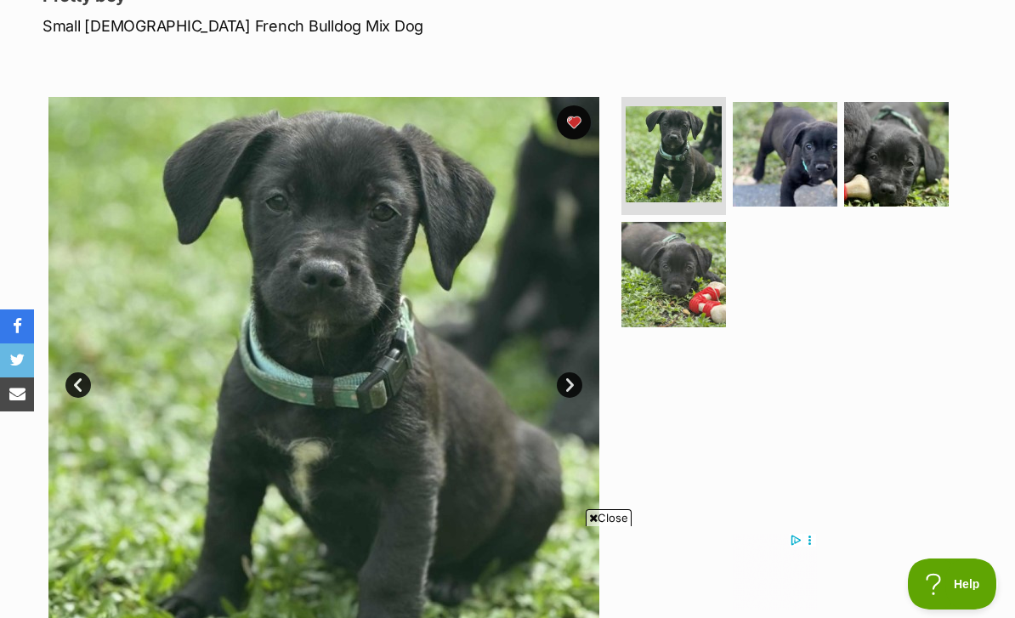
click at [837, 102] on img at bounding box center [785, 154] width 105 height 105
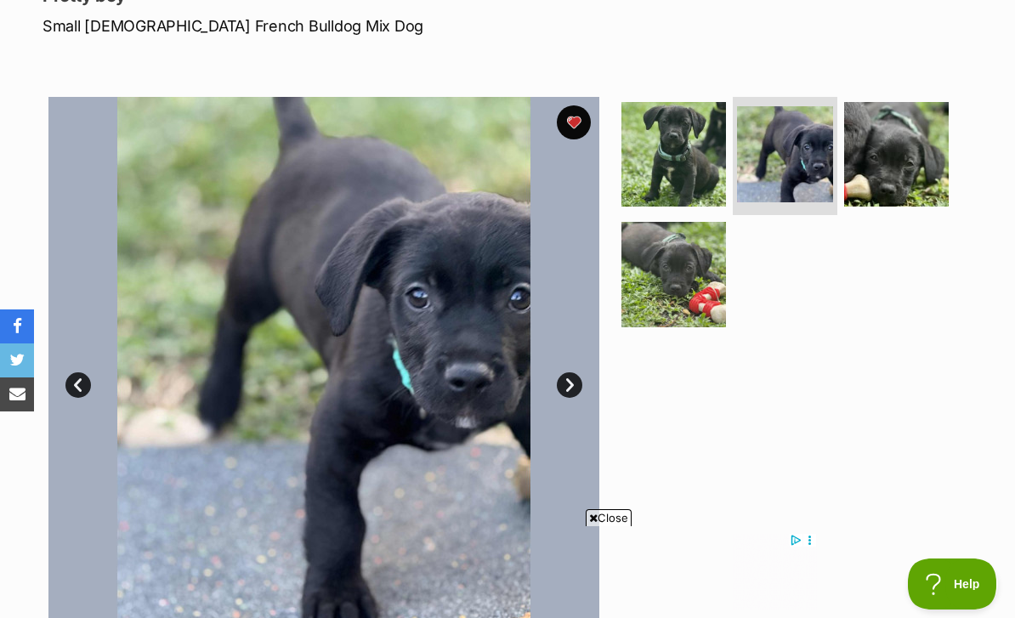
click at [579, 372] on link "Next" at bounding box center [570, 385] width 26 height 26
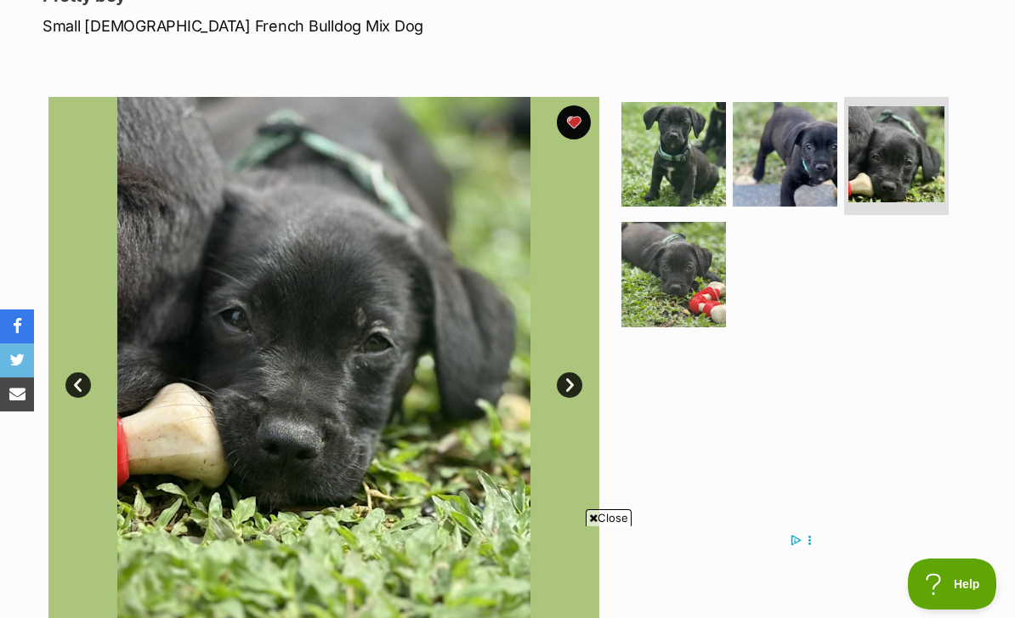
click at [573, 372] on link "Next" at bounding box center [570, 385] width 26 height 26
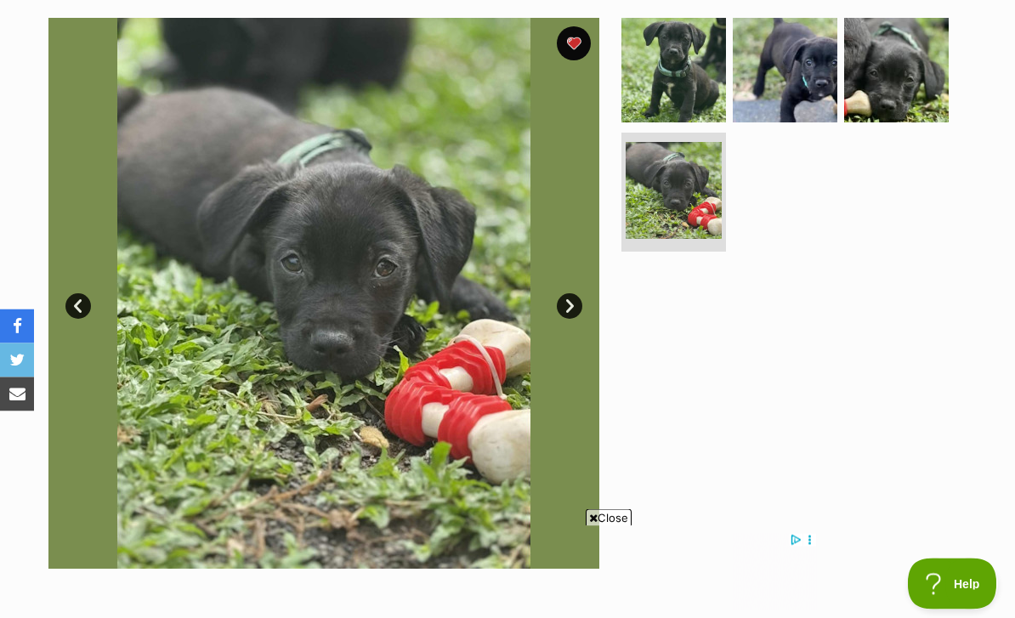
scroll to position [370, 0]
click at [879, 38] on img at bounding box center [896, 70] width 105 height 105
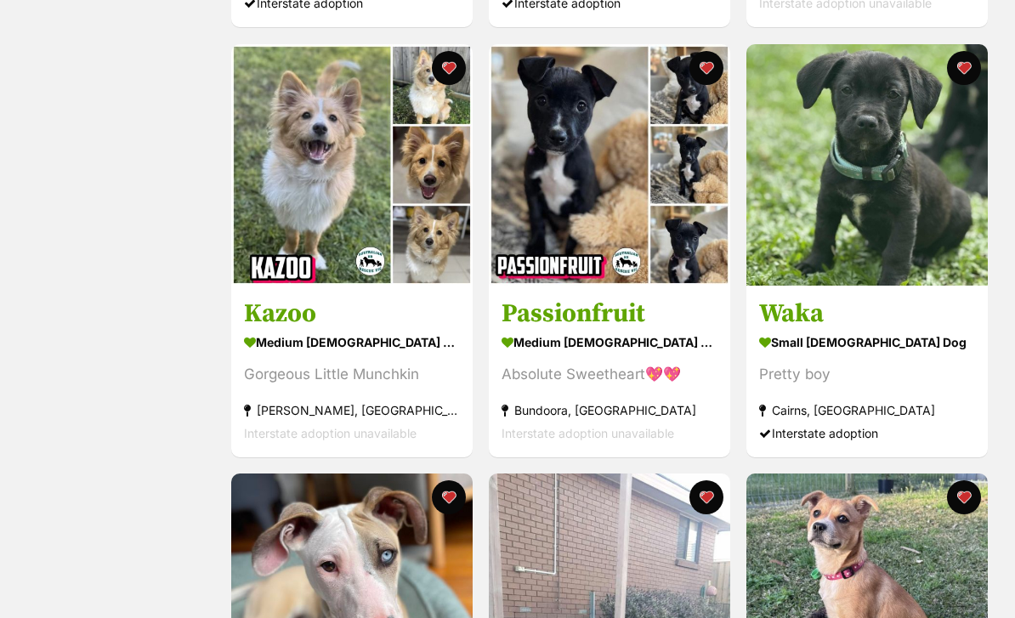
click at [425, 330] on div "medium [DEMOGRAPHIC_DATA] Dog" at bounding box center [352, 342] width 216 height 25
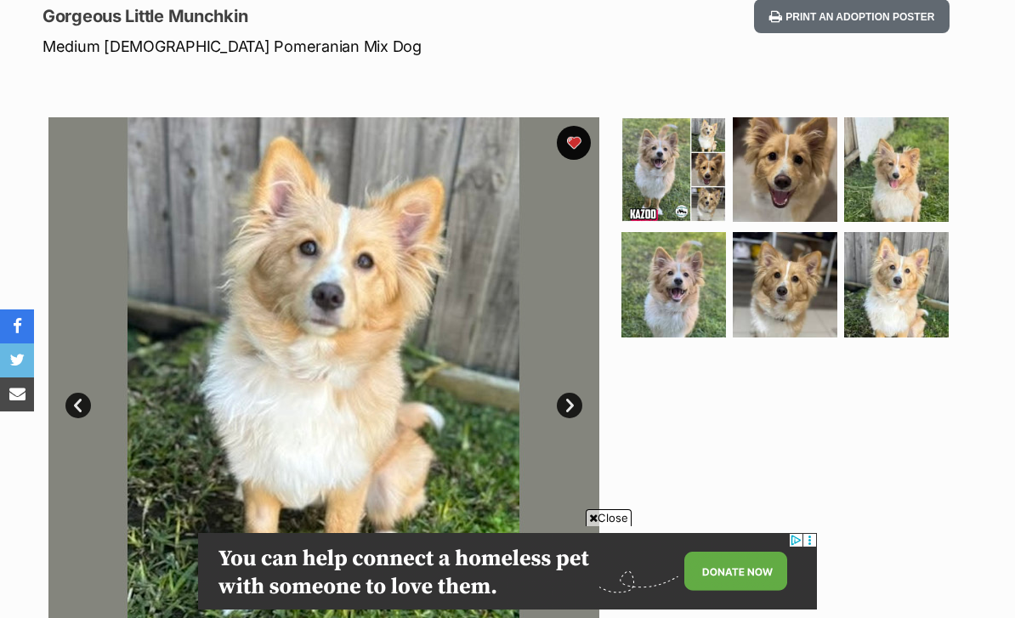
click at [578, 393] on link "Next" at bounding box center [570, 406] width 26 height 26
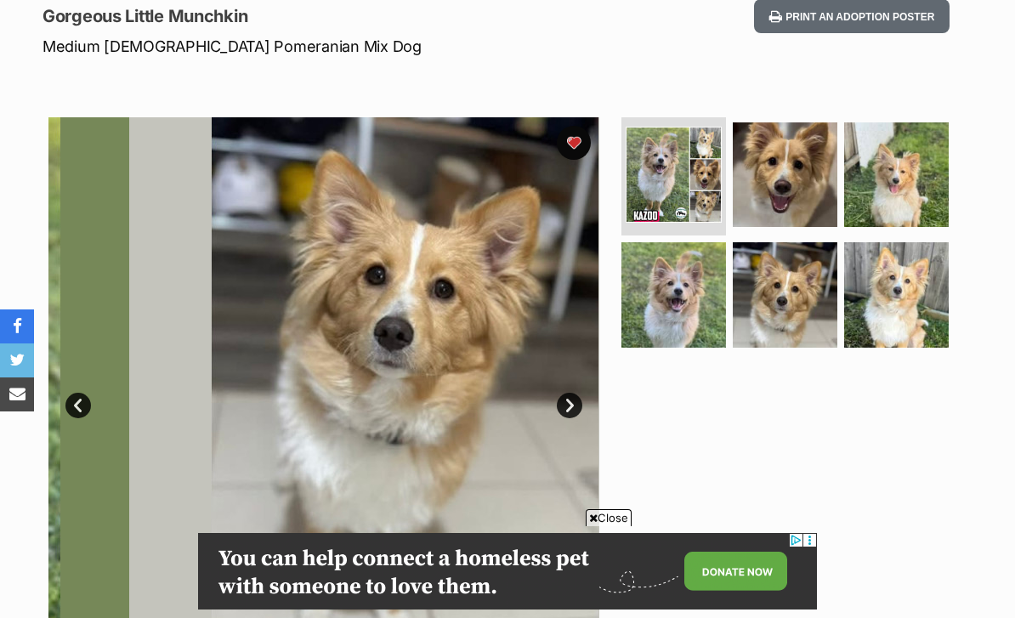
click at [573, 393] on link "Next" at bounding box center [570, 406] width 26 height 26
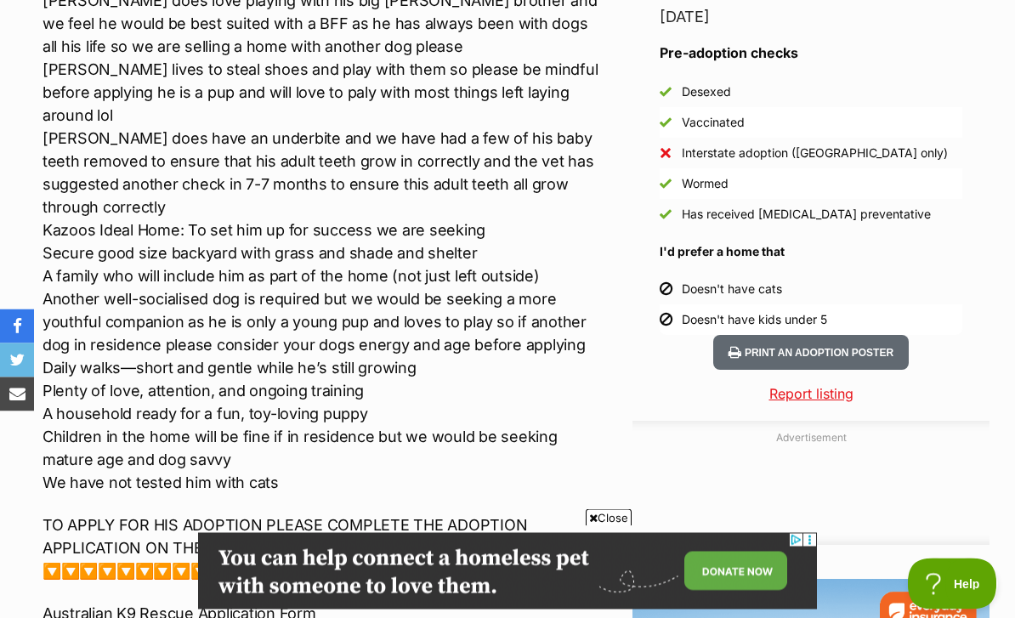
click at [336, 336] on p "Meet Kazoo, the little bundle of joy who's ready to bring warmth and affection …" at bounding box center [323, 1] width 561 height 987
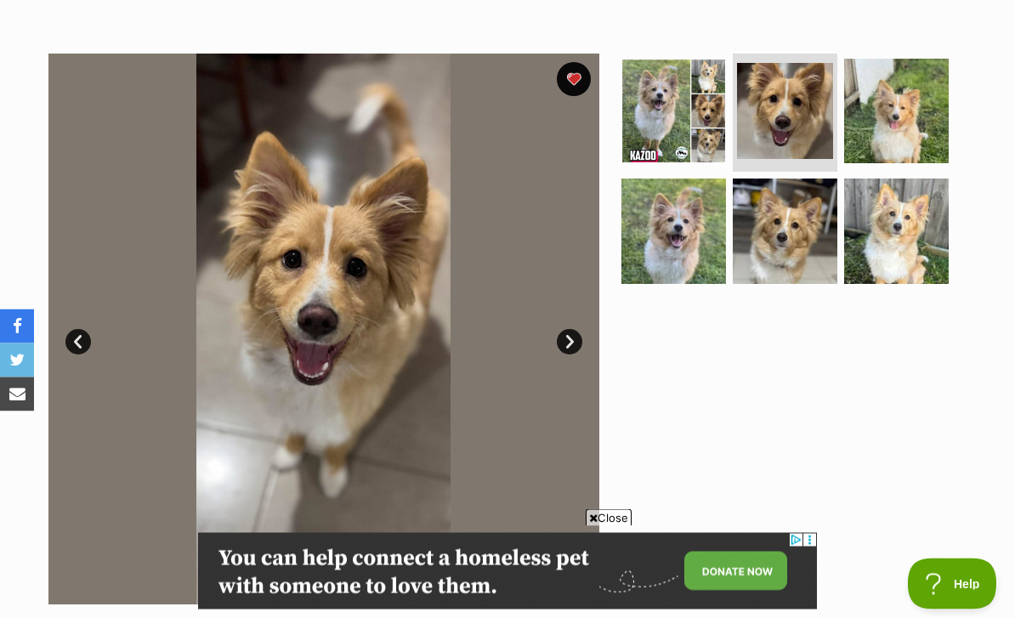
click at [579, 330] on link "Next" at bounding box center [570, 343] width 26 height 26
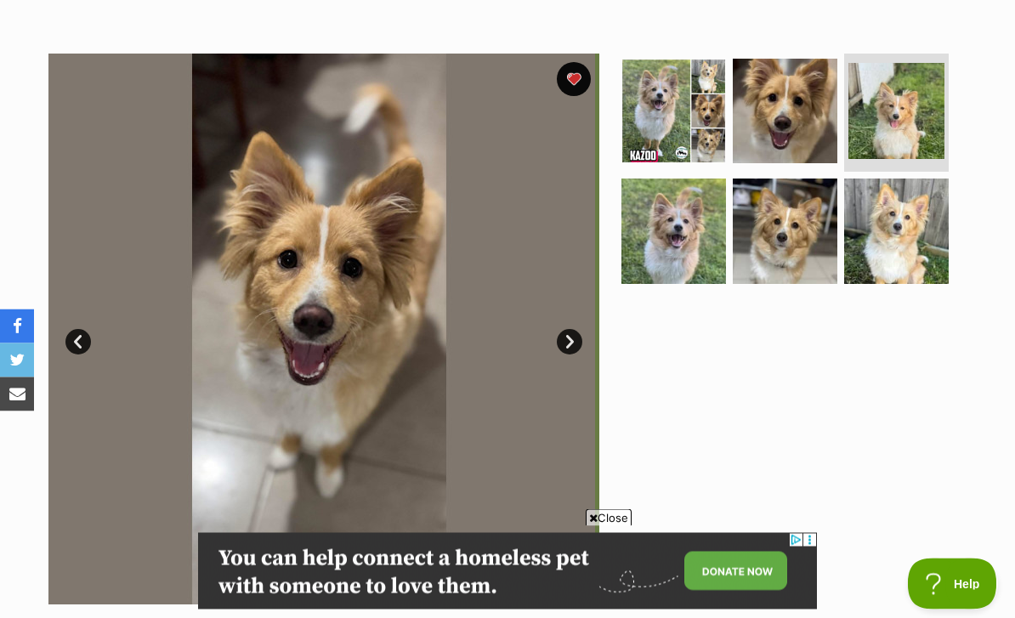
scroll to position [334, 0]
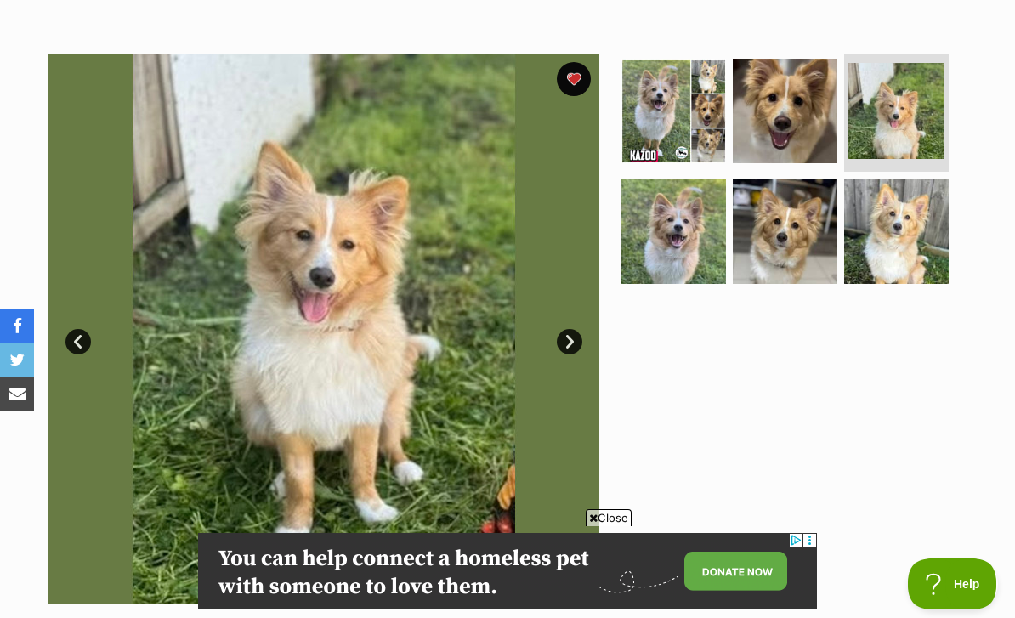
click at [571, 329] on link "Next" at bounding box center [570, 342] width 26 height 26
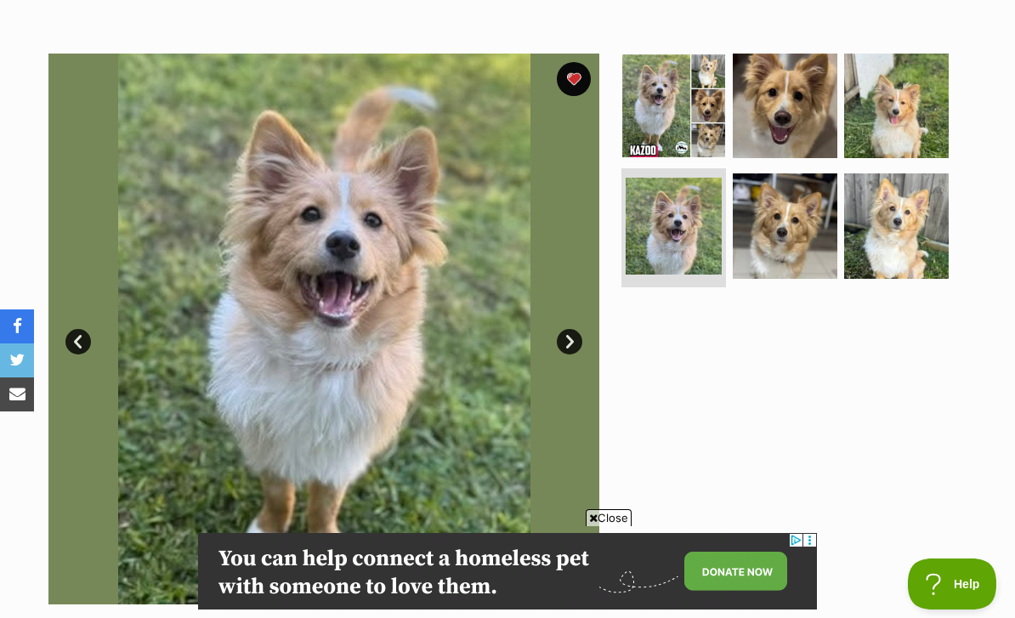
click at [562, 332] on img at bounding box center [323, 329] width 551 height 551
click at [569, 329] on link "Next" at bounding box center [570, 342] width 26 height 26
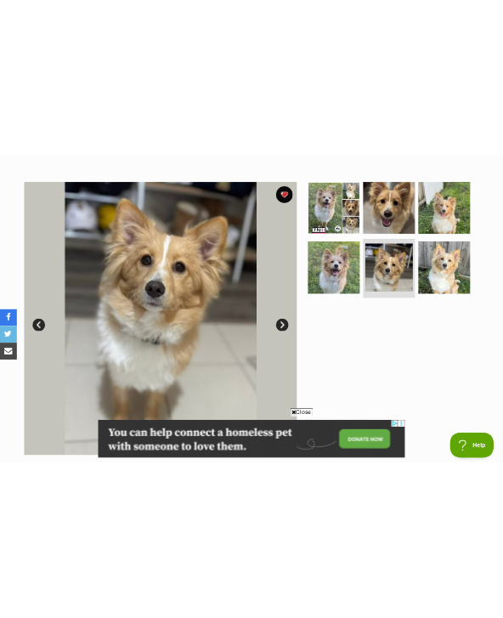
scroll to position [278, 0]
